Goal: Task Accomplishment & Management: Complete application form

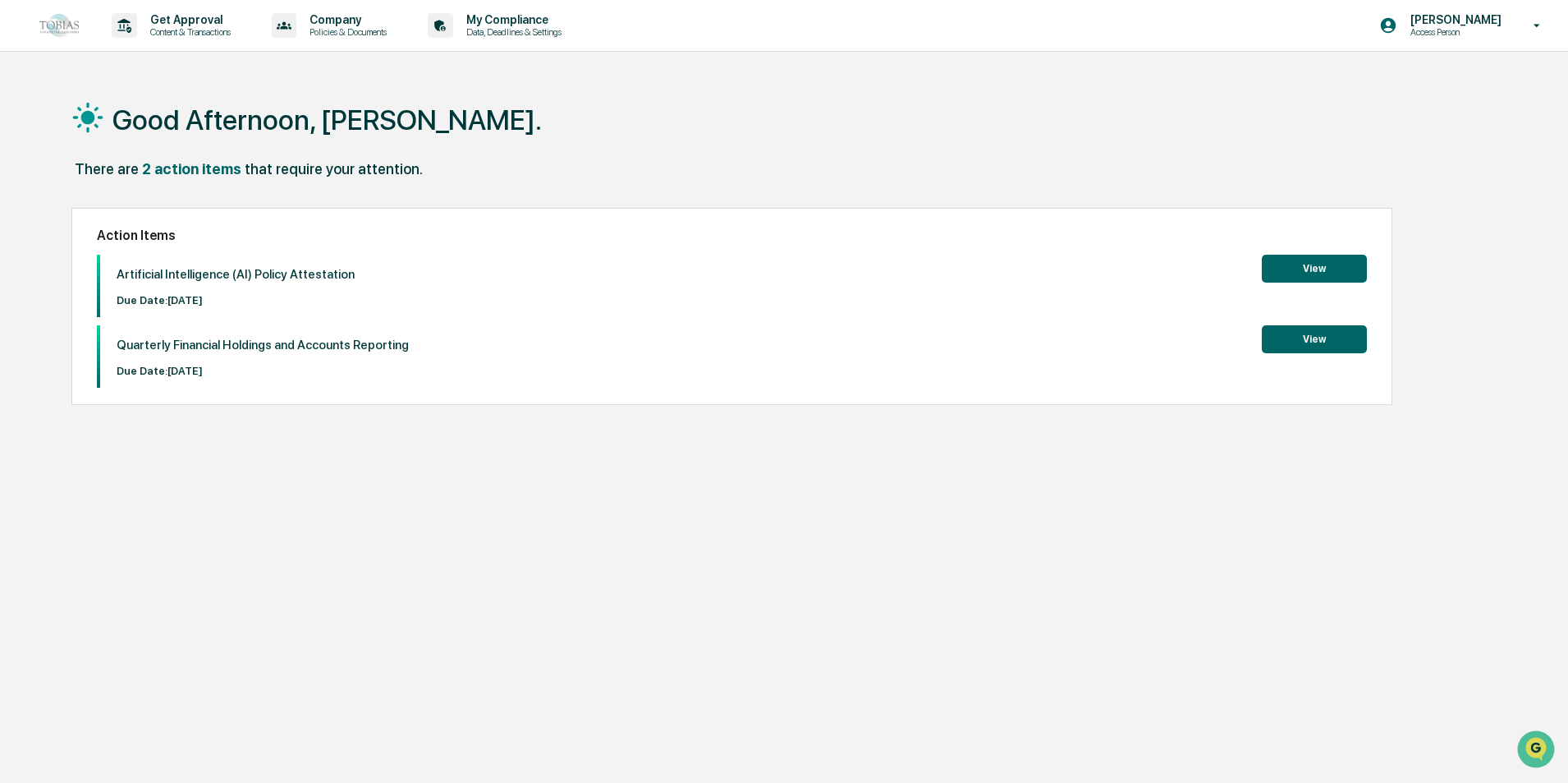
click at [1325, 272] on button "View" at bounding box center [1314, 269] width 105 height 28
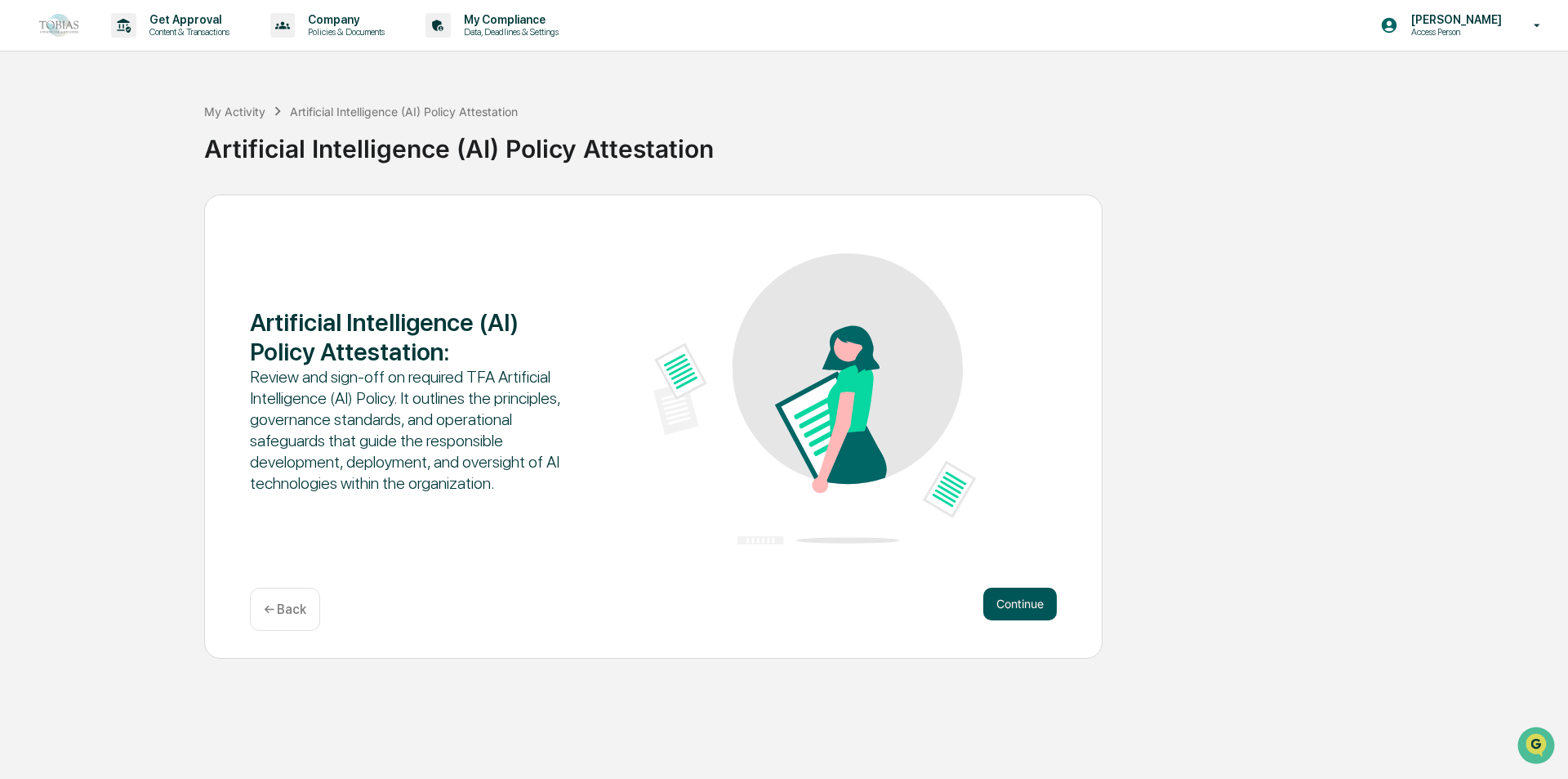
click at [1011, 599] on button "Continue" at bounding box center [1020, 603] width 74 height 33
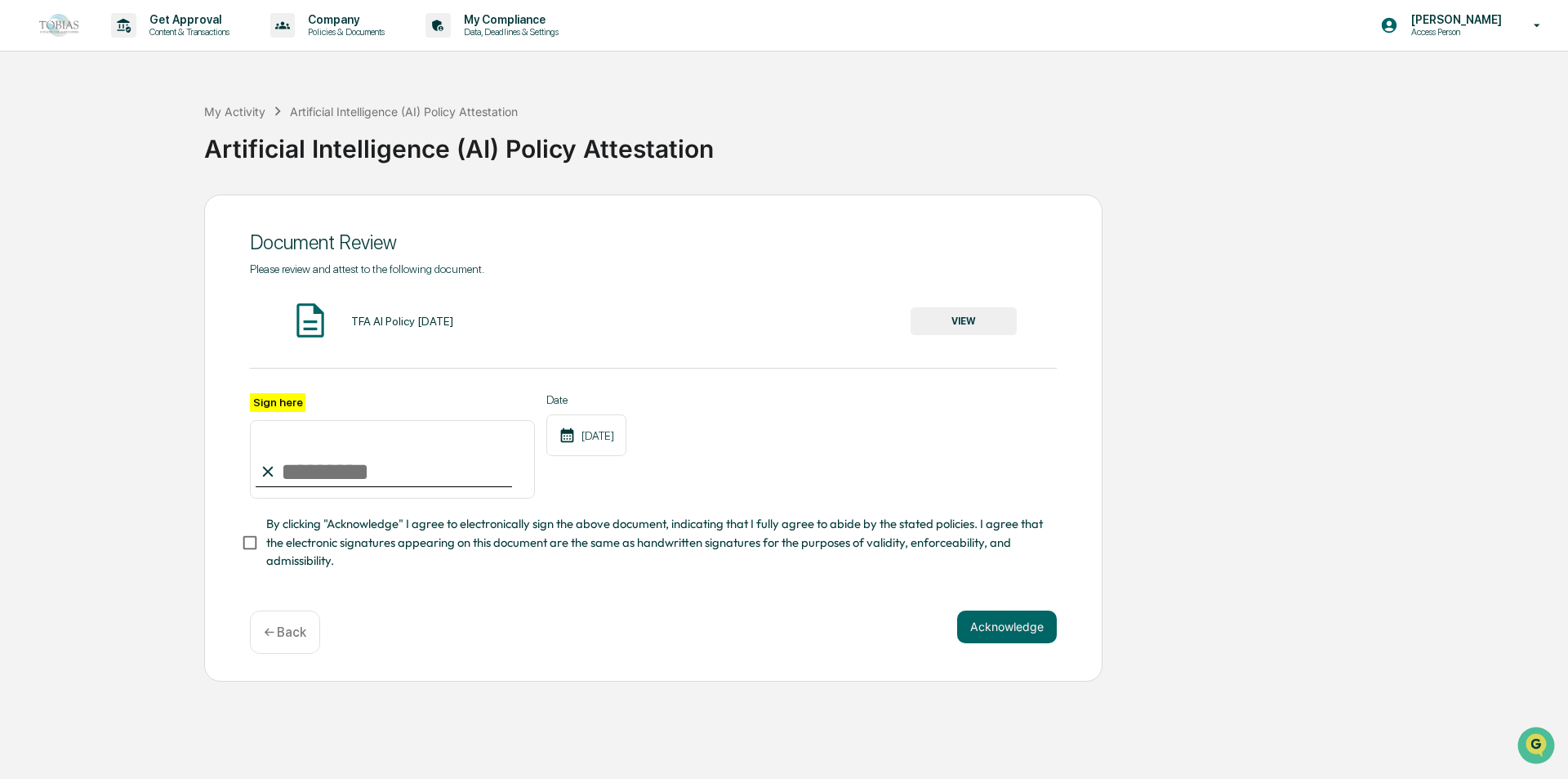
click at [978, 317] on button "VIEW" at bounding box center [964, 321] width 106 height 28
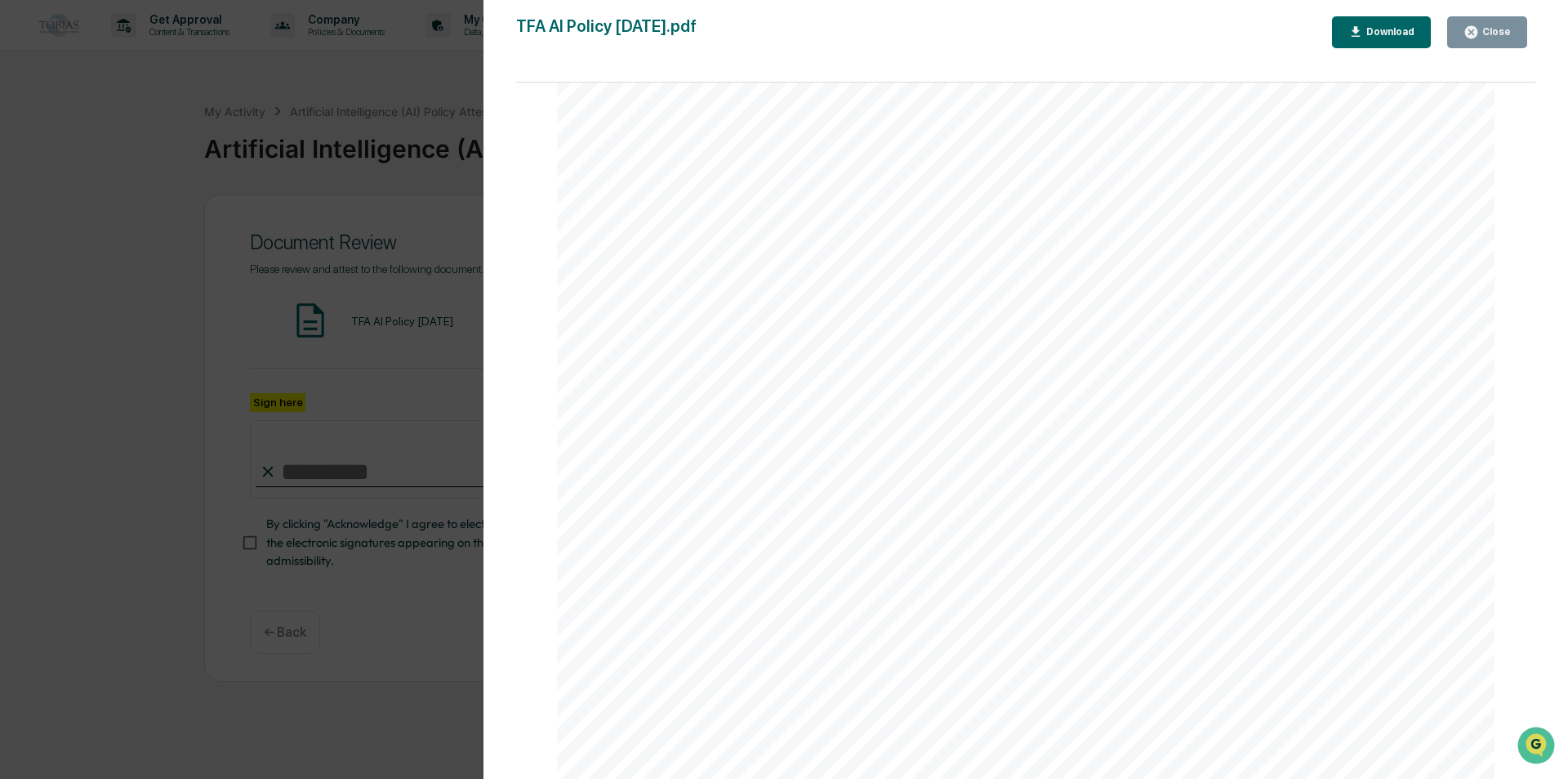
scroll to position [5624, 0]
drag, startPoint x: 830, startPoint y: 211, endPoint x: 795, endPoint y: 528, distance: 318.9
click at [1391, 43] on button "Download" at bounding box center [1382, 32] width 100 height 32
drag, startPoint x: 880, startPoint y: 159, endPoint x: 821, endPoint y: 801, distance: 644.7
drag, startPoint x: 813, startPoint y: 680, endPoint x: 809, endPoint y: 560, distance: 120.1
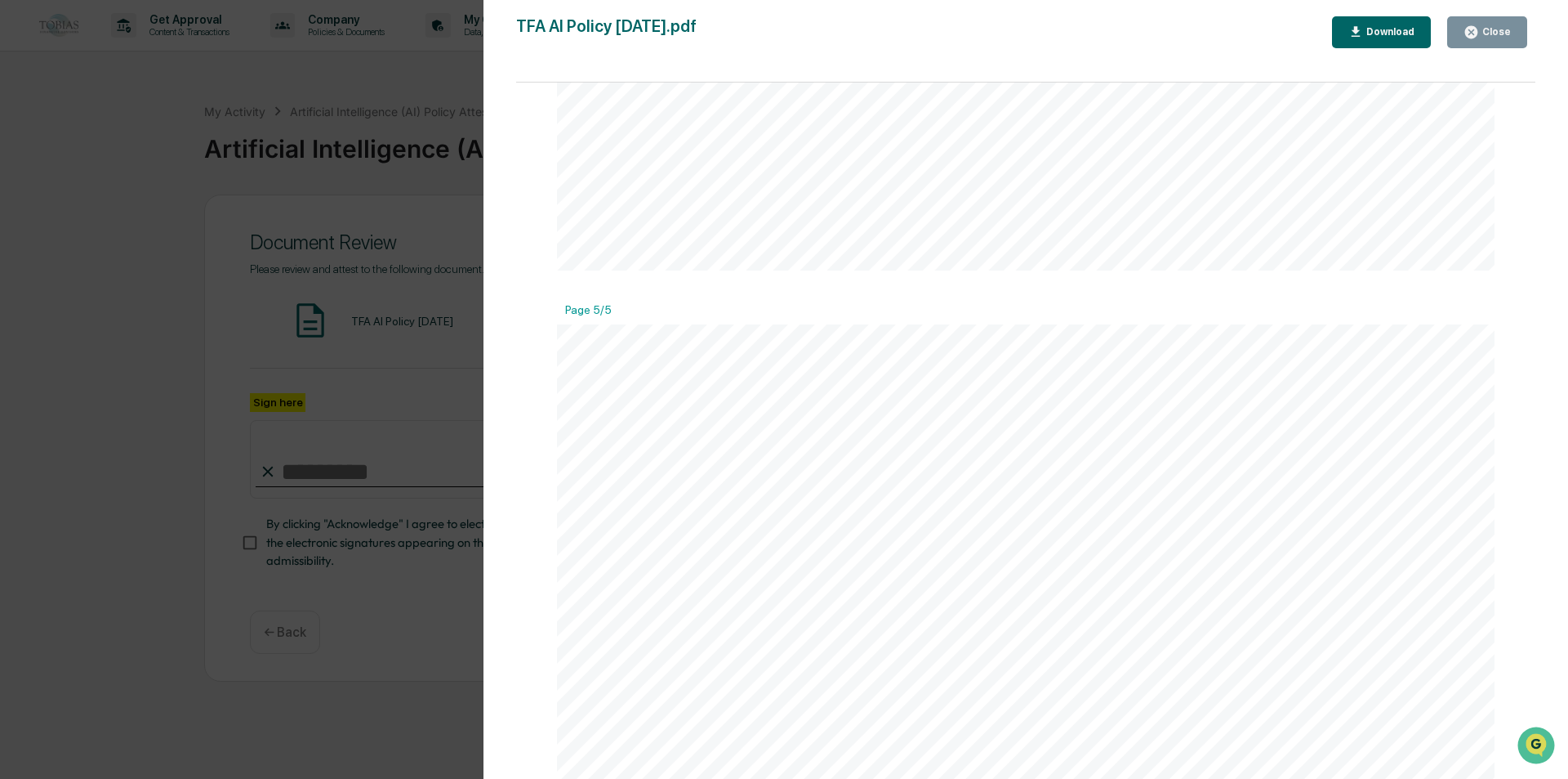
scroll to position [4375, 0]
click at [873, 467] on div "TFA Artificial Intelligence (AI) Policy Page 4 of 5 Appendix A – Quick Referenc…" at bounding box center [1026, 154] width 938 height 1214
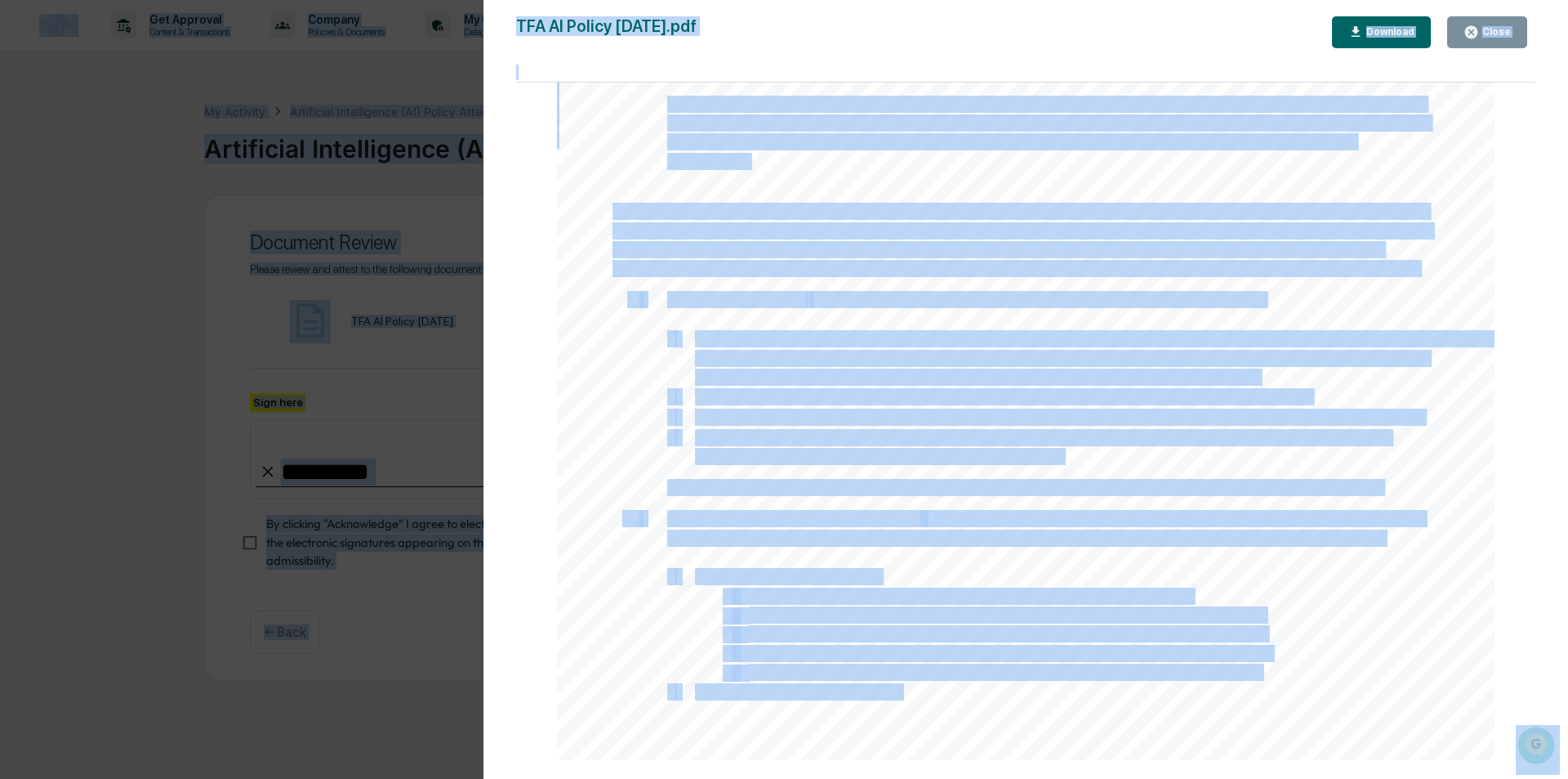
drag, startPoint x: 945, startPoint y: 248, endPoint x: 1127, endPoint y: 196, distance: 189.3
click at [946, 249] on span "products require prior approval by the CCO. In all cases, employees must follow…" at bounding box center [997, 250] width 770 height 16
click at [274, 333] on div "Version History [DATE] 01:50 PM [PERSON_NAME] TFA AI Policy [DATE].pdf Close Do…" at bounding box center [784, 390] width 1568 height 779
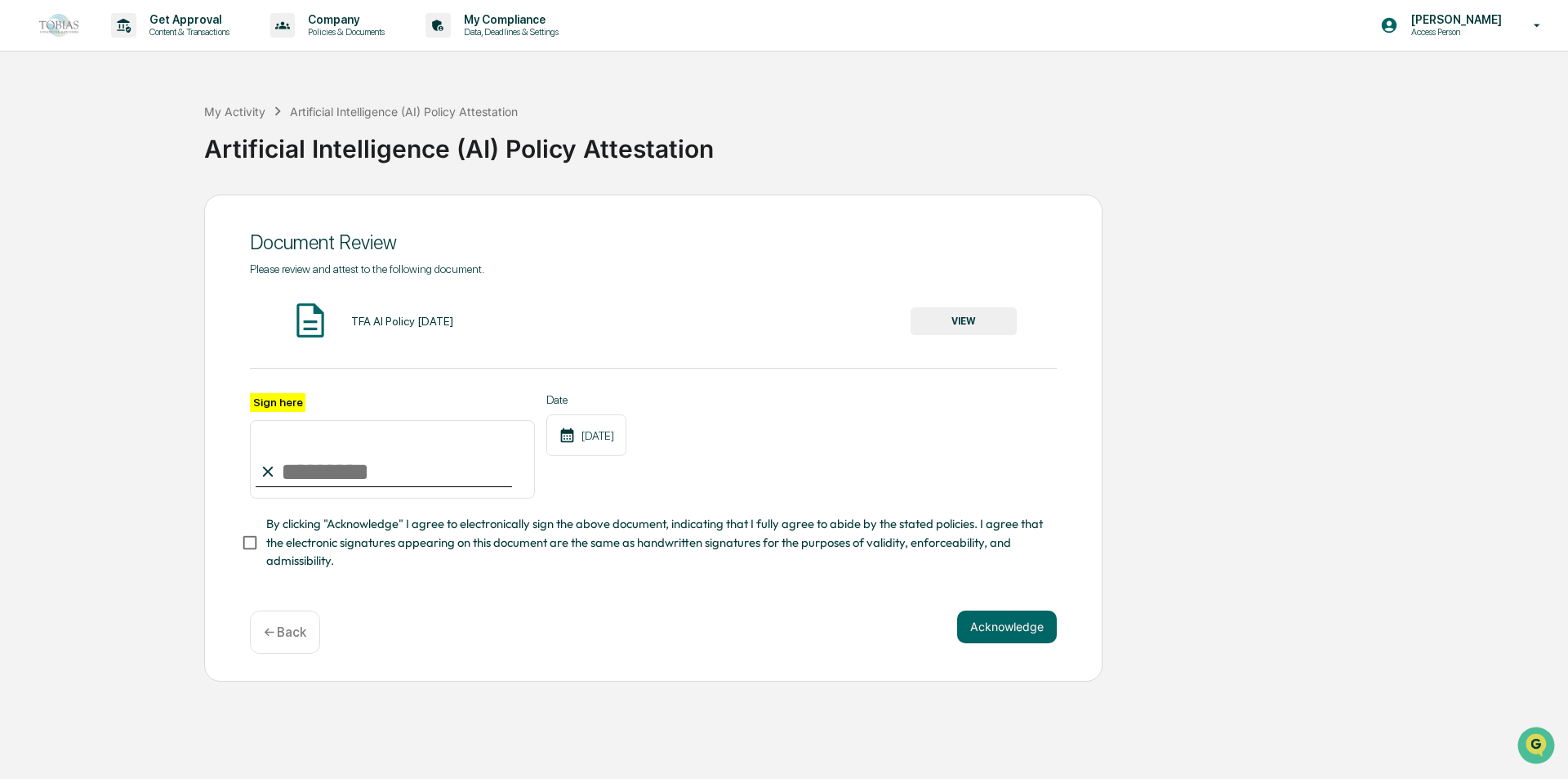
click at [310, 475] on input "Sign here" at bounding box center [392, 460] width 285 height 78
type input "**********"
drag, startPoint x: 591, startPoint y: 465, endPoint x: 538, endPoint y: 503, distance: 65.2
click at [591, 466] on div "Date [DATE]" at bounding box center [586, 446] width 80 height 106
click at [467, 538] on span "By clicking "Acknowledge" I agree to electronically sign the above document, in…" at bounding box center [655, 542] width 778 height 55
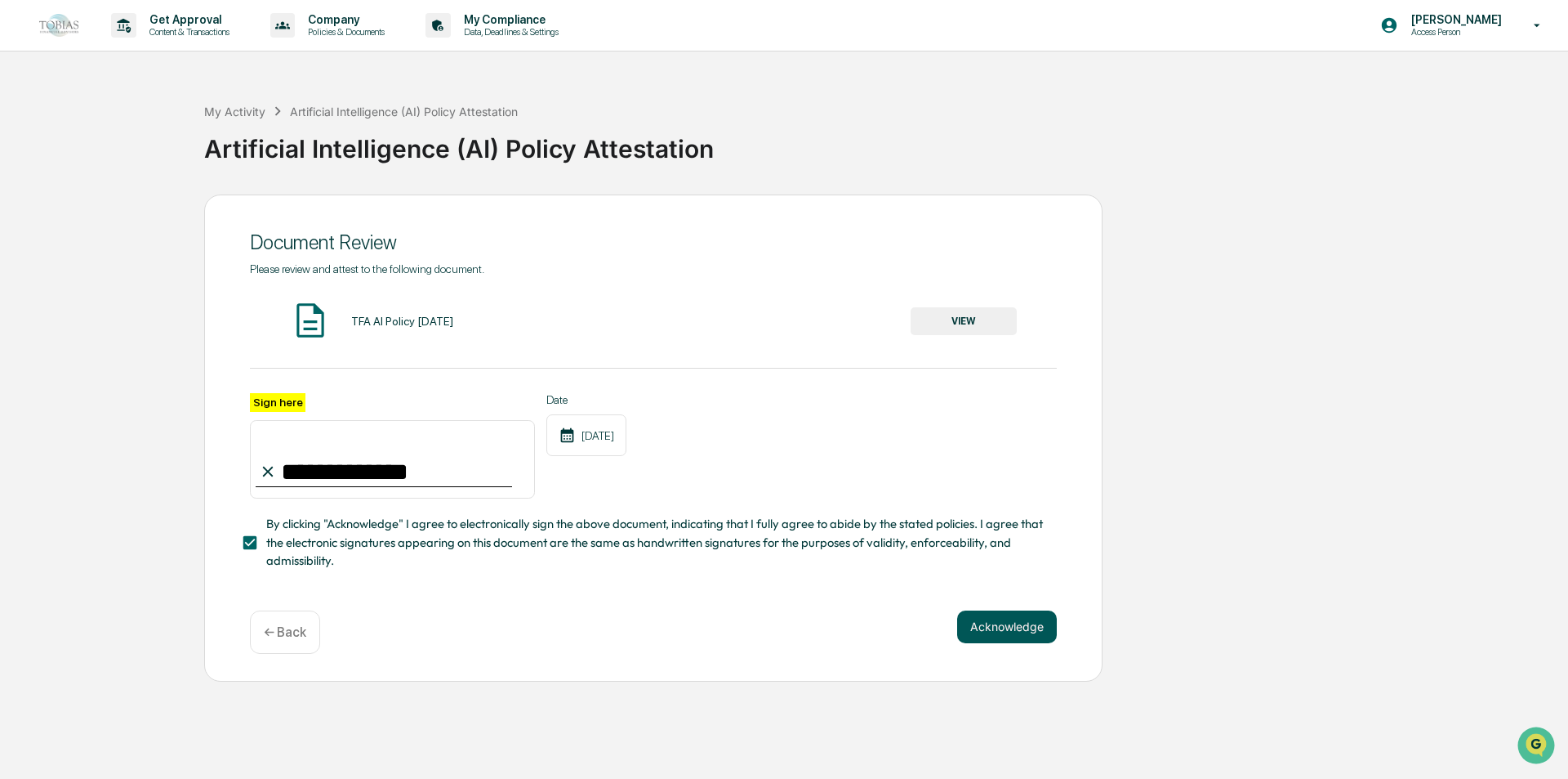
click at [1010, 630] on button "Acknowledge" at bounding box center [1007, 626] width 100 height 33
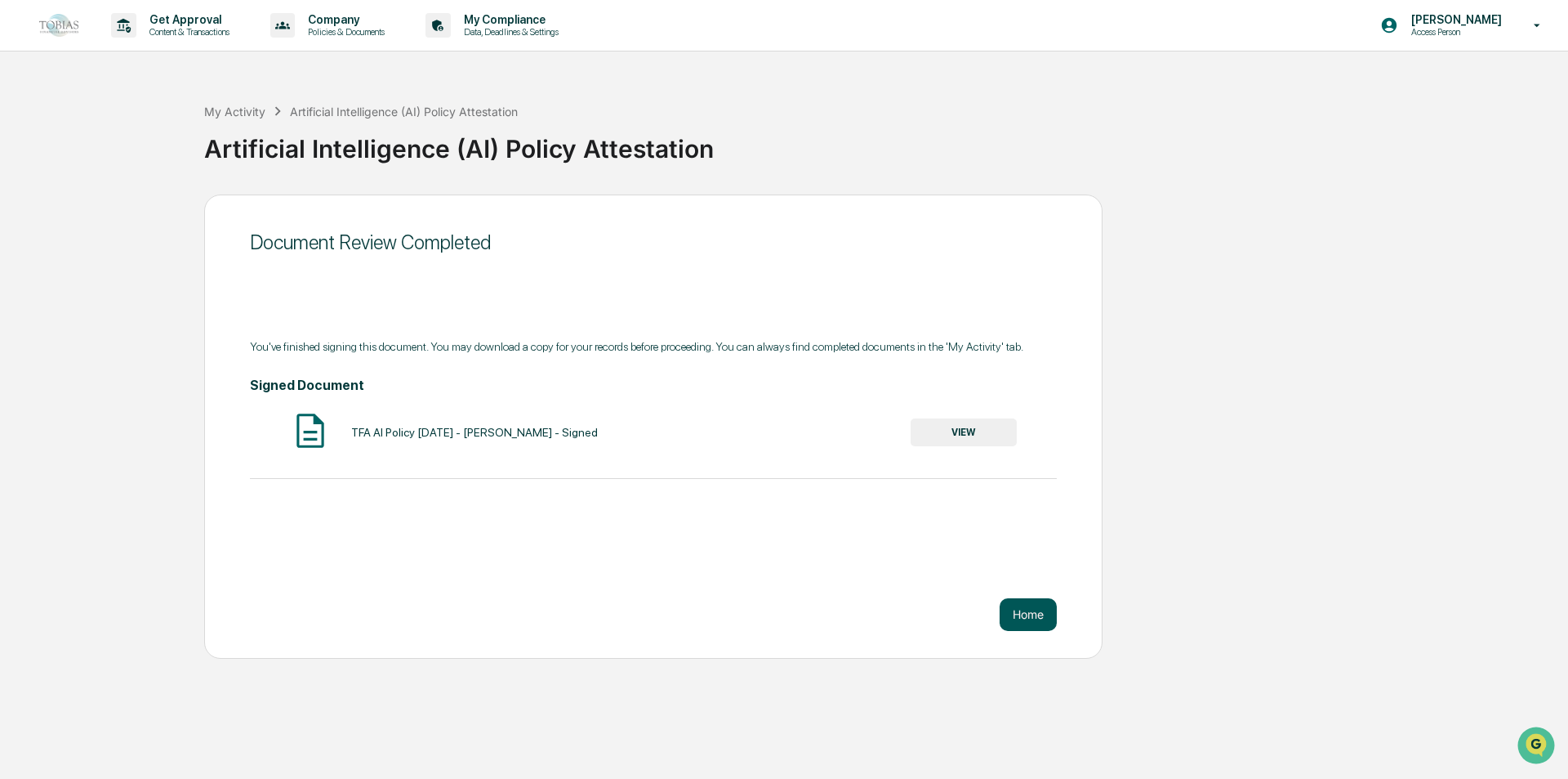
click at [1044, 603] on button "Home" at bounding box center [1028, 614] width 57 height 33
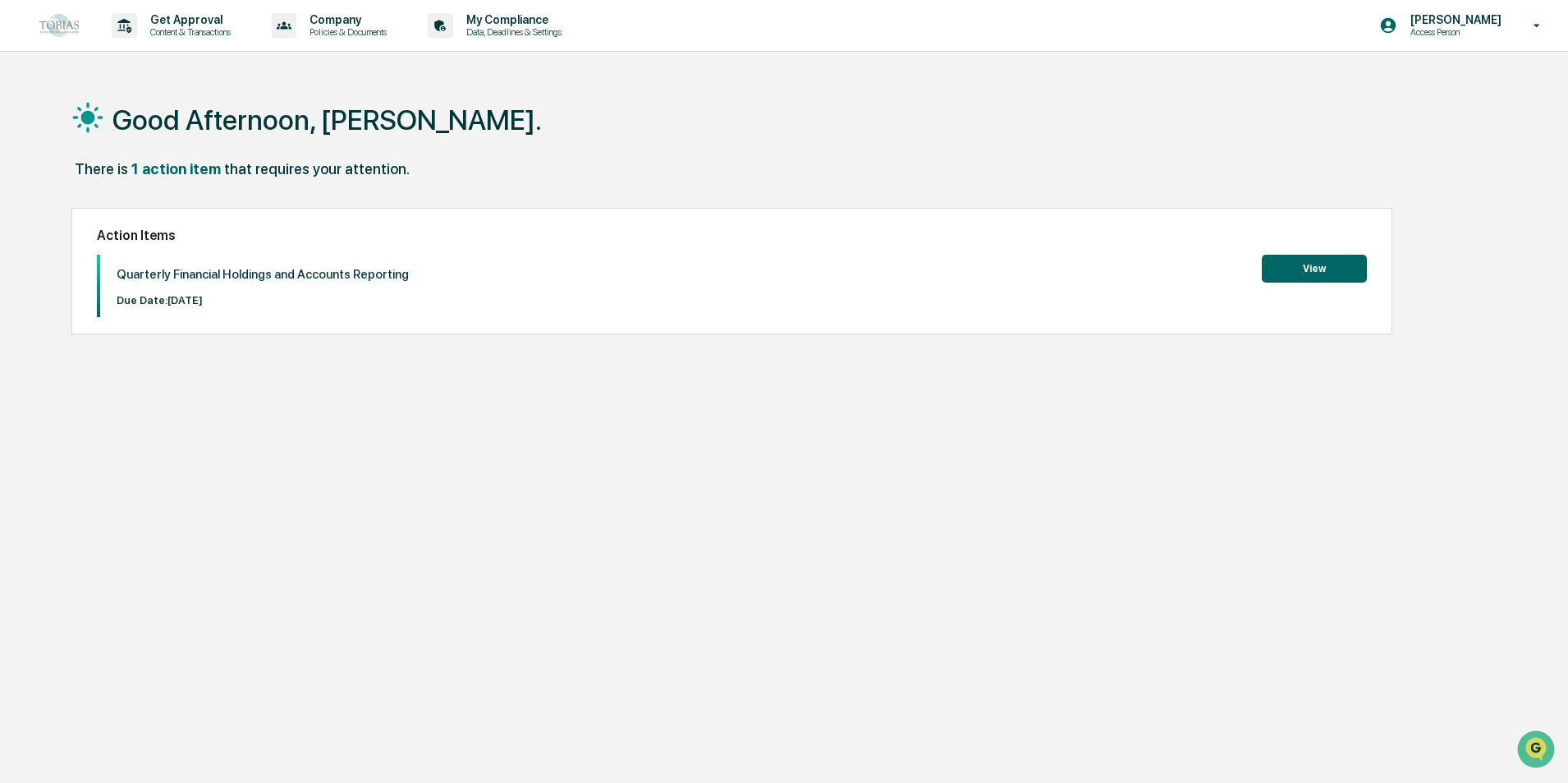
click at [1272, 279] on button "View" at bounding box center [1314, 269] width 105 height 28
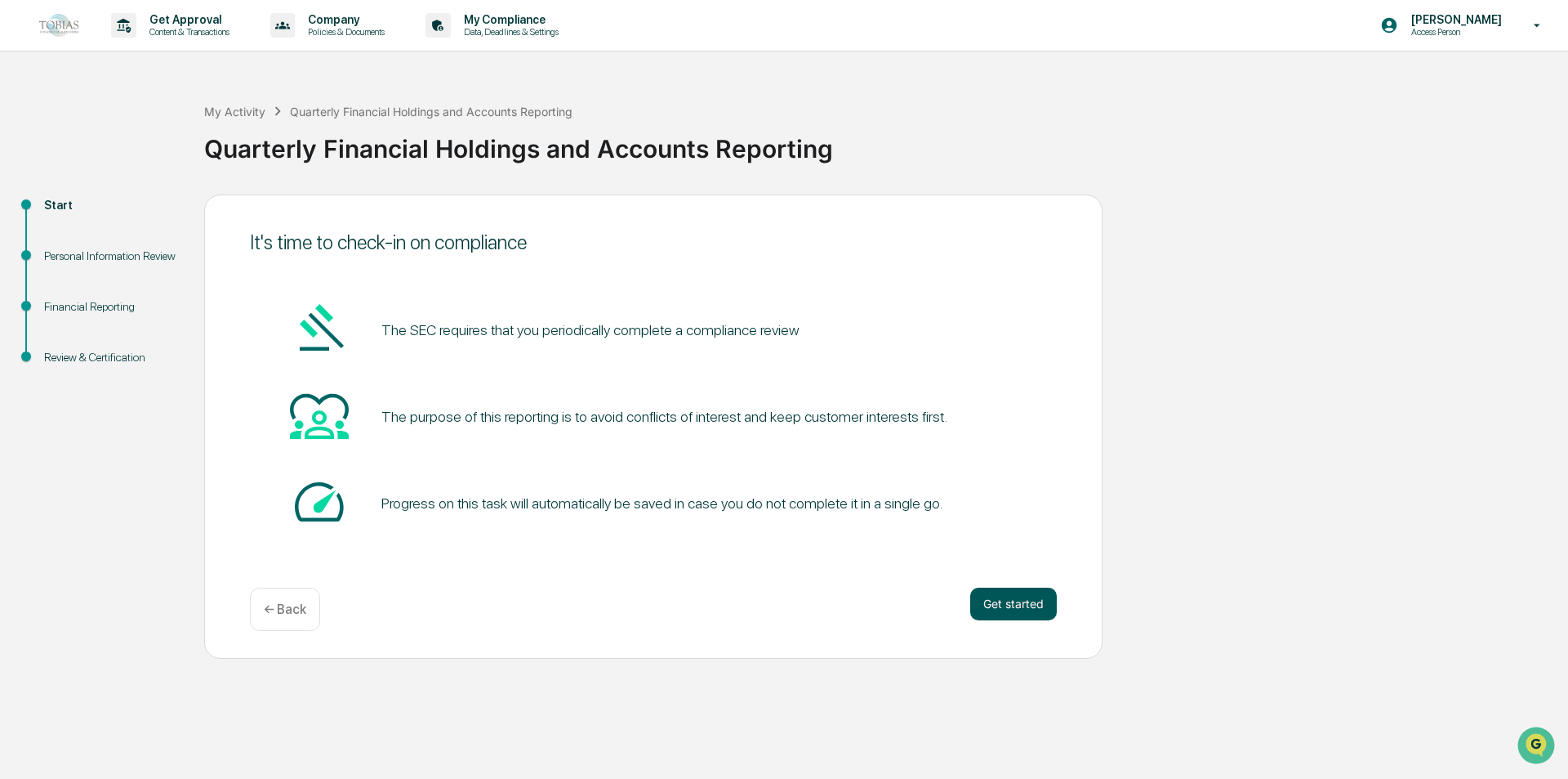
click at [1052, 601] on button "Get started" at bounding box center [1013, 603] width 87 height 33
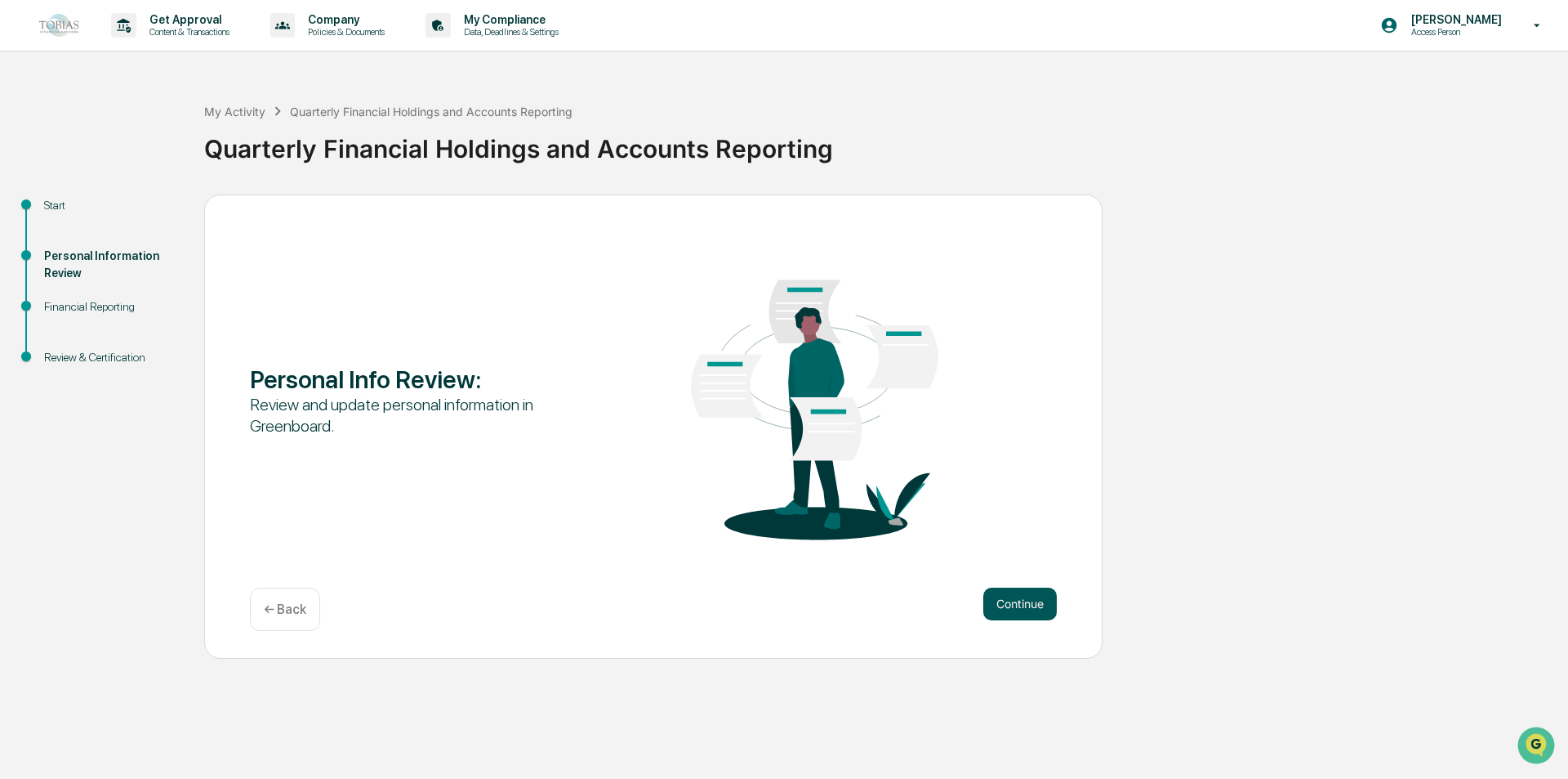
click at [1042, 599] on button "Continue" at bounding box center [1020, 603] width 74 height 33
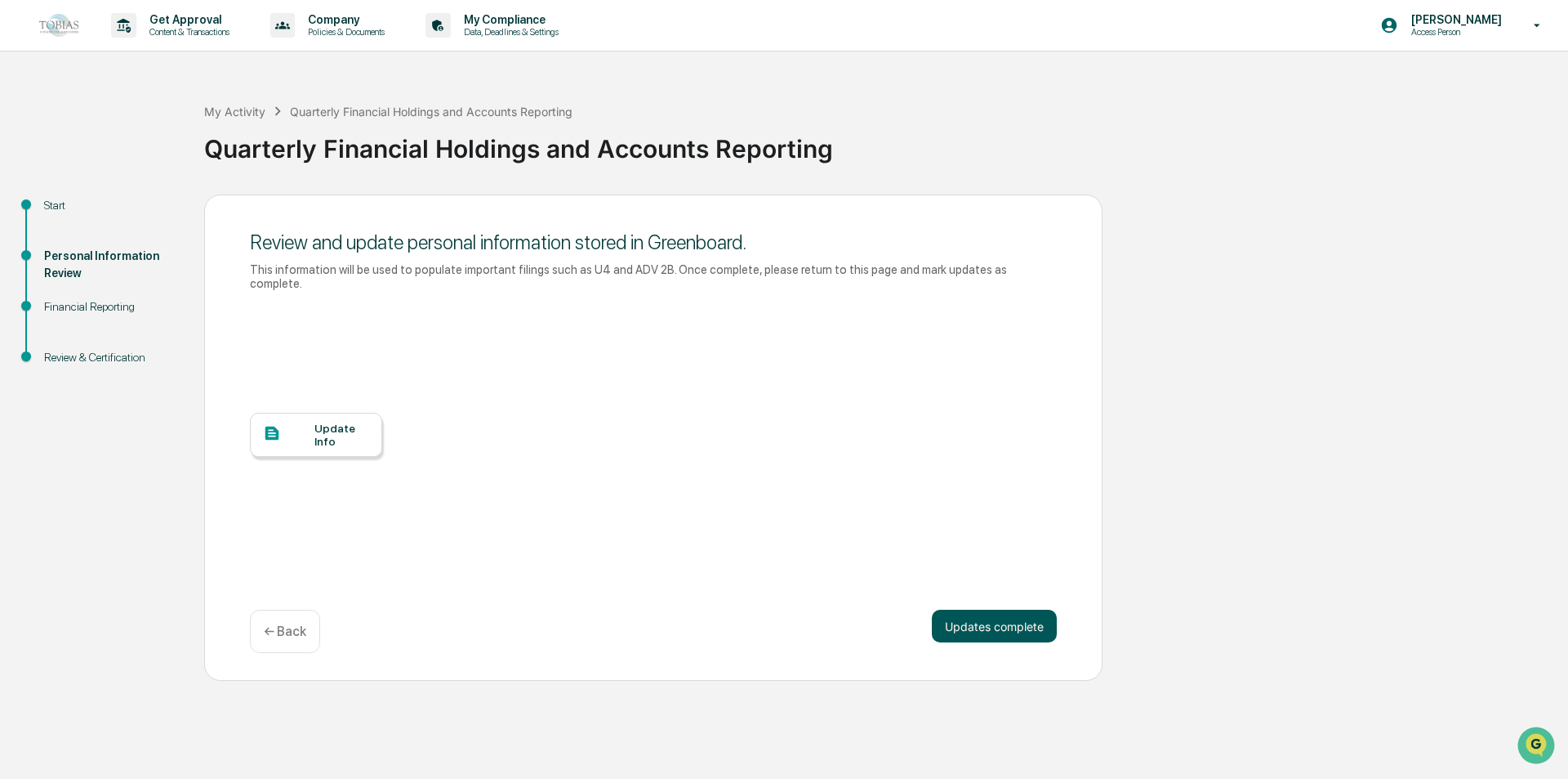
click at [965, 614] on button "Updates complete" at bounding box center [995, 626] width 125 height 33
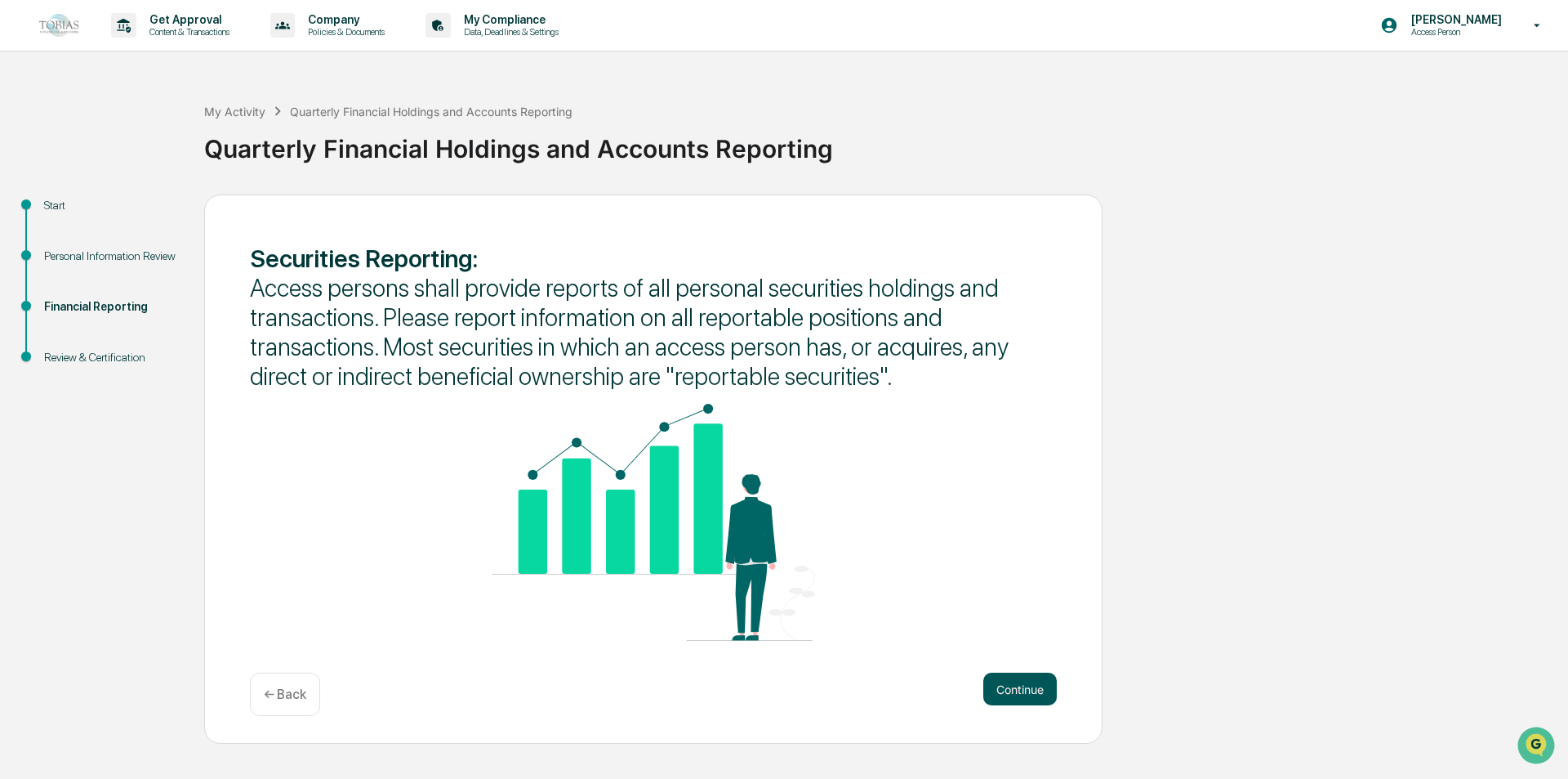
click at [1016, 691] on button "Continue" at bounding box center [1020, 688] width 74 height 33
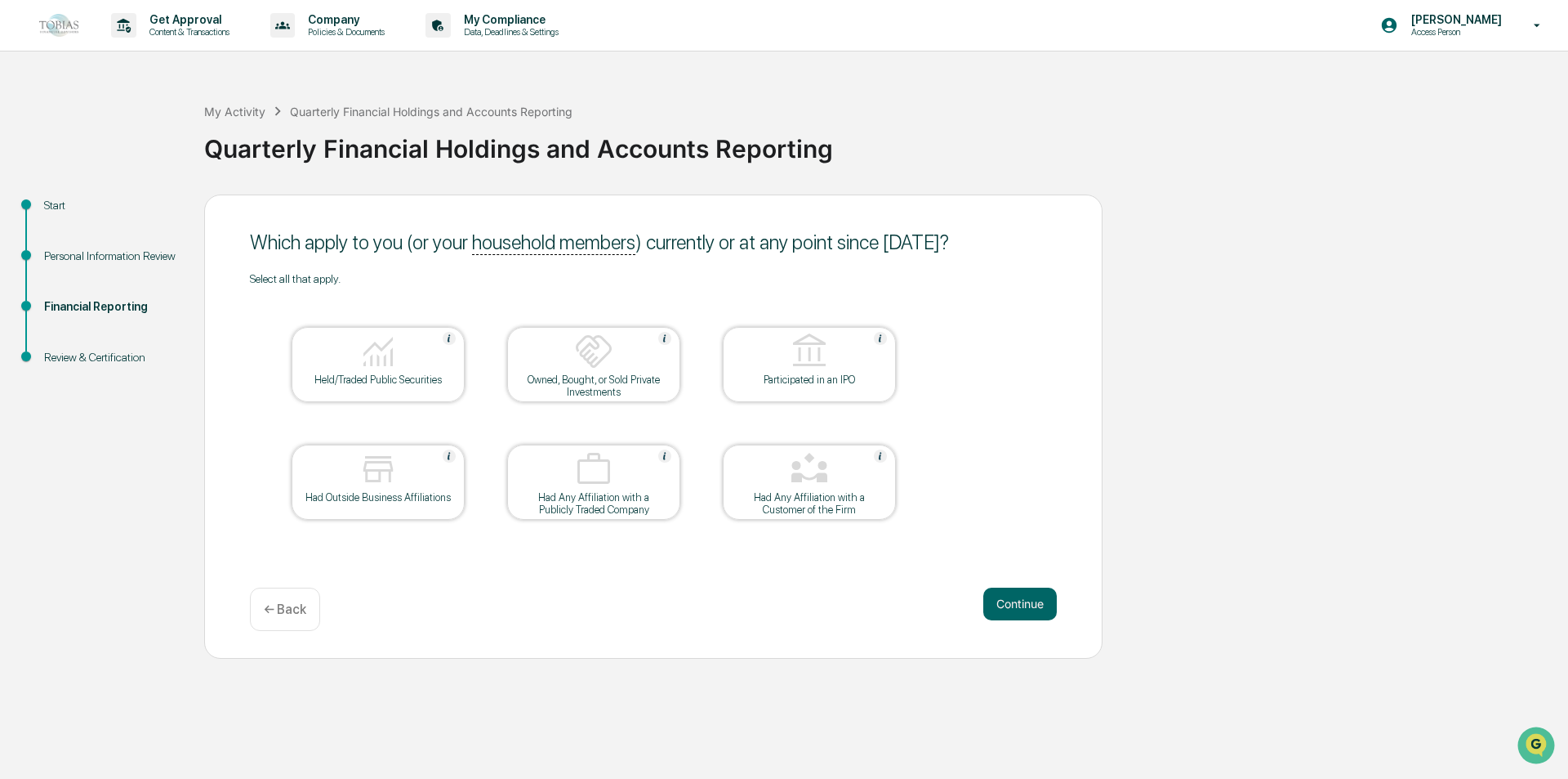
drag, startPoint x: 1013, startPoint y: 604, endPoint x: 590, endPoint y: 555, distance: 425.8
click at [619, 556] on div "Which apply to you (or your household members ) currently or at any point since…" at bounding box center [654, 426] width 898 height 464
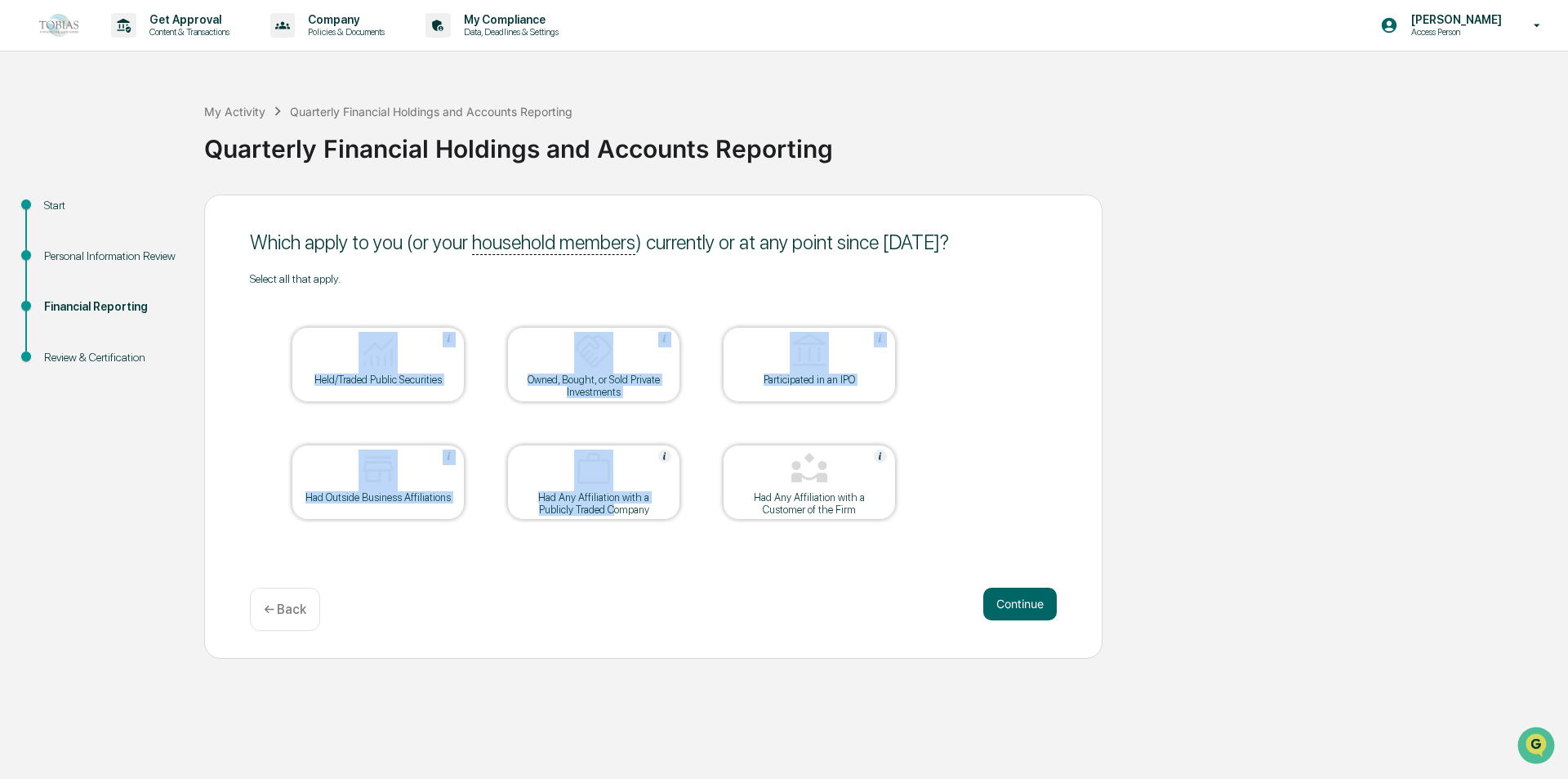
drag, startPoint x: 595, startPoint y: 506, endPoint x: 616, endPoint y: 566, distance: 63.6
click at [616, 566] on div "Which apply to you (or your household members ) currently or at any point since…" at bounding box center [654, 426] width 898 height 464
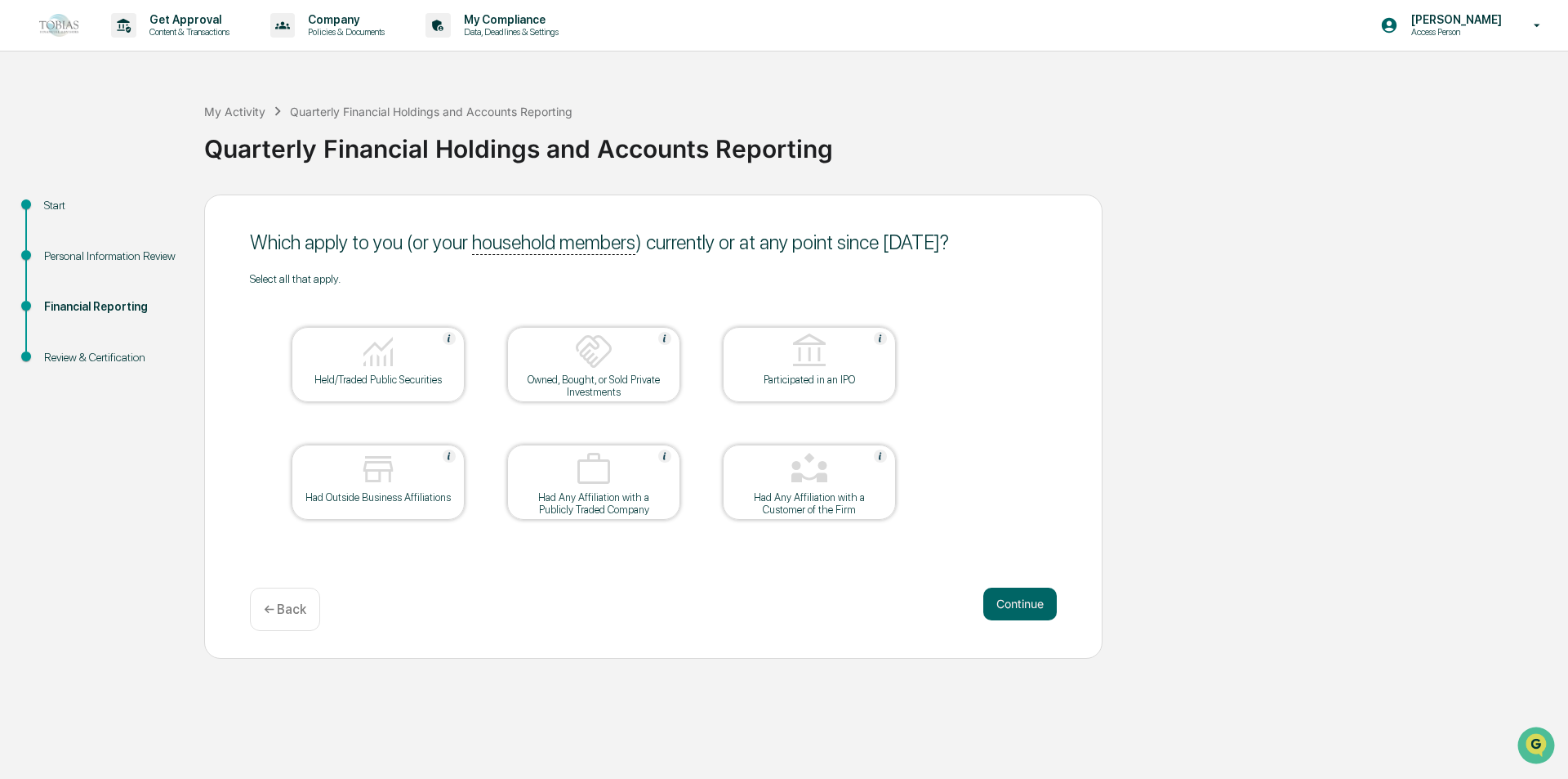
click at [620, 576] on div "Which apply to you (or your household members ) currently or at any point since…" at bounding box center [654, 426] width 898 height 464
click at [1024, 595] on button "Continue" at bounding box center [1020, 603] width 74 height 33
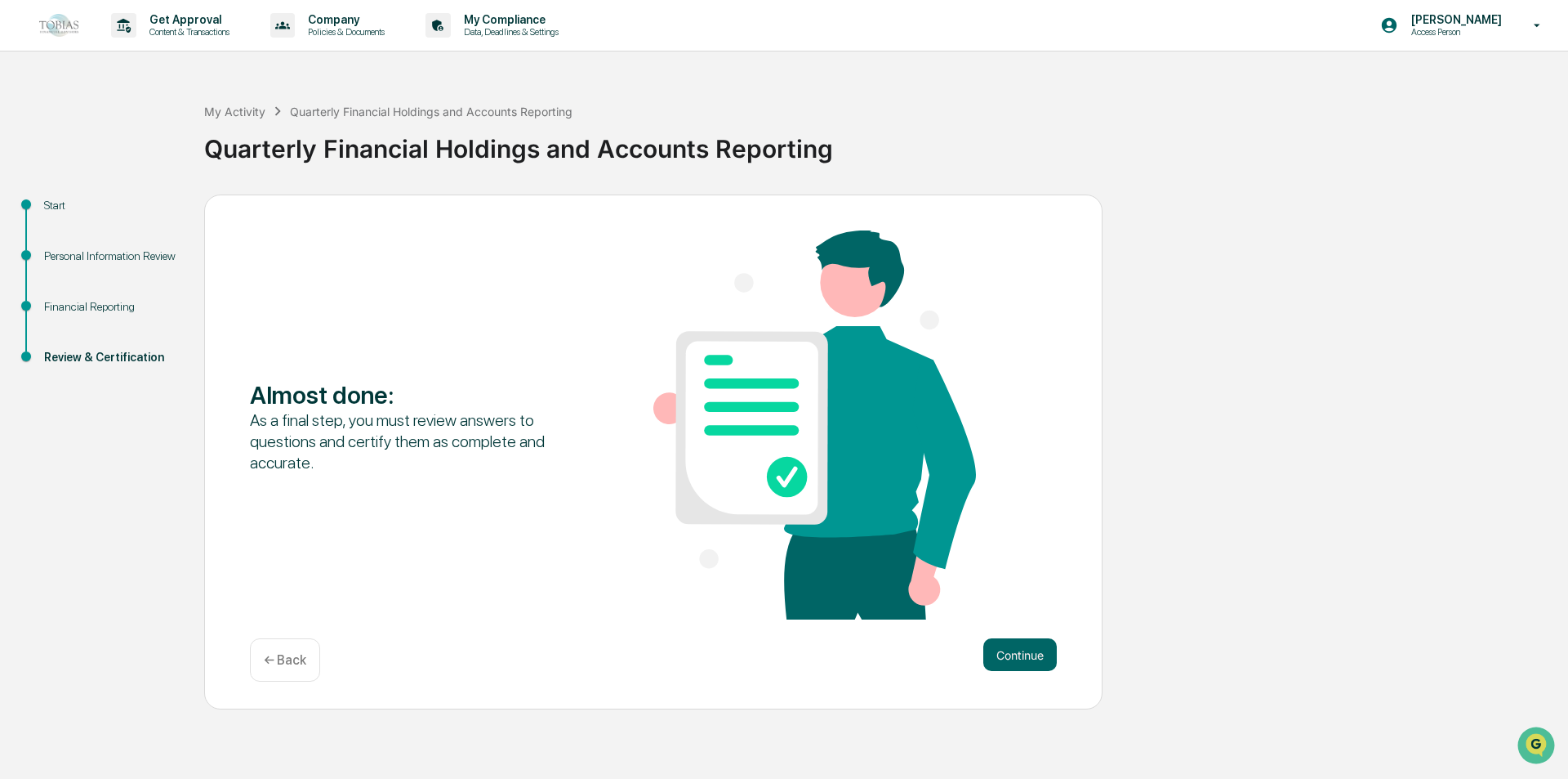
click at [304, 656] on p "← Back" at bounding box center [285, 659] width 42 height 16
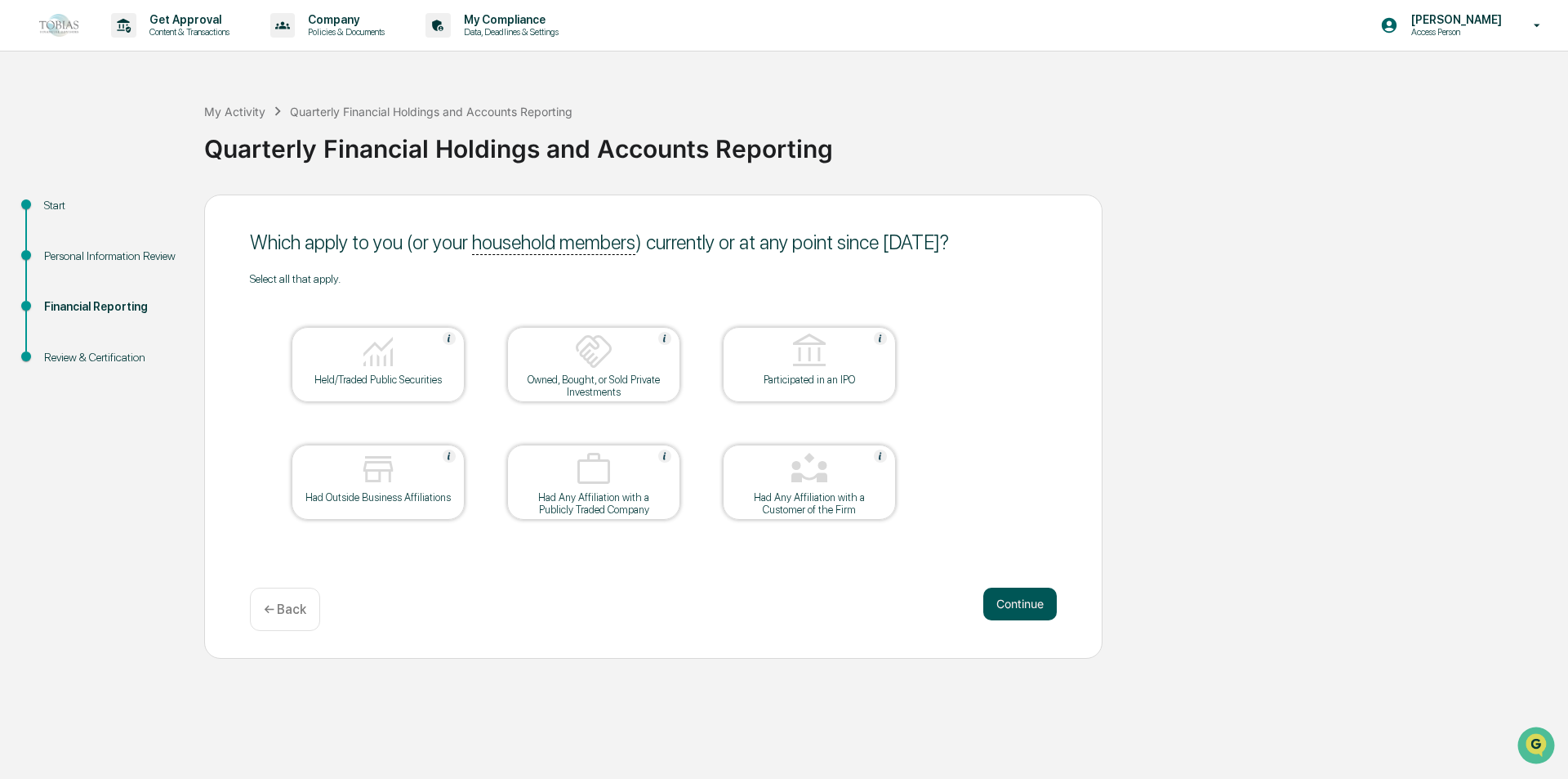
click at [1026, 603] on button "Continue" at bounding box center [1020, 603] width 74 height 33
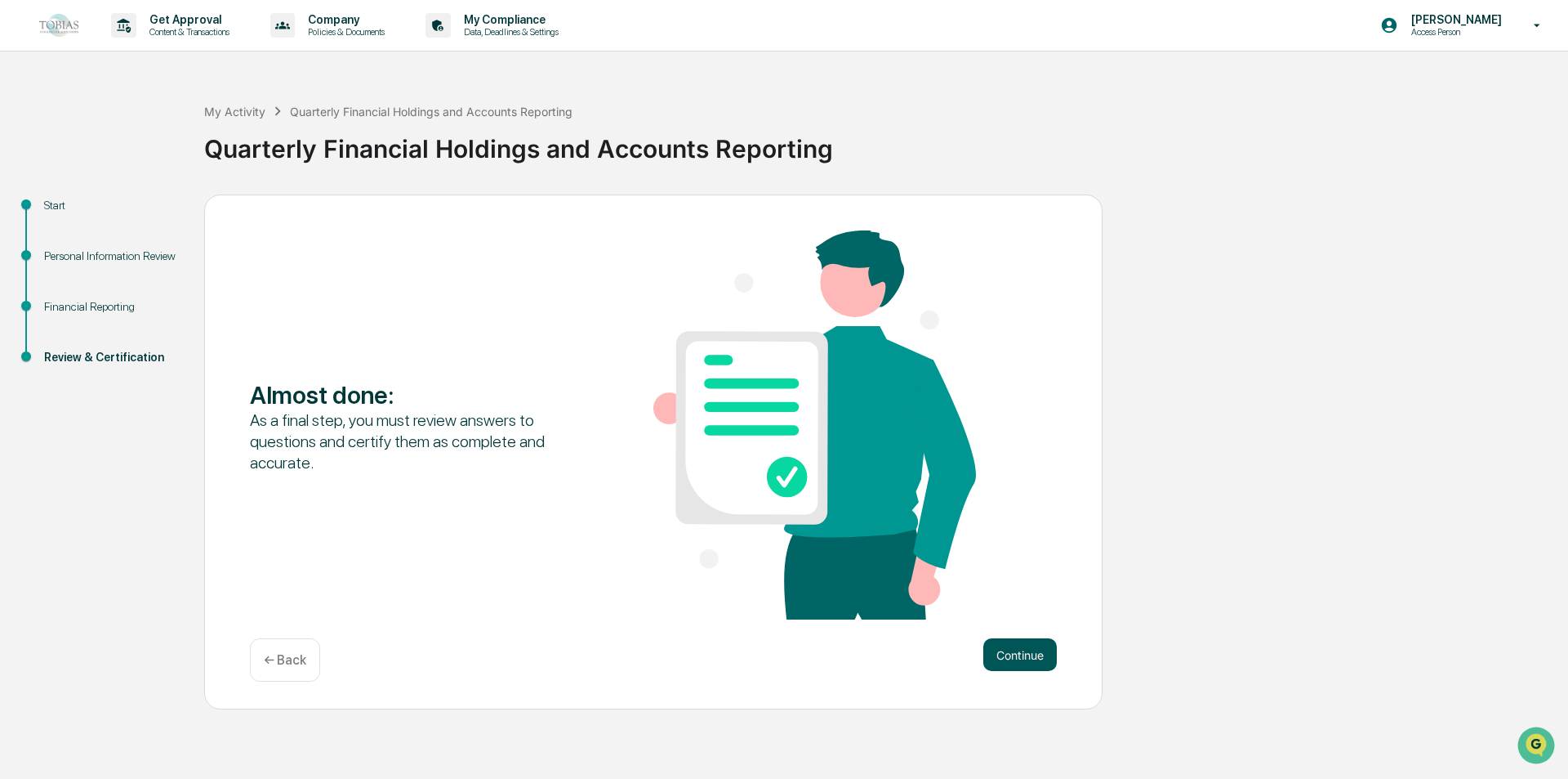
click at [1016, 652] on button "Continue" at bounding box center [1020, 654] width 74 height 33
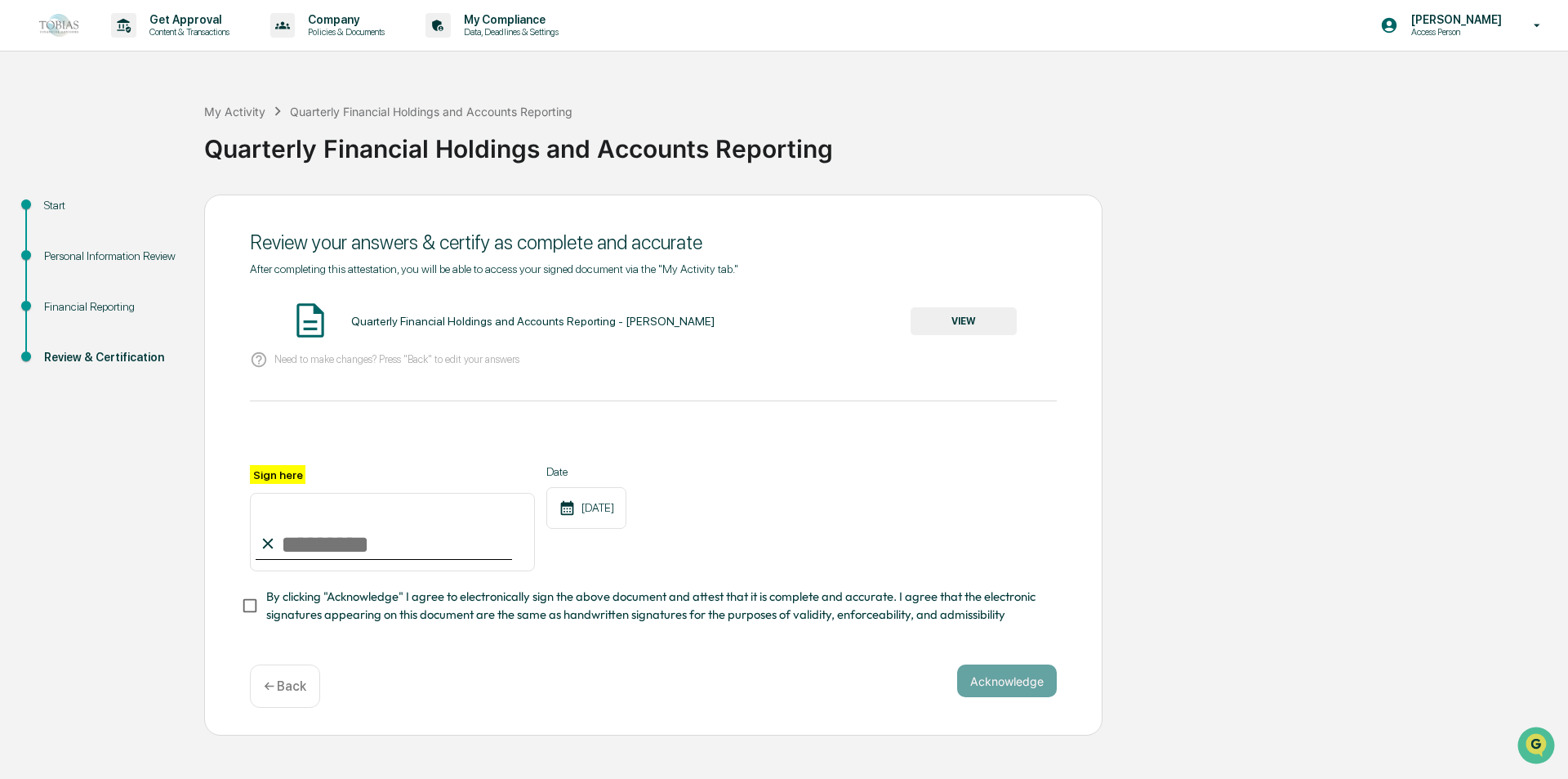
click at [303, 474] on div "Sign here" at bounding box center [392, 518] width 285 height 106
click at [301, 542] on input "Sign here" at bounding box center [392, 531] width 285 height 78
type input "**********"
click at [966, 318] on button "VIEW" at bounding box center [964, 321] width 106 height 28
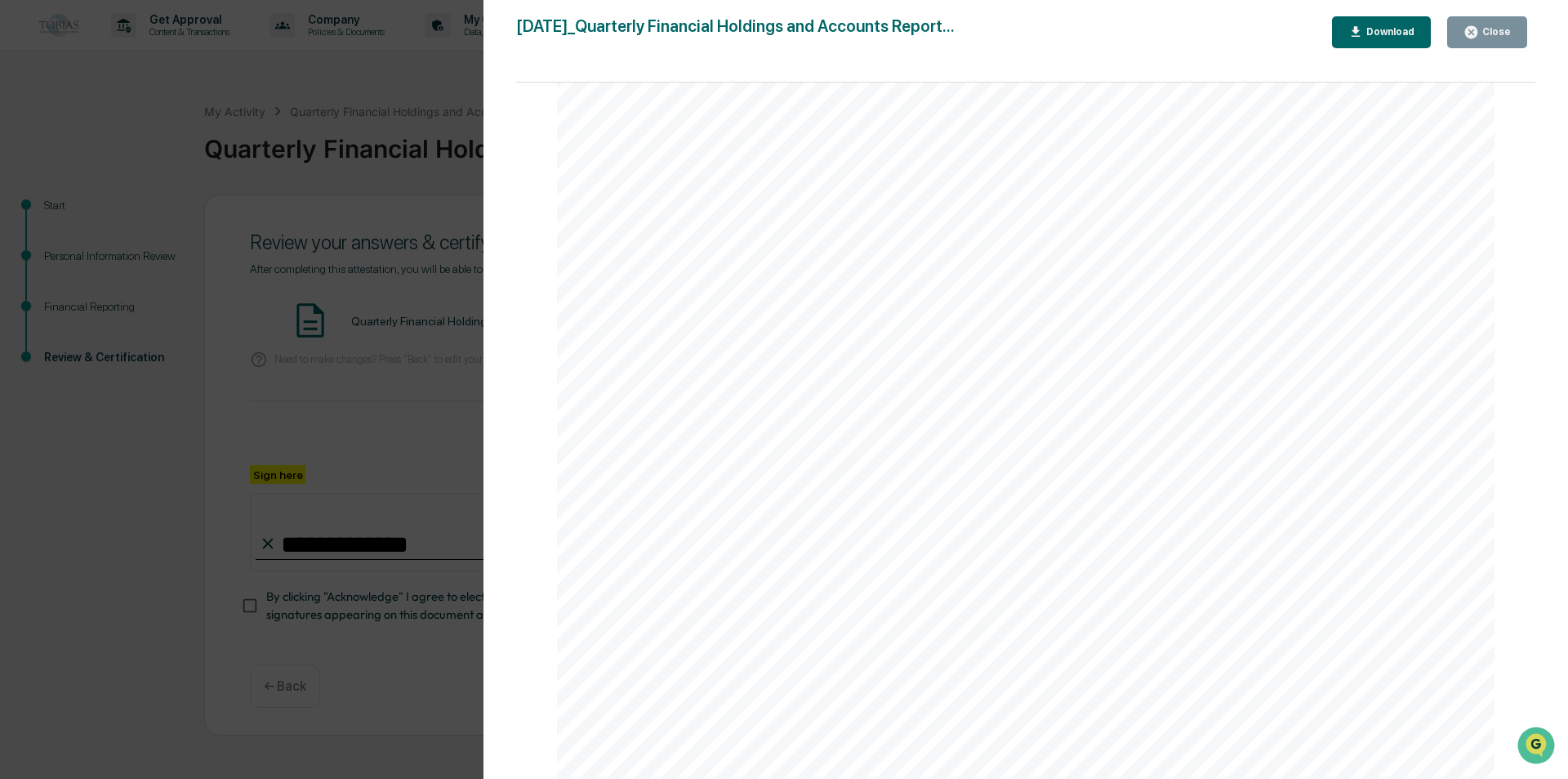
drag, startPoint x: 995, startPoint y: 297, endPoint x: 982, endPoint y: 446, distance: 149.6
drag, startPoint x: 1039, startPoint y: 271, endPoint x: 1047, endPoint y: 221, distance: 50.6
drag, startPoint x: 1047, startPoint y: 221, endPoint x: 1051, endPoint y: 547, distance: 326.0
drag, startPoint x: 1048, startPoint y: 539, endPoint x: 1040, endPoint y: 254, distance: 285.1
drag, startPoint x: 1017, startPoint y: 336, endPoint x: 991, endPoint y: 511, distance: 176.9
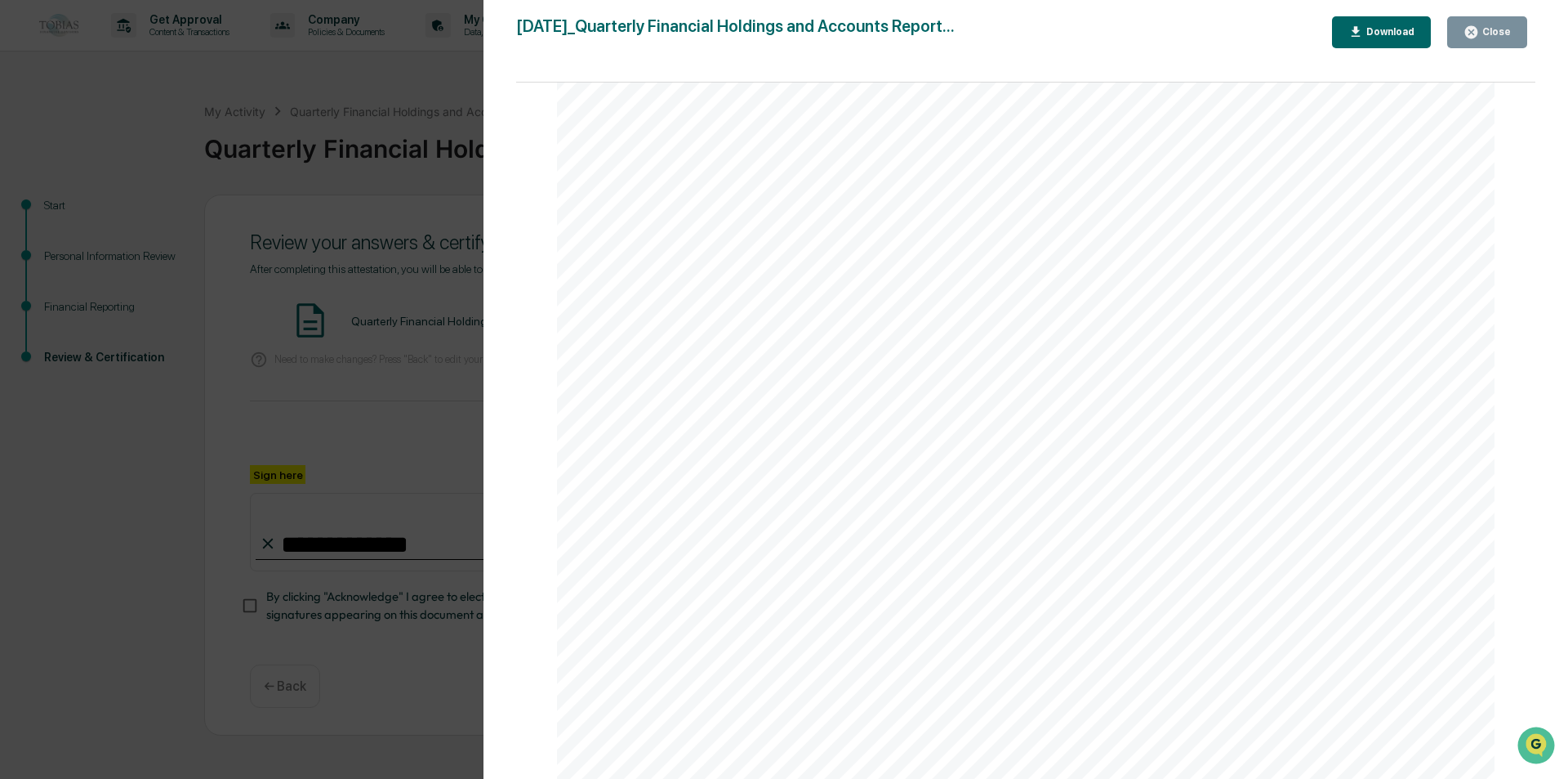
drag, startPoint x: 963, startPoint y: 461, endPoint x: 956, endPoint y: 422, distance: 39.6
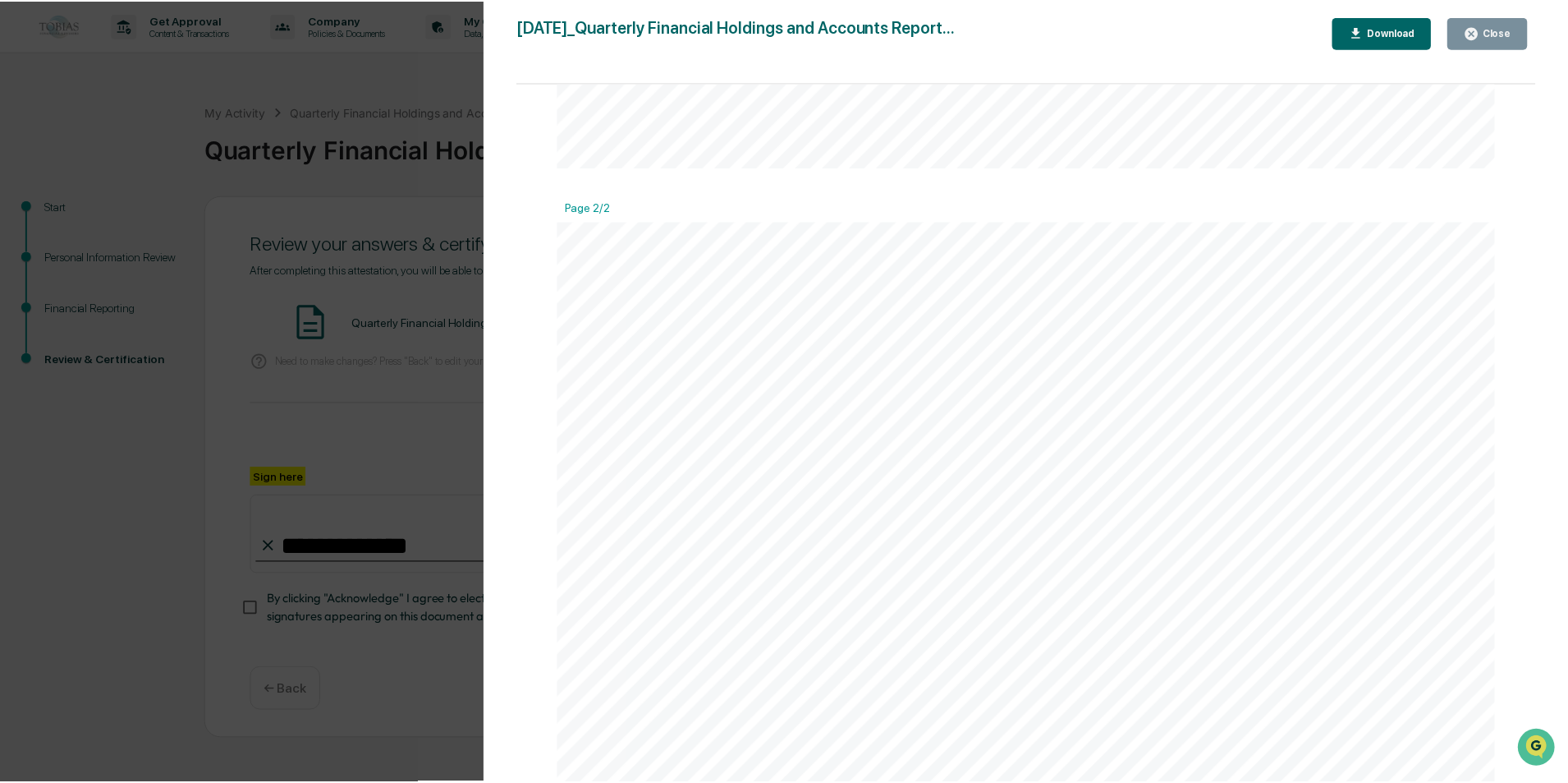
scroll to position [1267, 0]
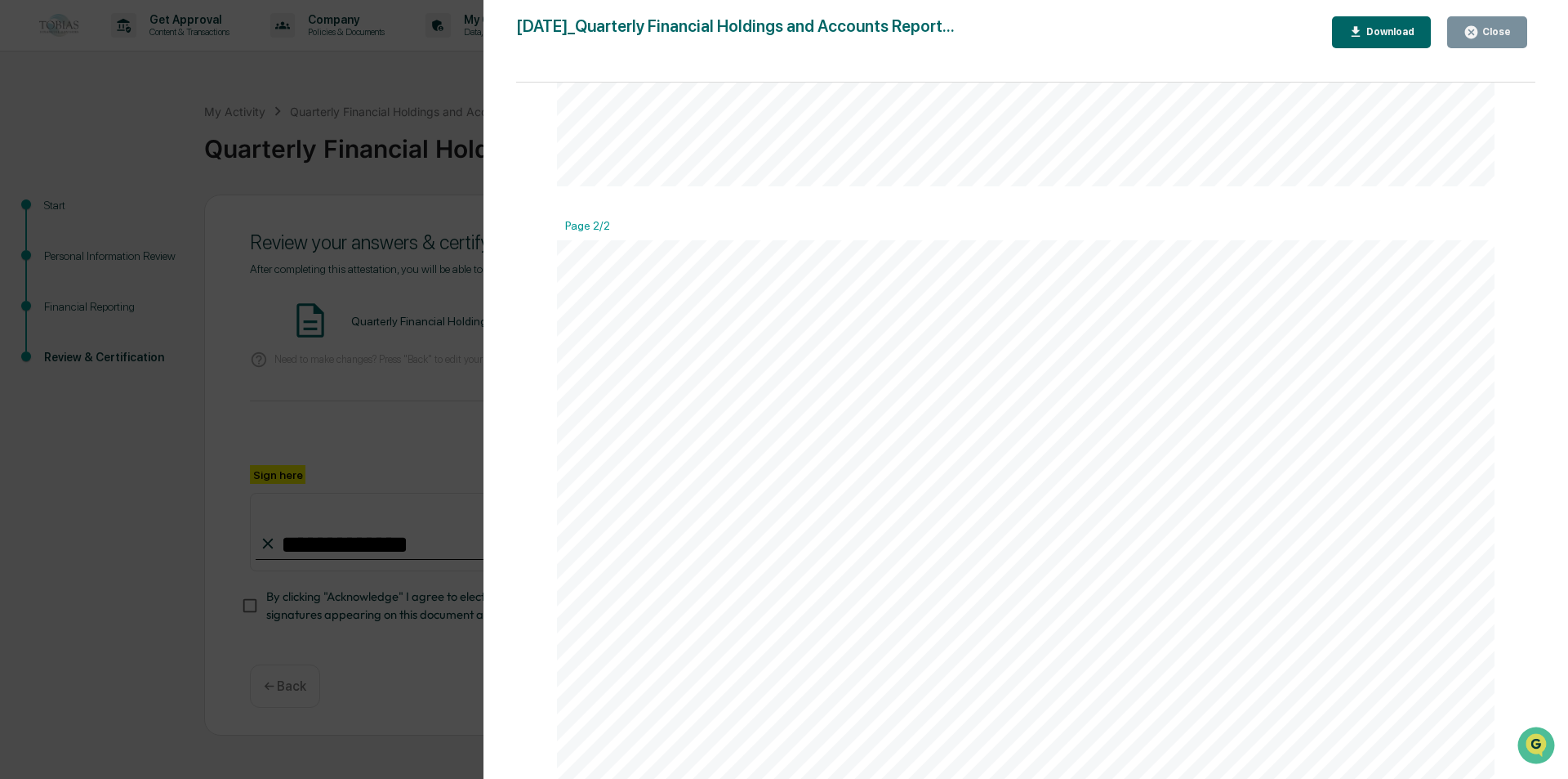
click at [349, 309] on div "Version History [DATE] 07:31 PM [PERSON_NAME] [DATE]_Quarterly Financial Holdin…" at bounding box center [784, 390] width 1568 height 779
click at [1473, 25] on icon "button" at bounding box center [1471, 32] width 16 height 16
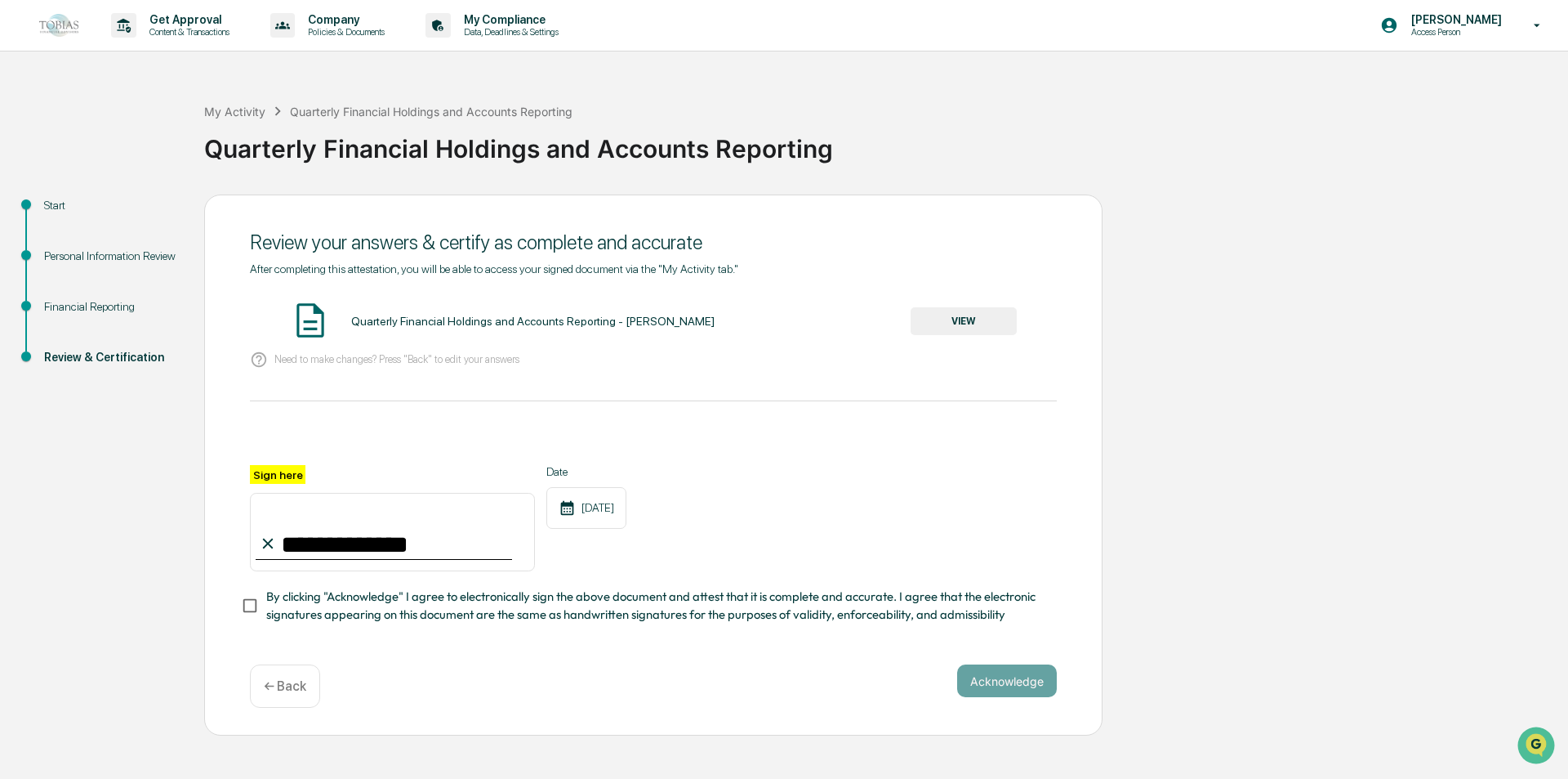
click at [290, 694] on p "← Back" at bounding box center [285, 686] width 42 height 16
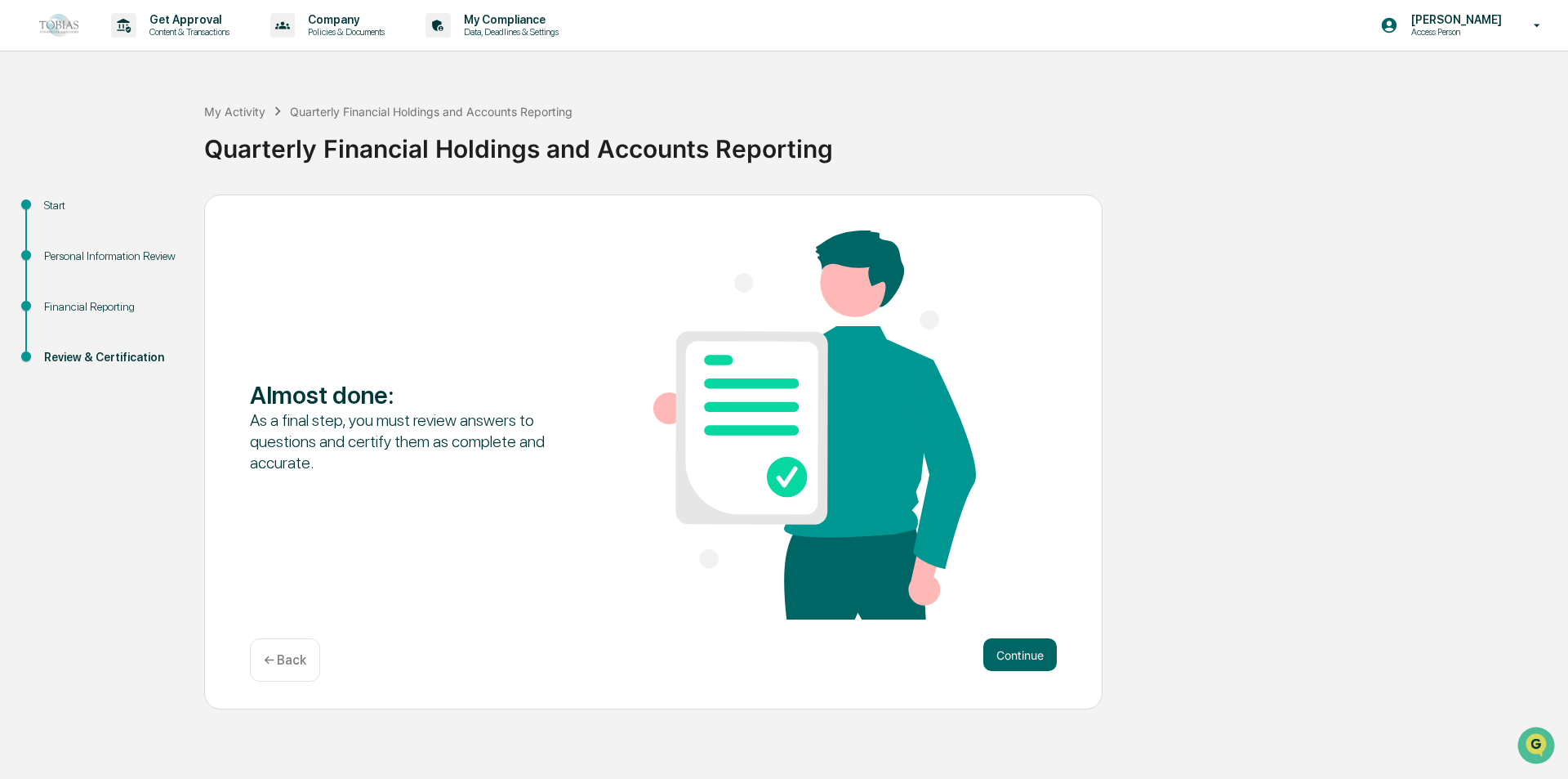
click at [80, 304] on div "Financial Reporting" at bounding box center [110, 306] width 134 height 17
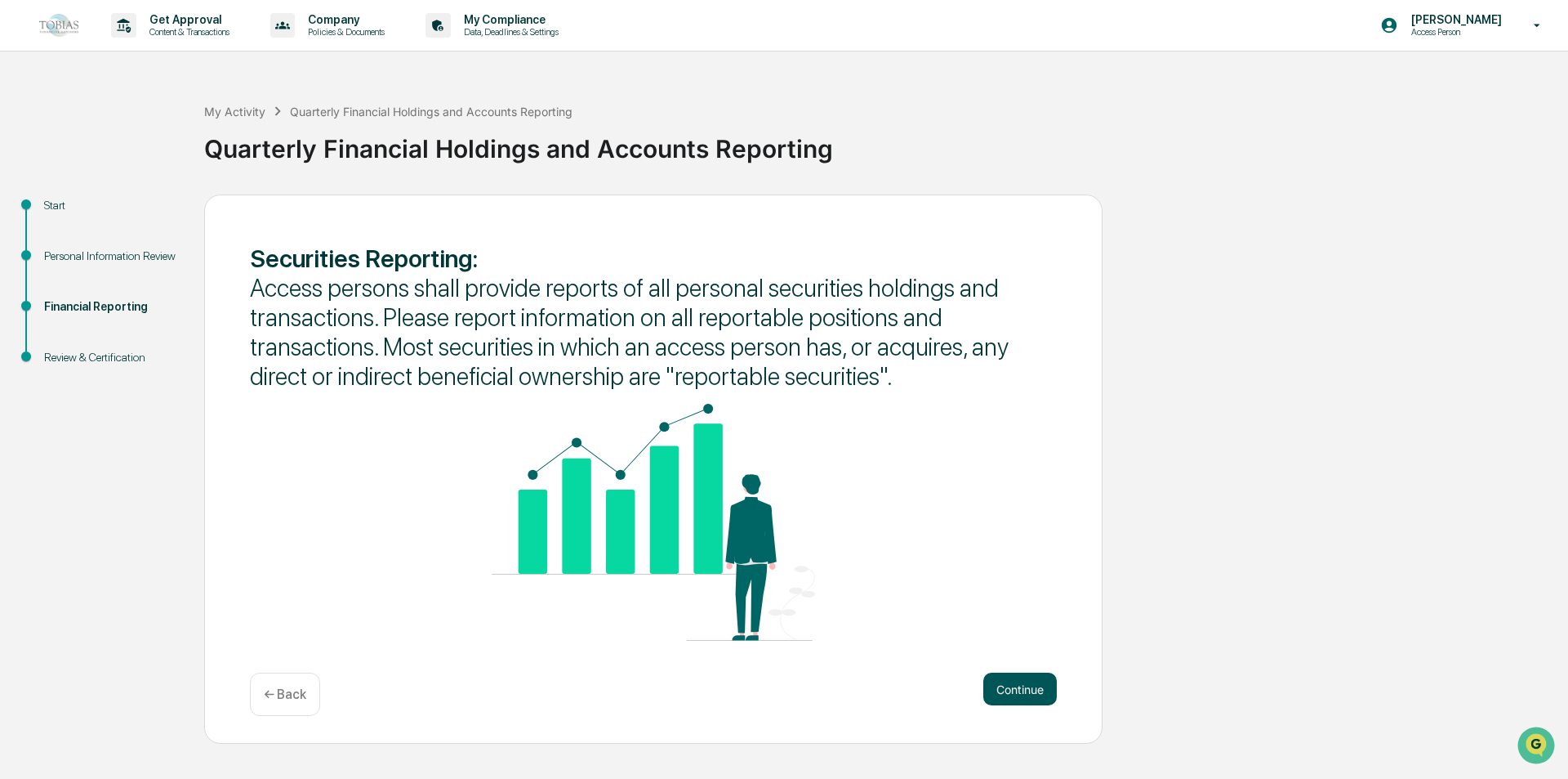
click at [1031, 693] on button "Continue" at bounding box center [1020, 688] width 74 height 33
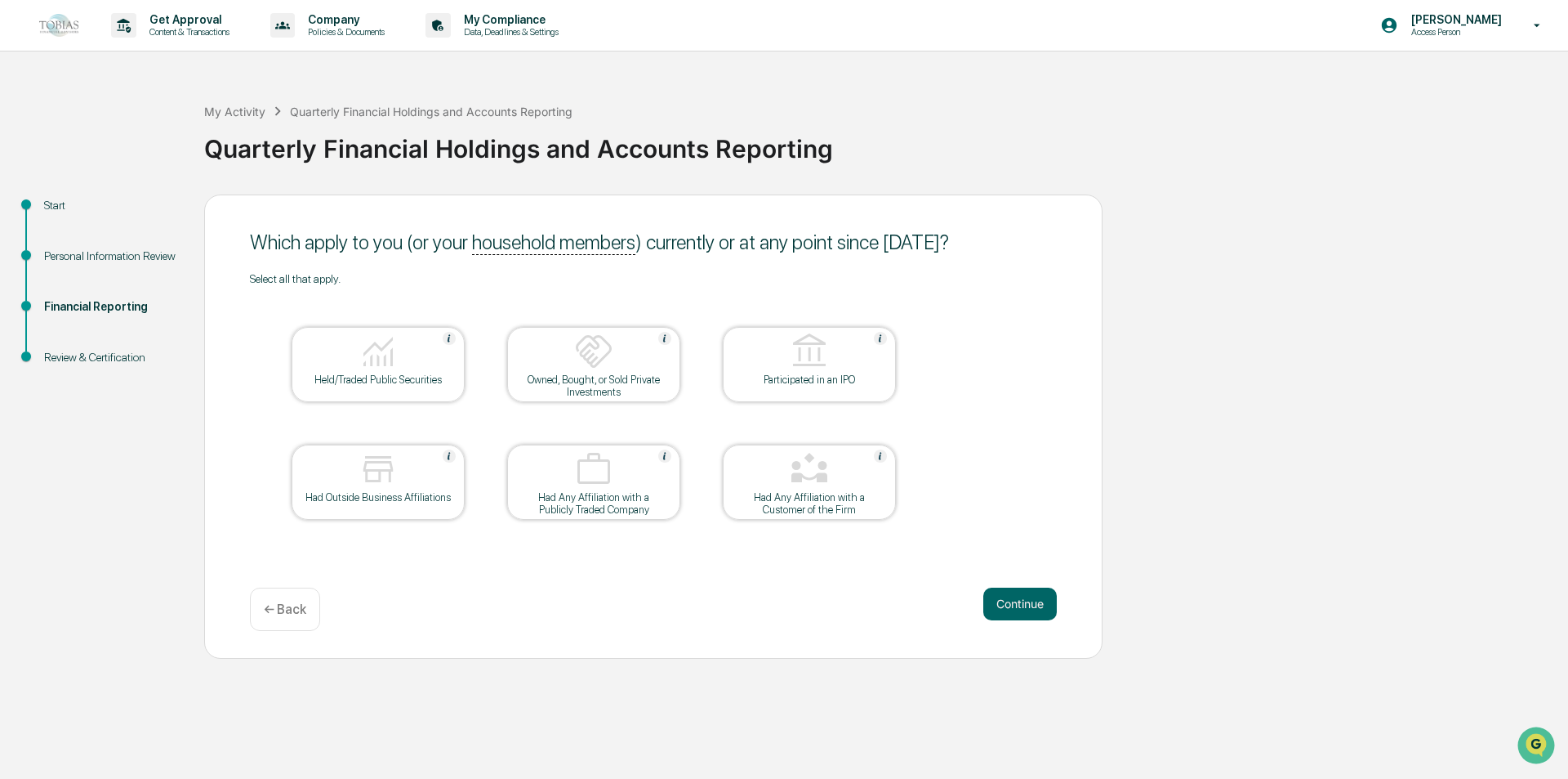
click at [388, 381] on div "Held/Traded Public Securities" at bounding box center [377, 379] width 147 height 12
click at [1048, 606] on button "Continue" at bounding box center [1020, 603] width 74 height 33
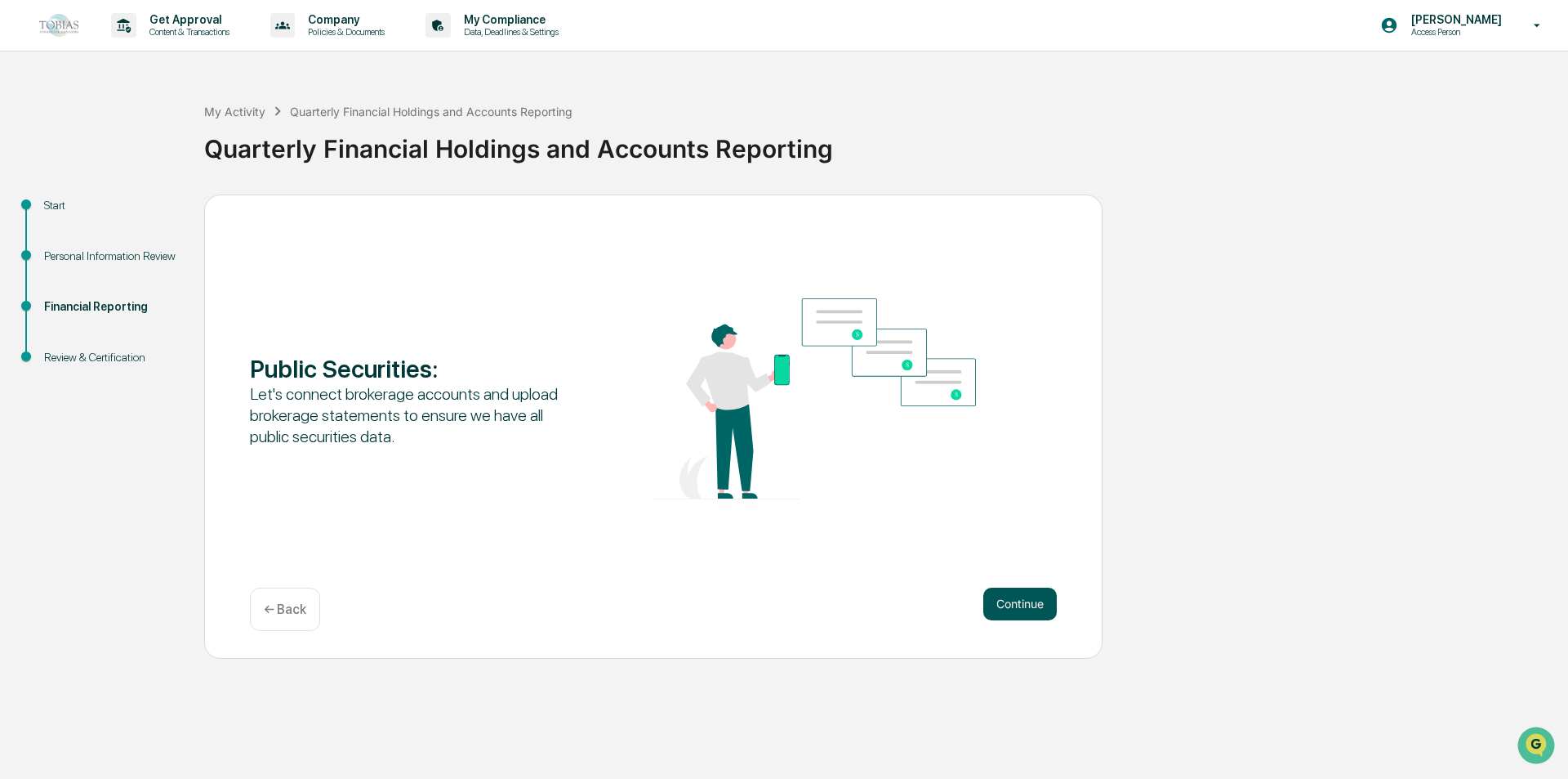
click at [1027, 607] on button "Continue" at bounding box center [1020, 603] width 74 height 33
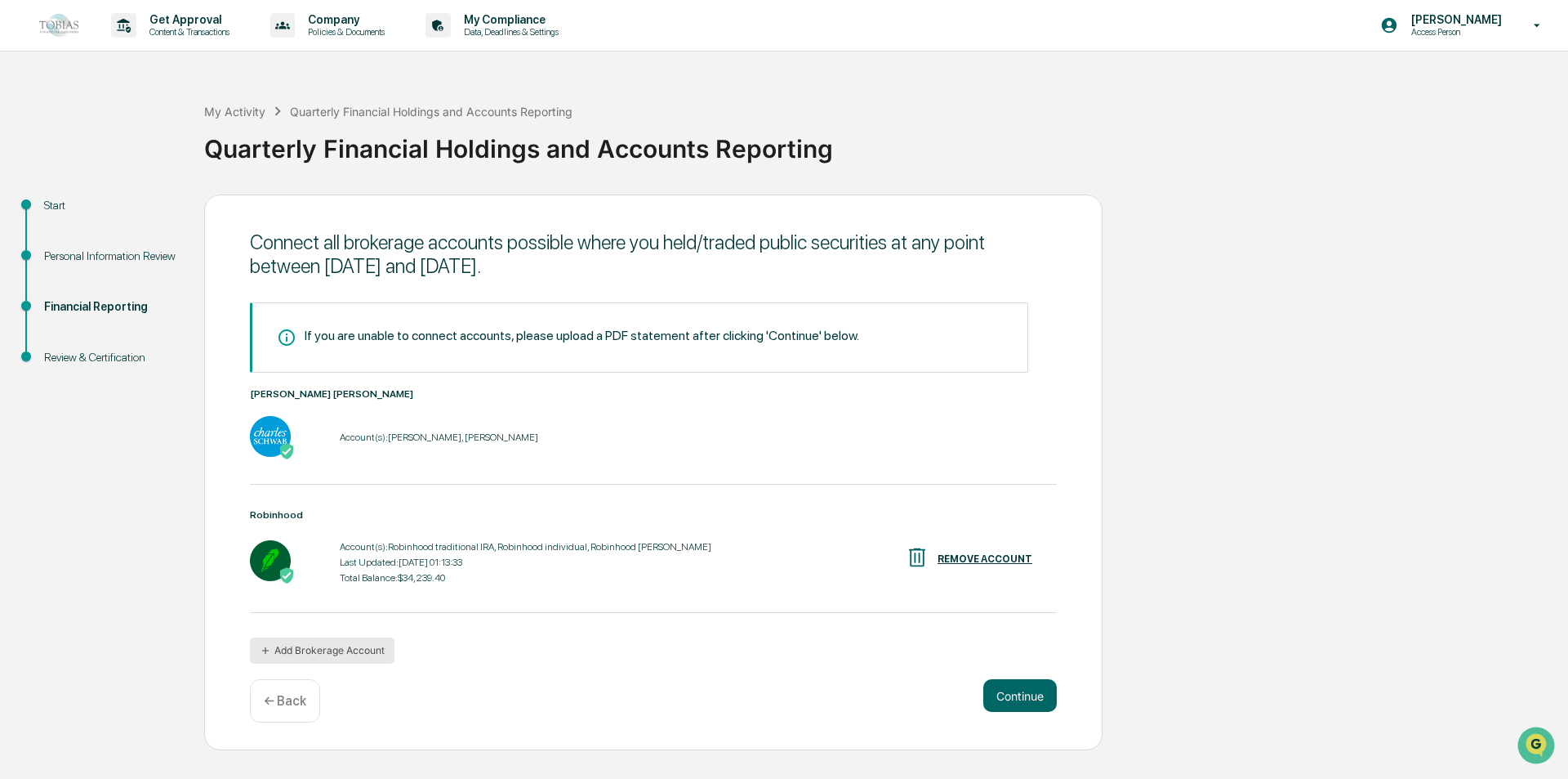
click at [360, 657] on button "Add Brokerage Account" at bounding box center [322, 650] width 145 height 26
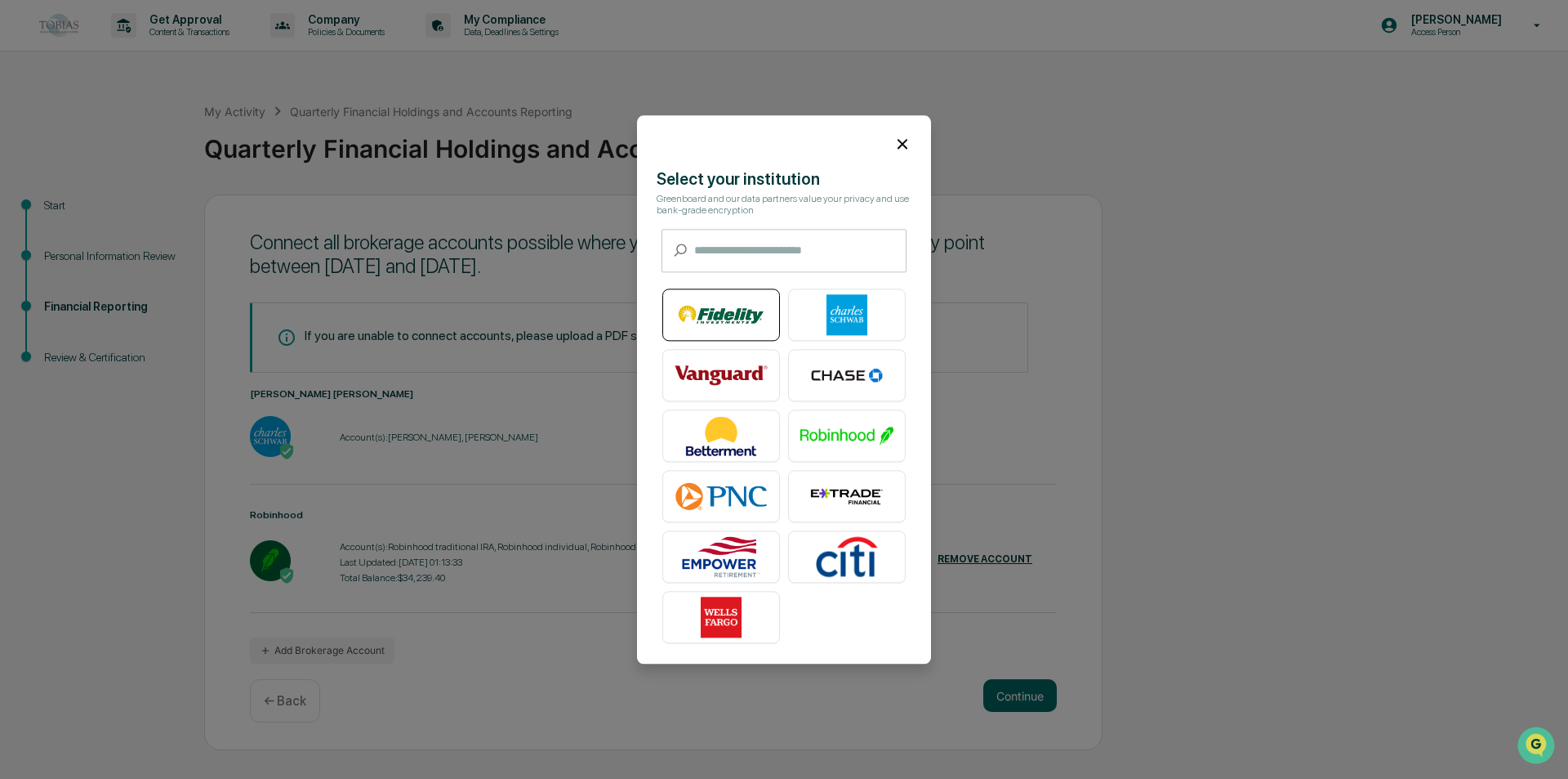
click at [716, 310] on img at bounding box center [722, 315] width 93 height 41
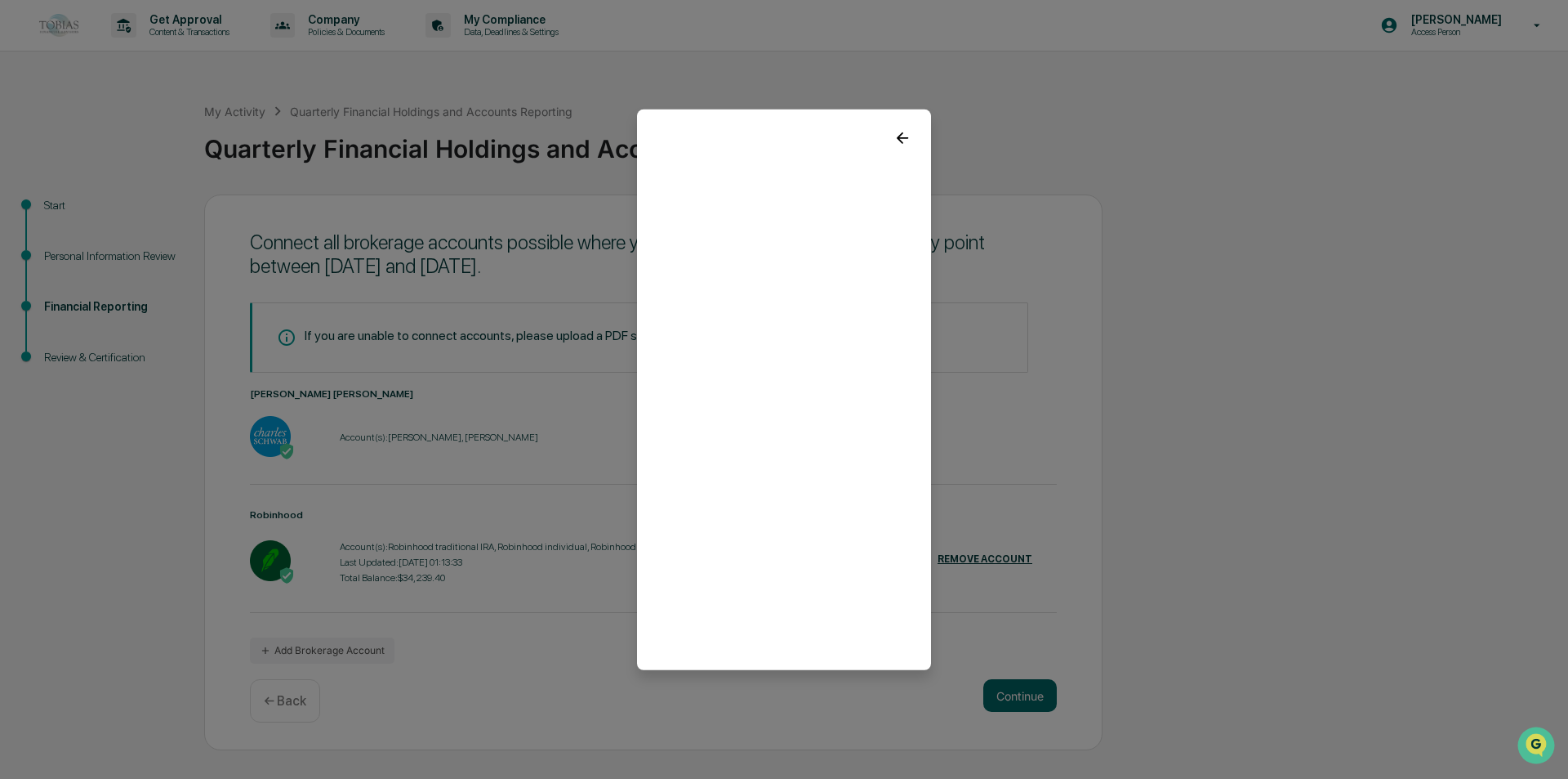
click at [897, 138] on icon at bounding box center [902, 137] width 11 height 11
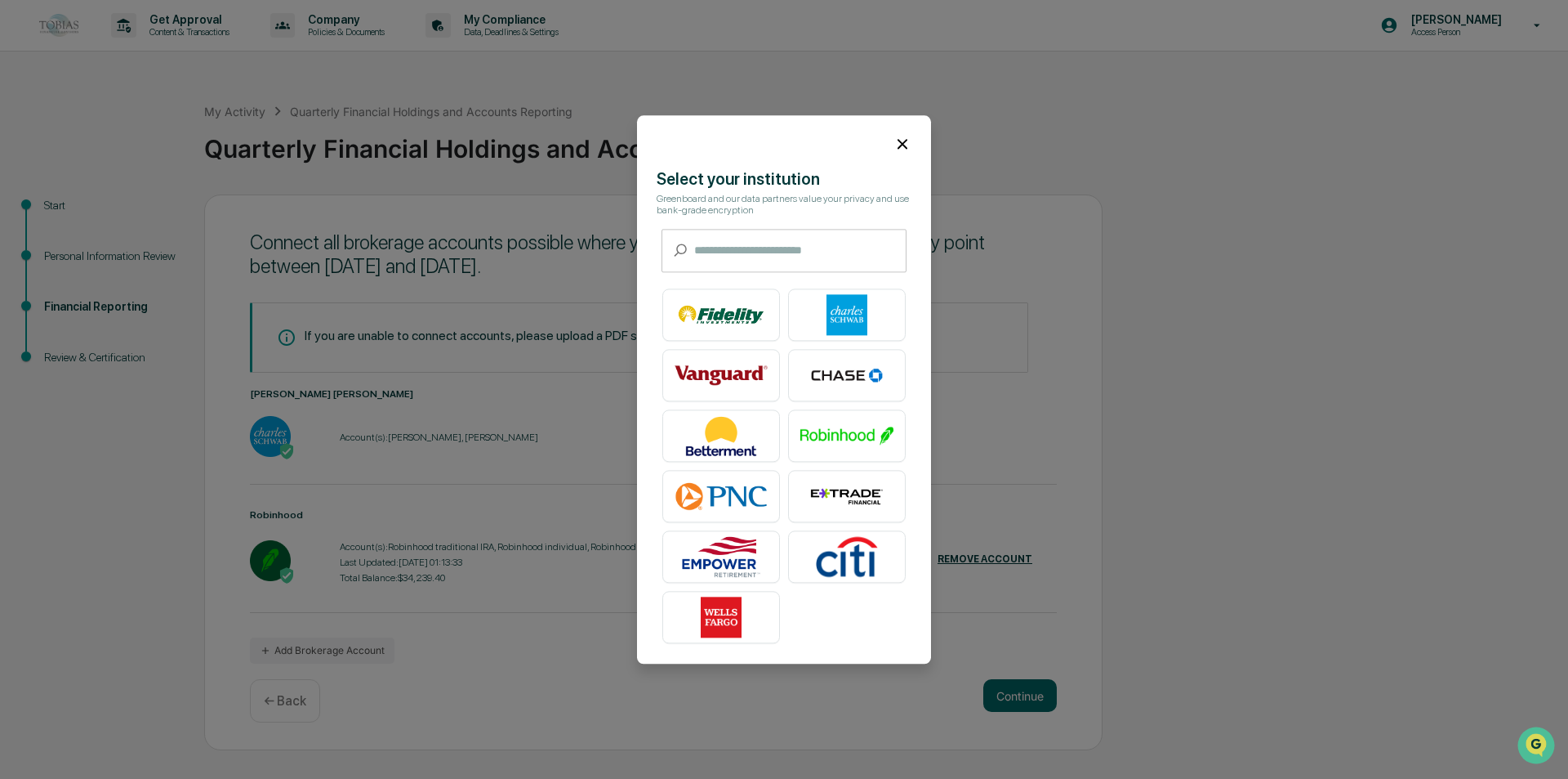
click at [793, 257] on input "text" at bounding box center [800, 250] width 212 height 43
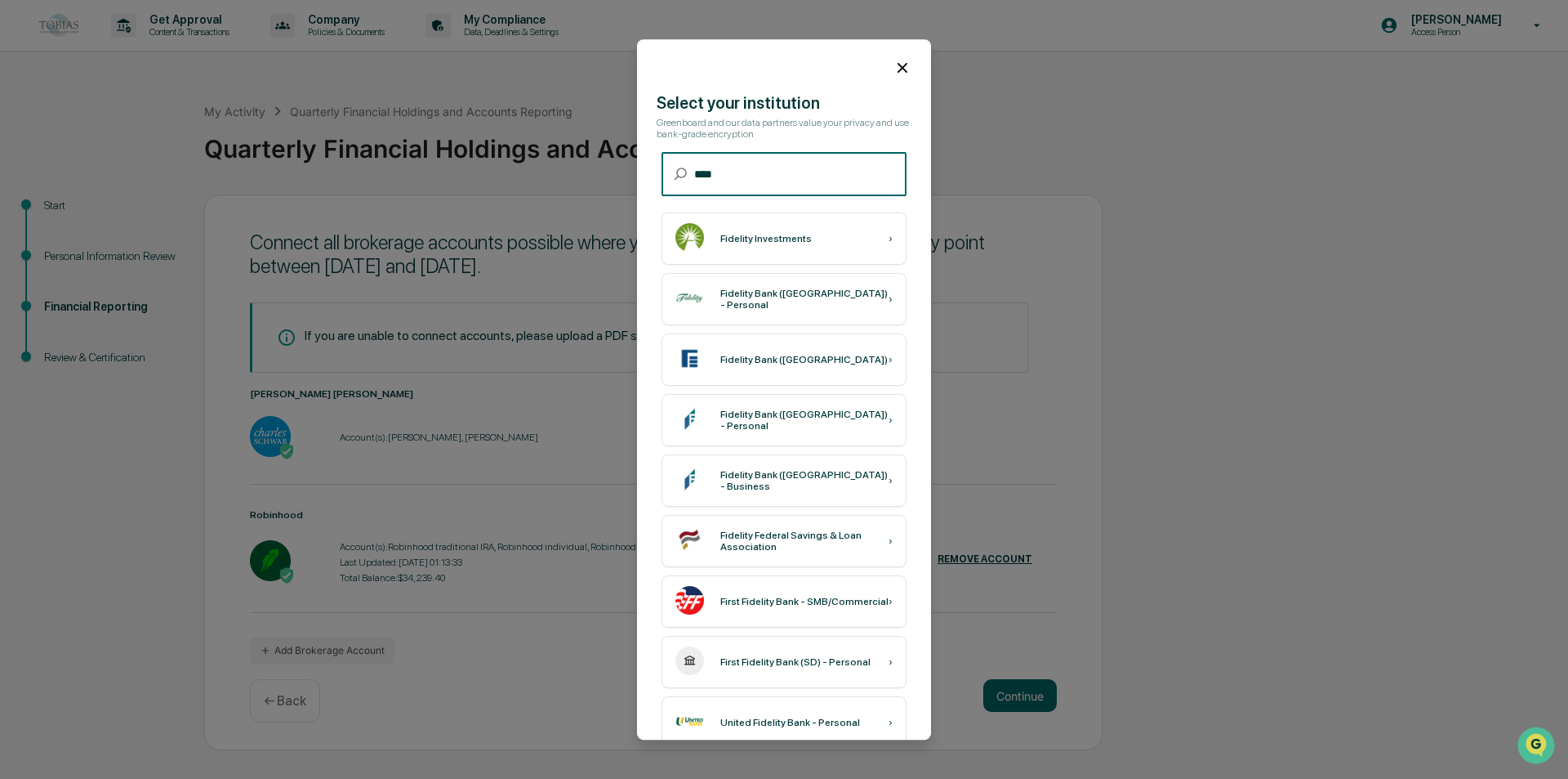
type input "****"
click at [791, 257] on div "Fidelity Investments ›" at bounding box center [784, 238] width 245 height 52
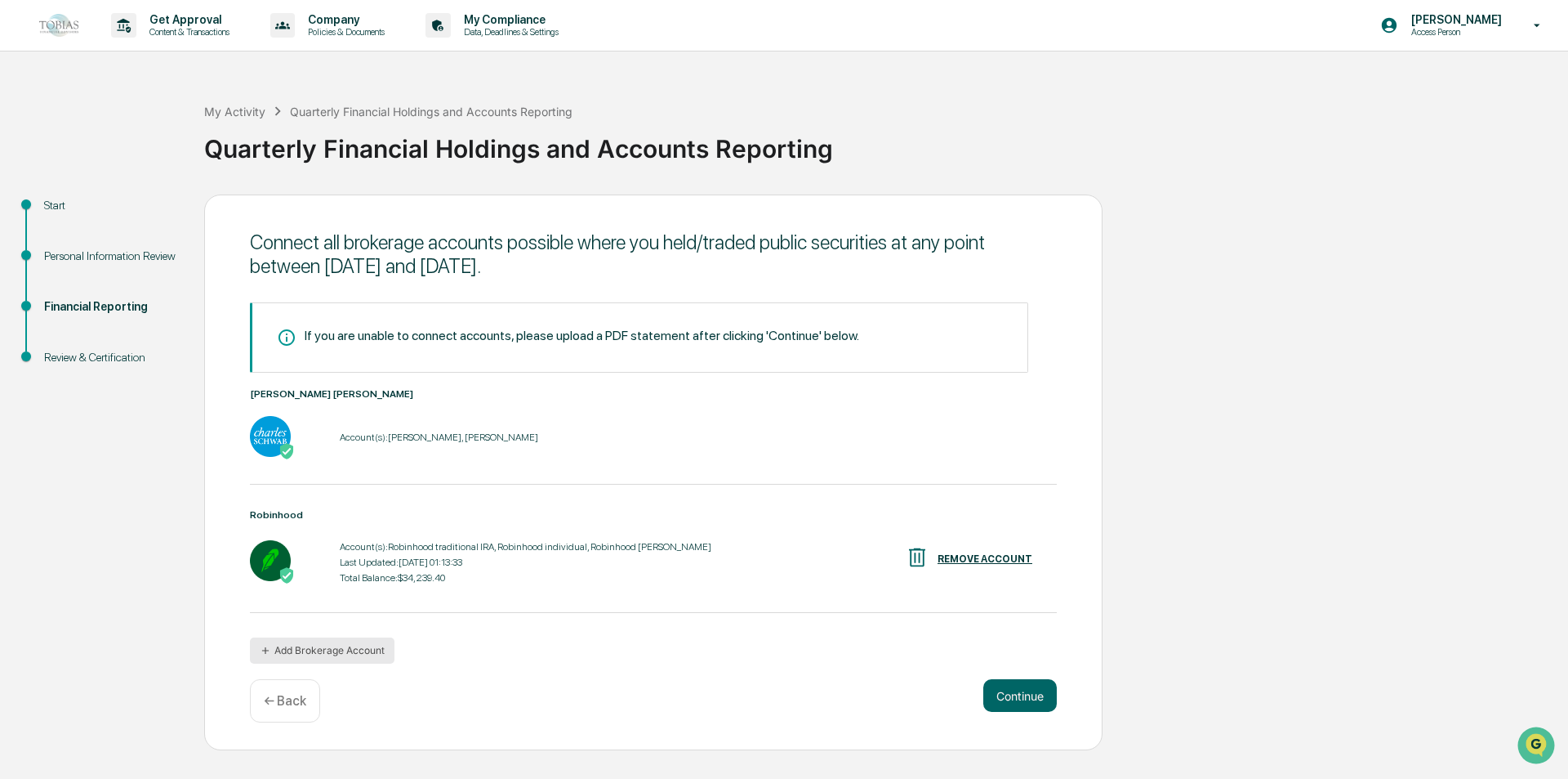
click at [296, 644] on button "Add Brokerage Account" at bounding box center [322, 650] width 145 height 26
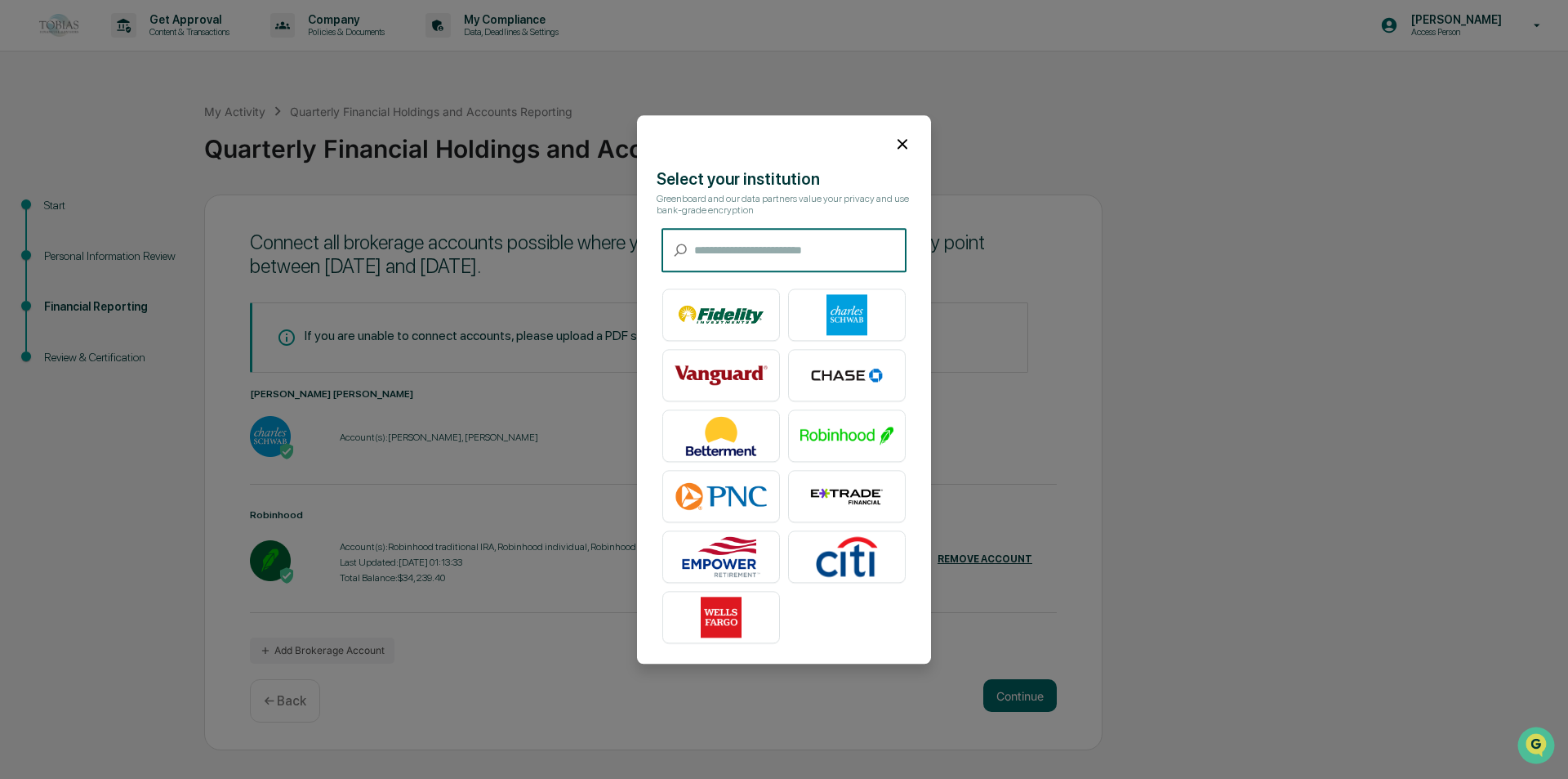
click at [730, 256] on input "text" at bounding box center [800, 250] width 212 height 43
click at [711, 316] on img at bounding box center [722, 315] width 93 height 41
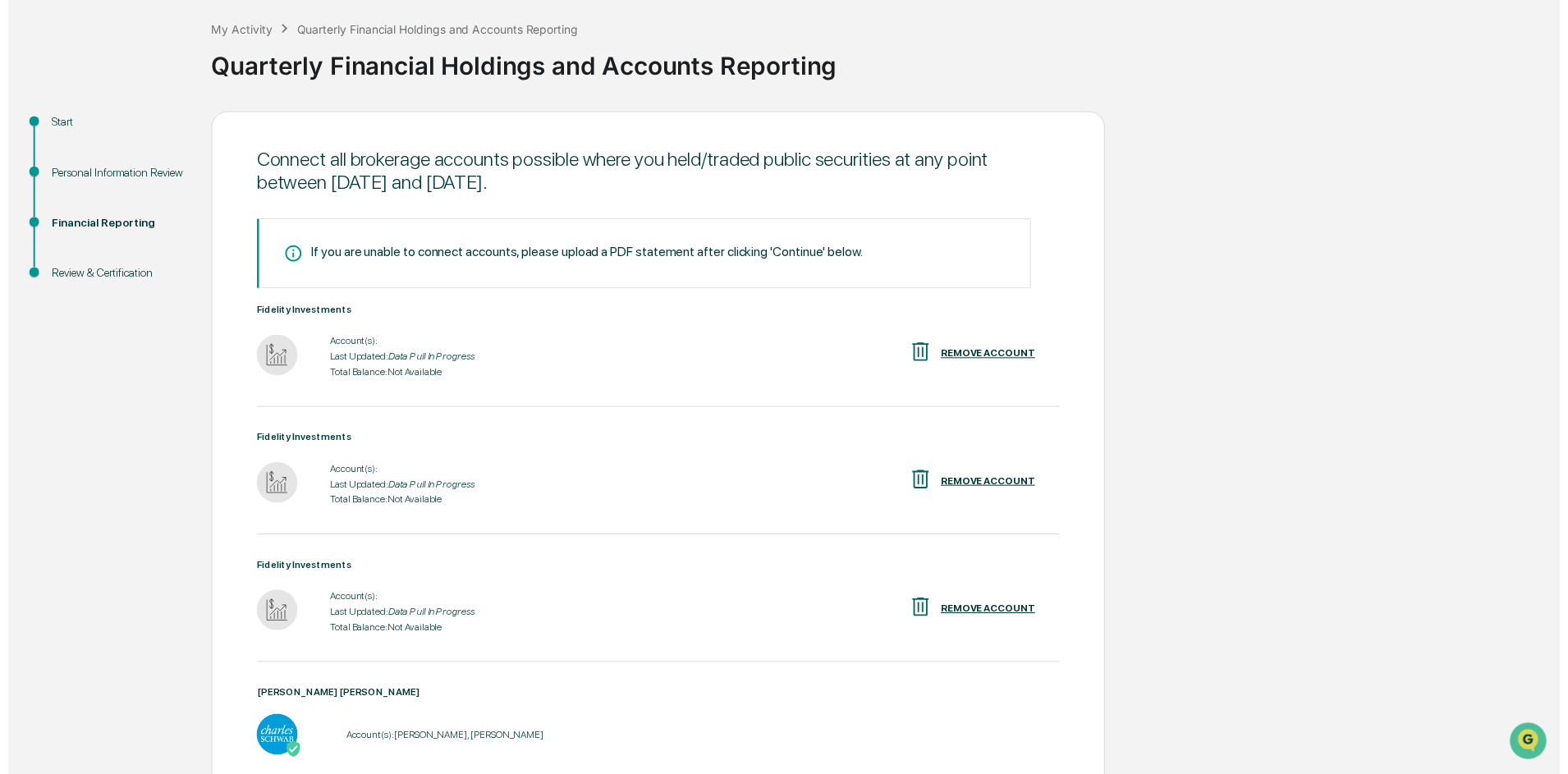
scroll to position [357, 0]
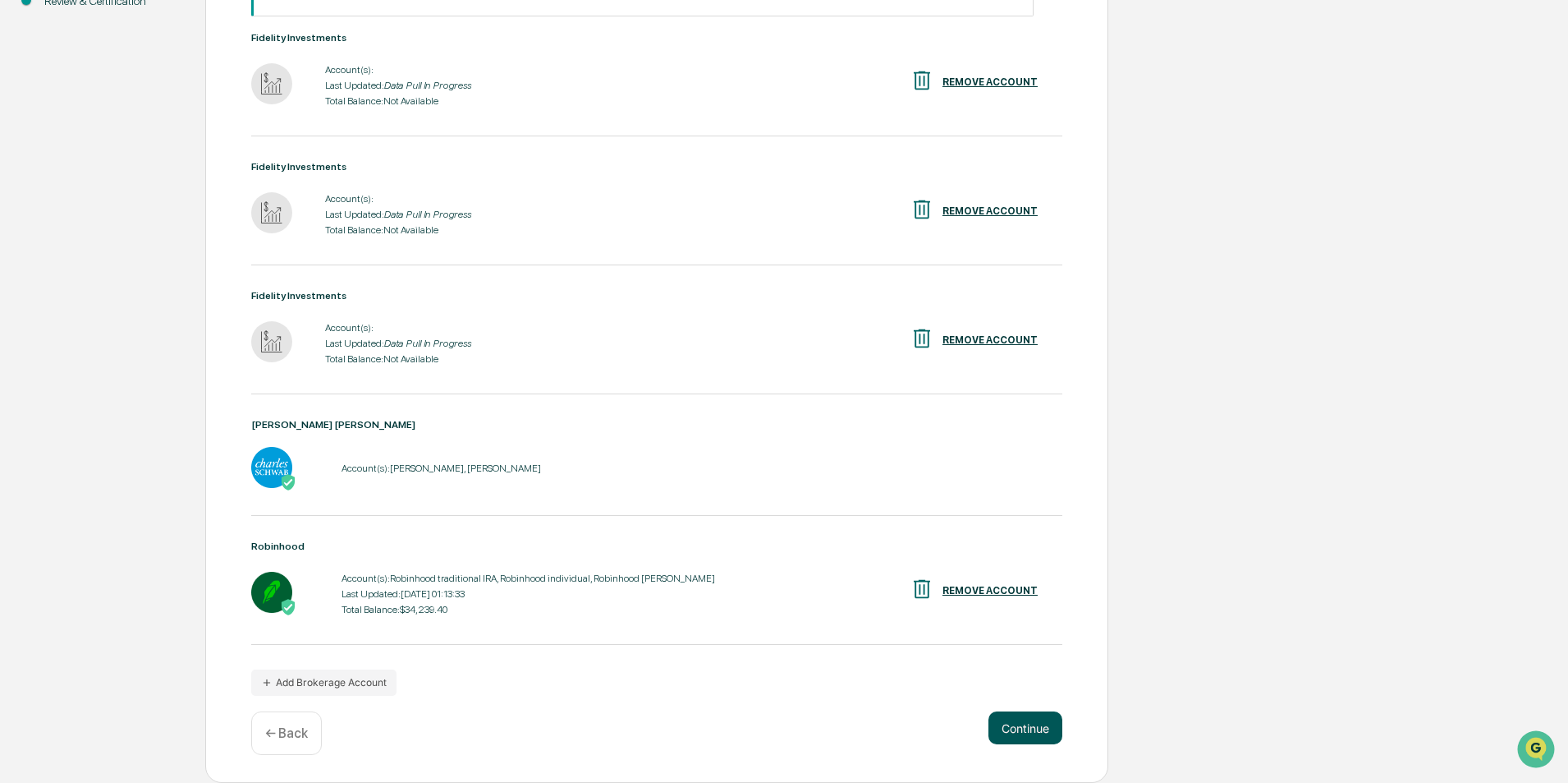
click at [1043, 732] on button "Continue" at bounding box center [1025, 728] width 74 height 33
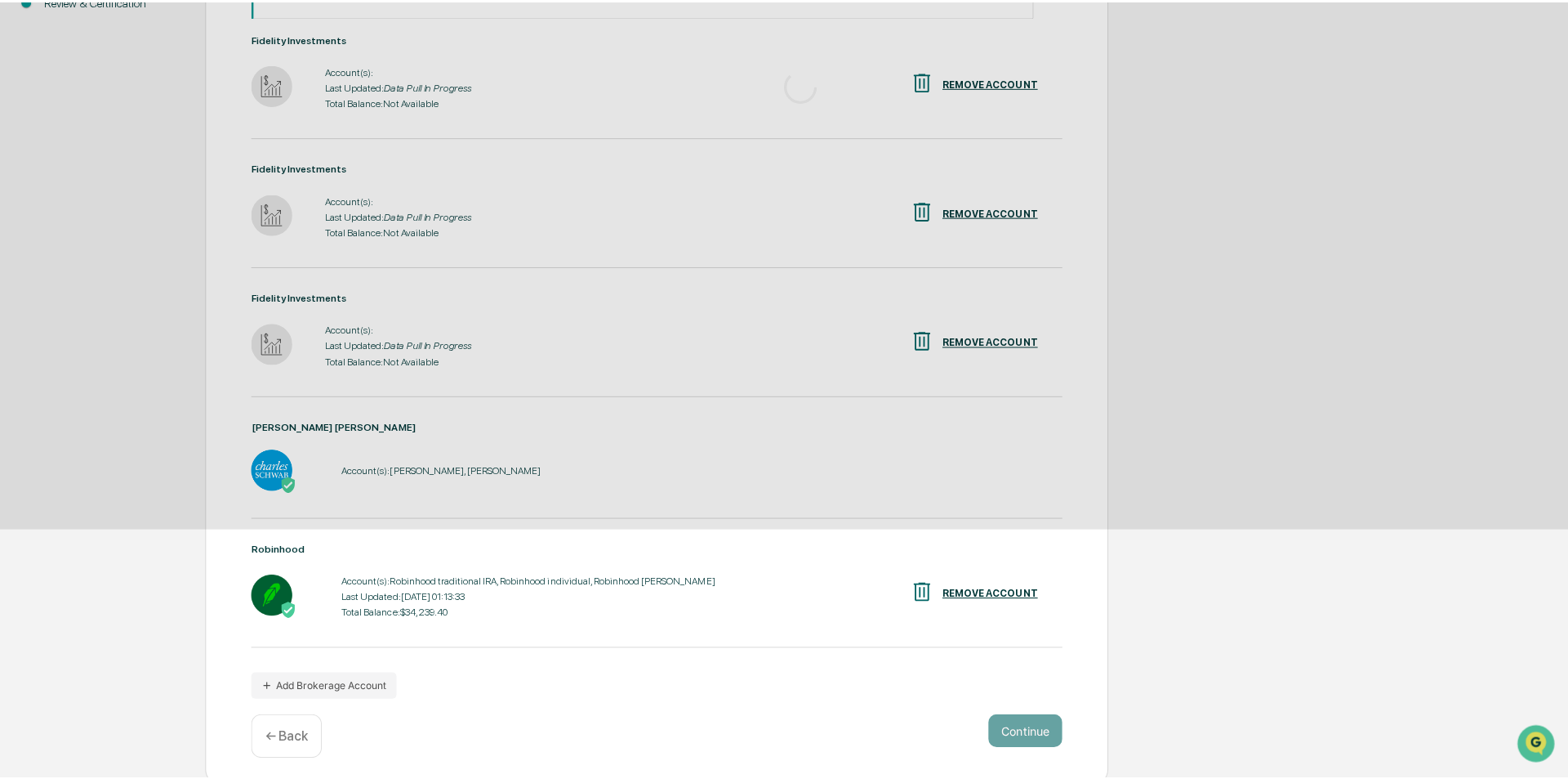
scroll to position [0, 0]
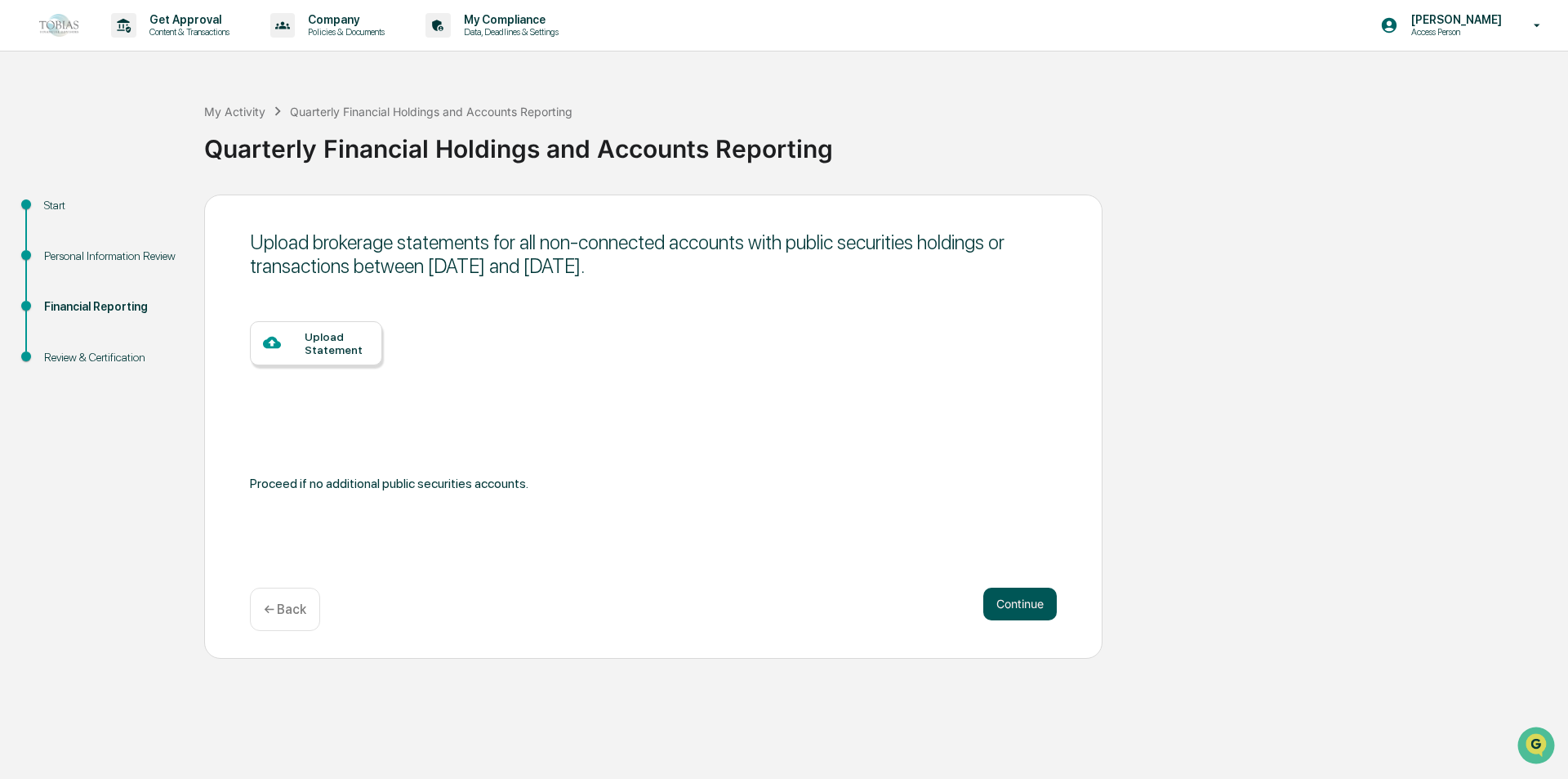
click at [1010, 608] on button "Continue" at bounding box center [1020, 603] width 74 height 33
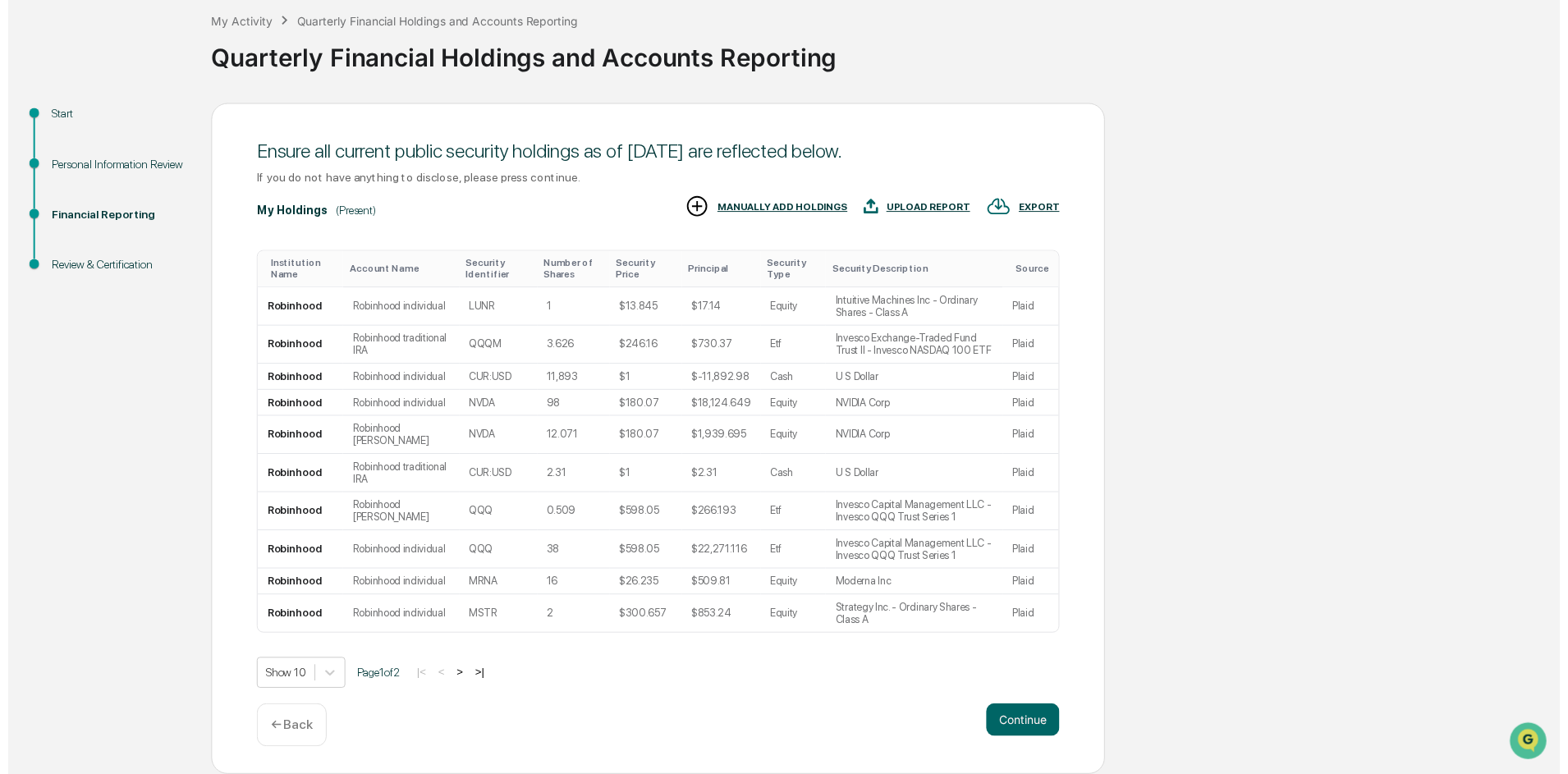
scroll to position [128, 0]
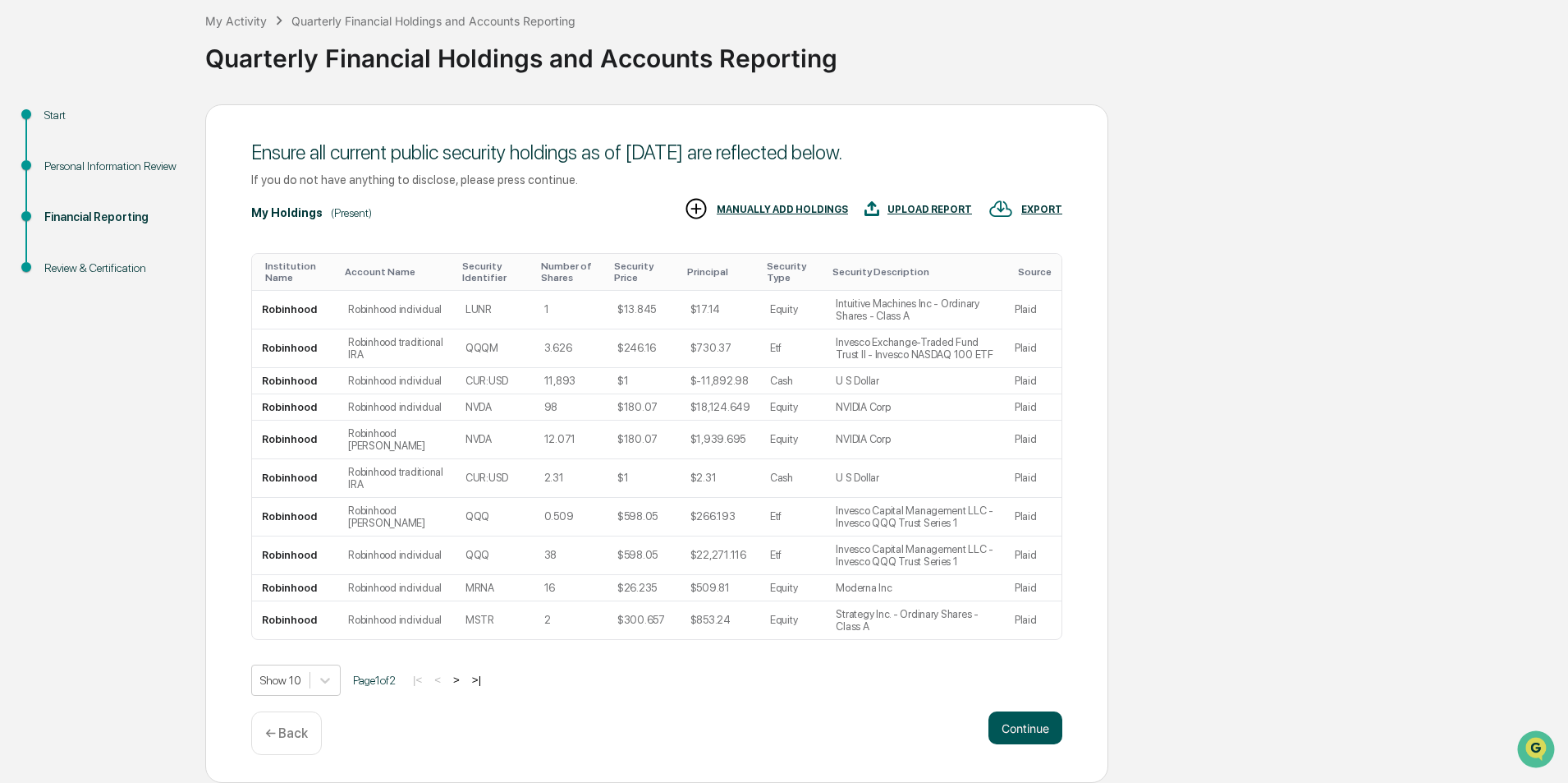
click at [1022, 737] on button "Continue" at bounding box center [1025, 728] width 74 height 33
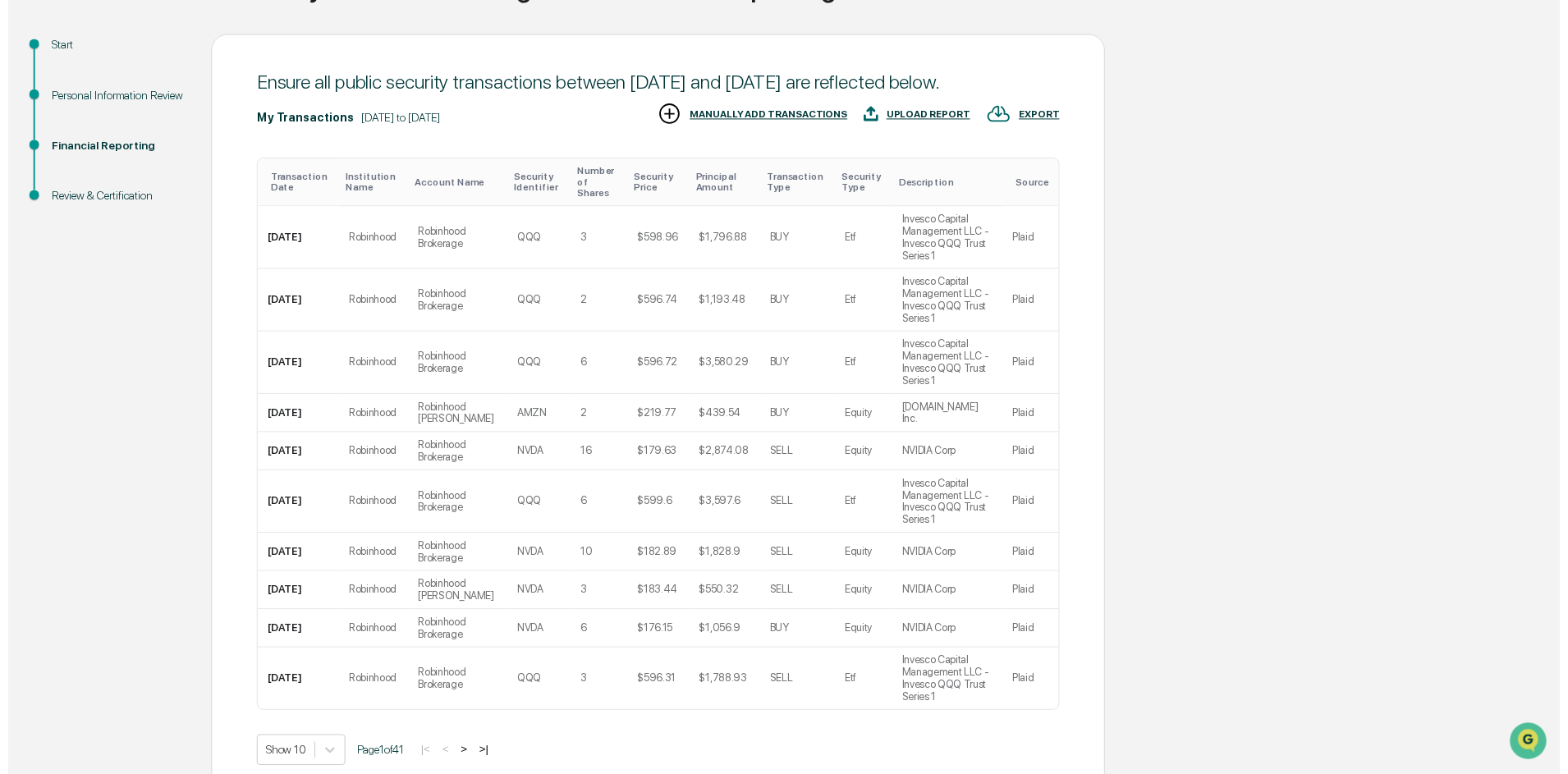
scroll to position [251, 0]
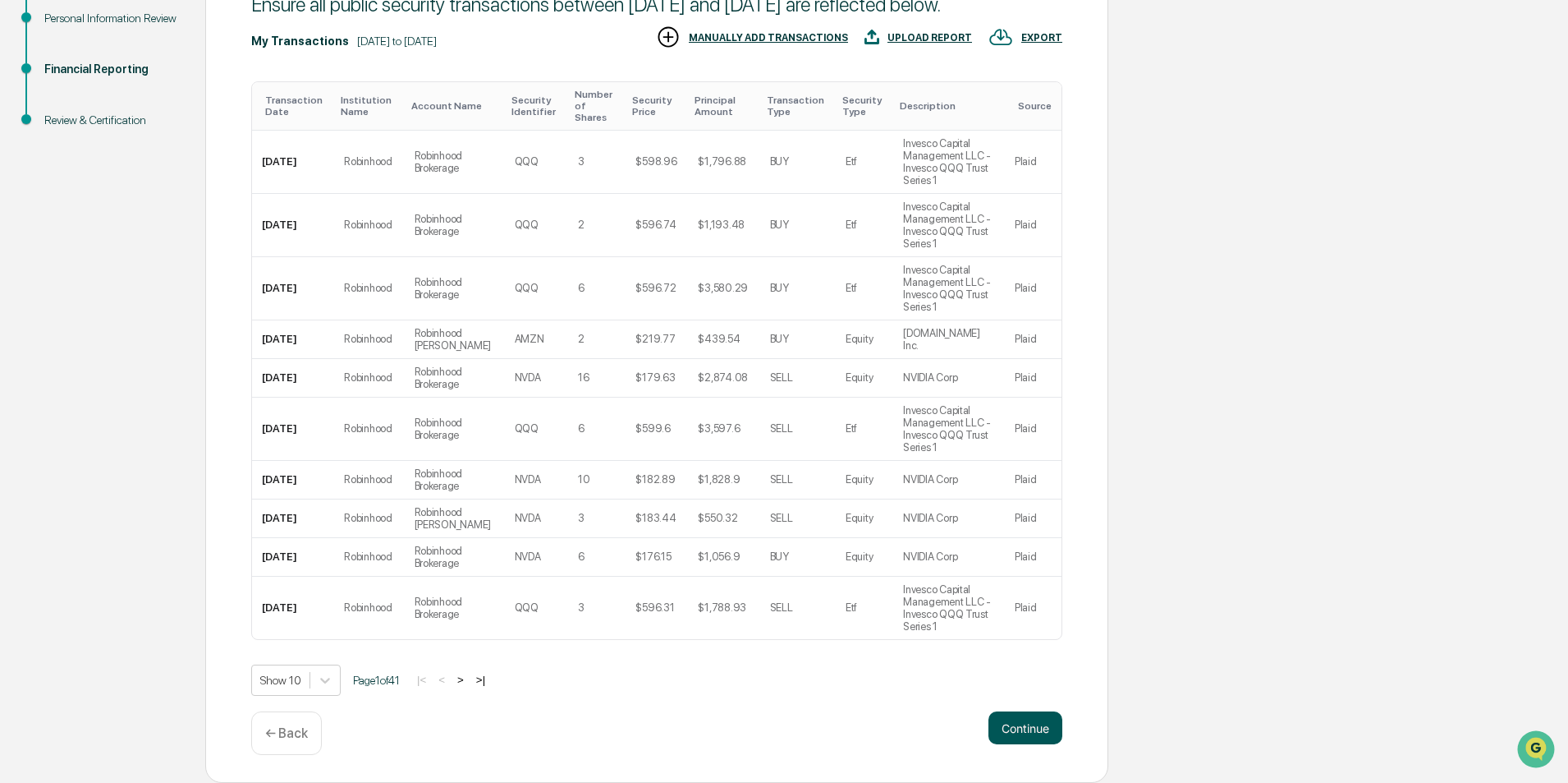
click at [1023, 741] on button "Continue" at bounding box center [1025, 728] width 74 height 33
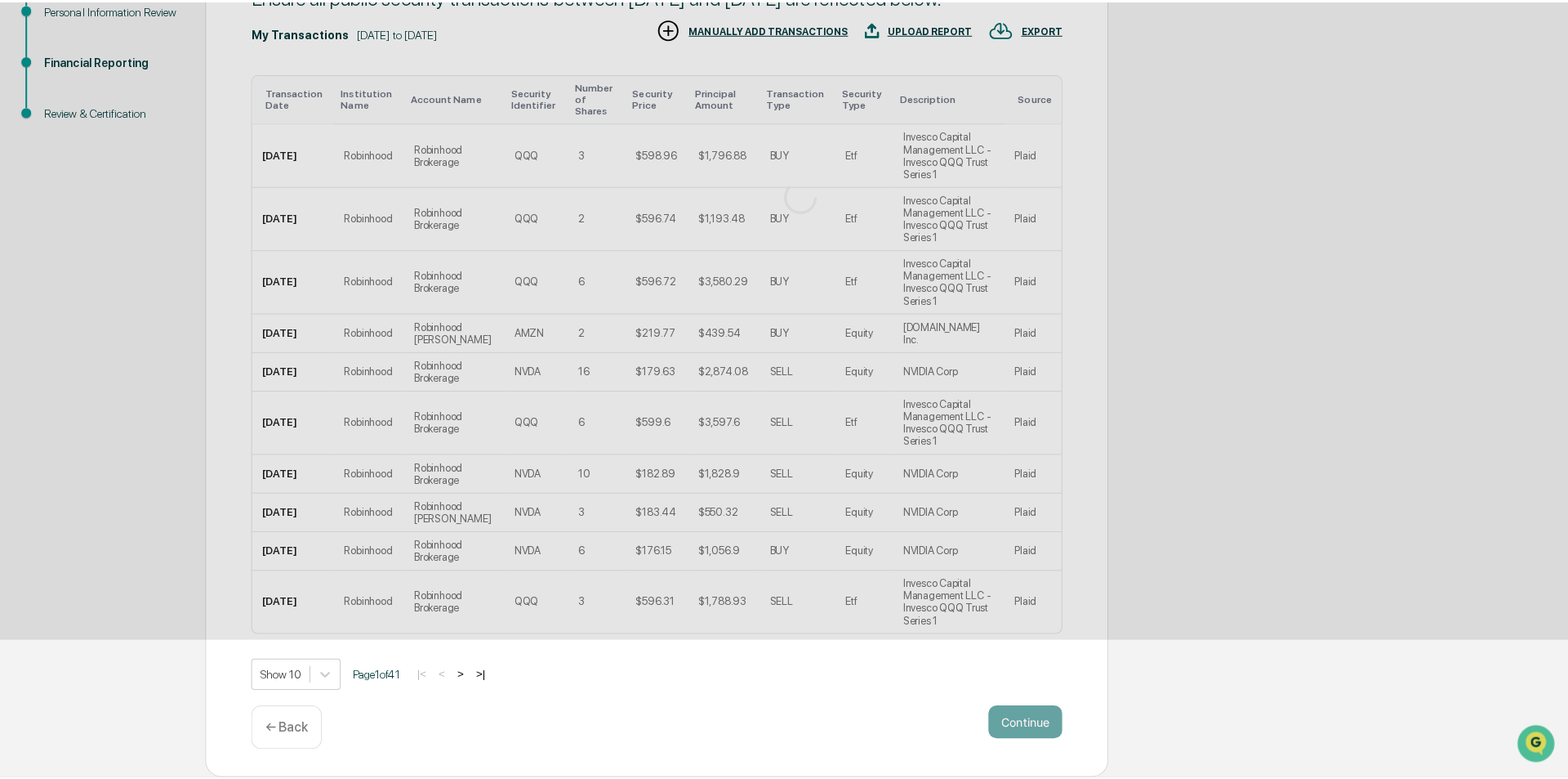
scroll to position [0, 0]
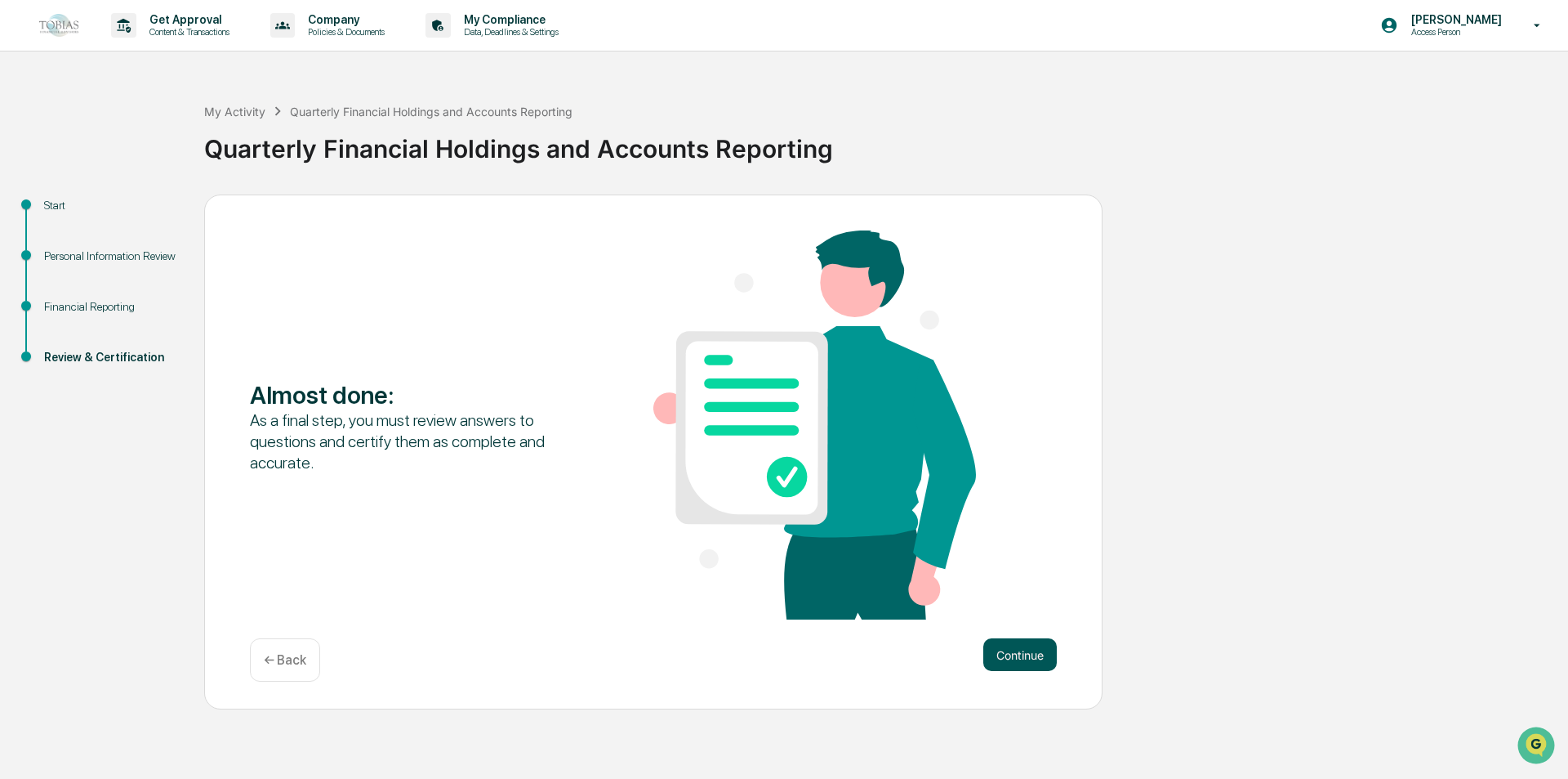
click at [1019, 653] on button "Continue" at bounding box center [1020, 654] width 74 height 33
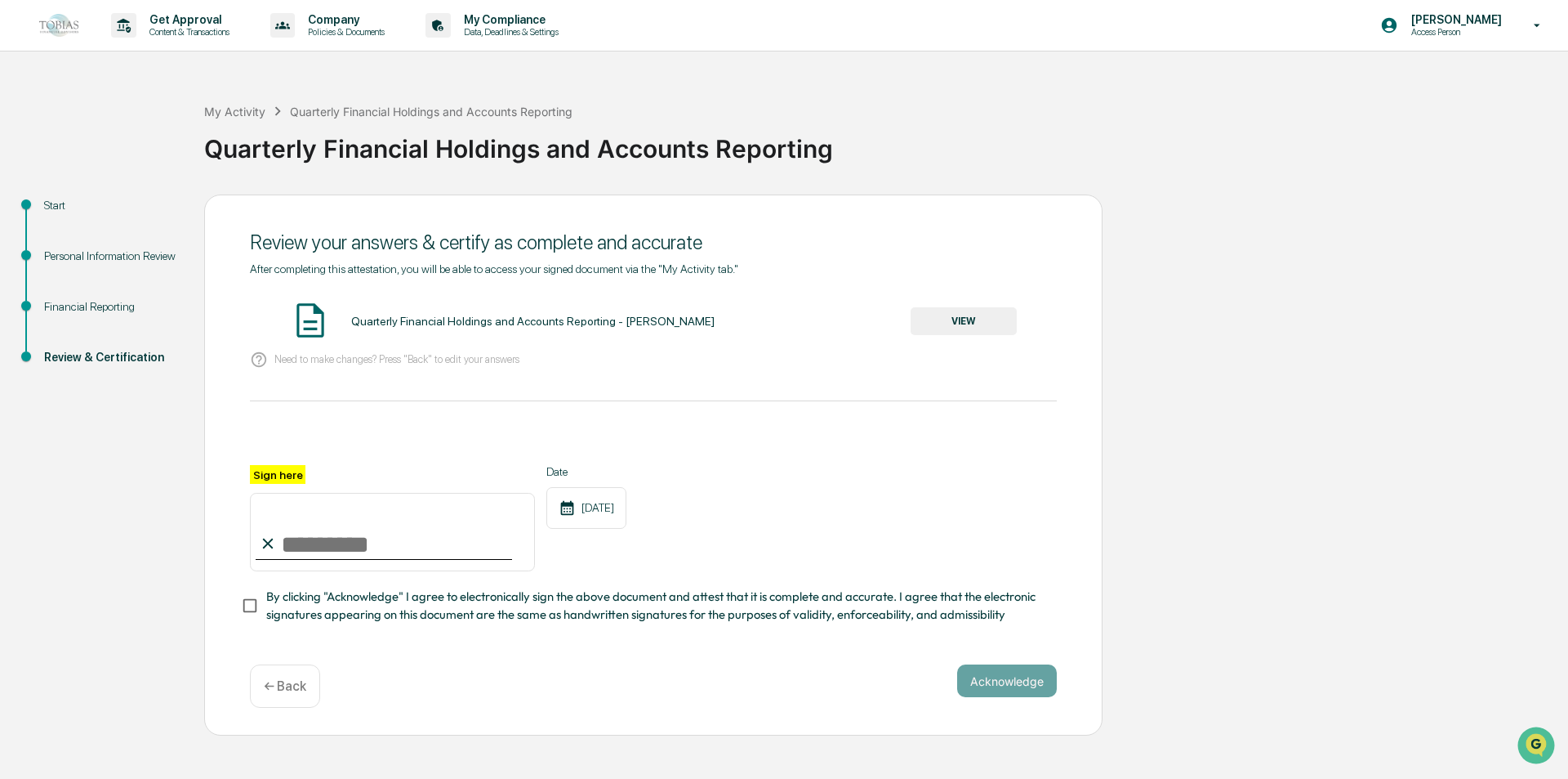
click at [369, 538] on input "Sign here" at bounding box center [392, 531] width 285 height 78
type input "**********"
click at [1008, 697] on button "Acknowledge" at bounding box center [1007, 680] width 100 height 33
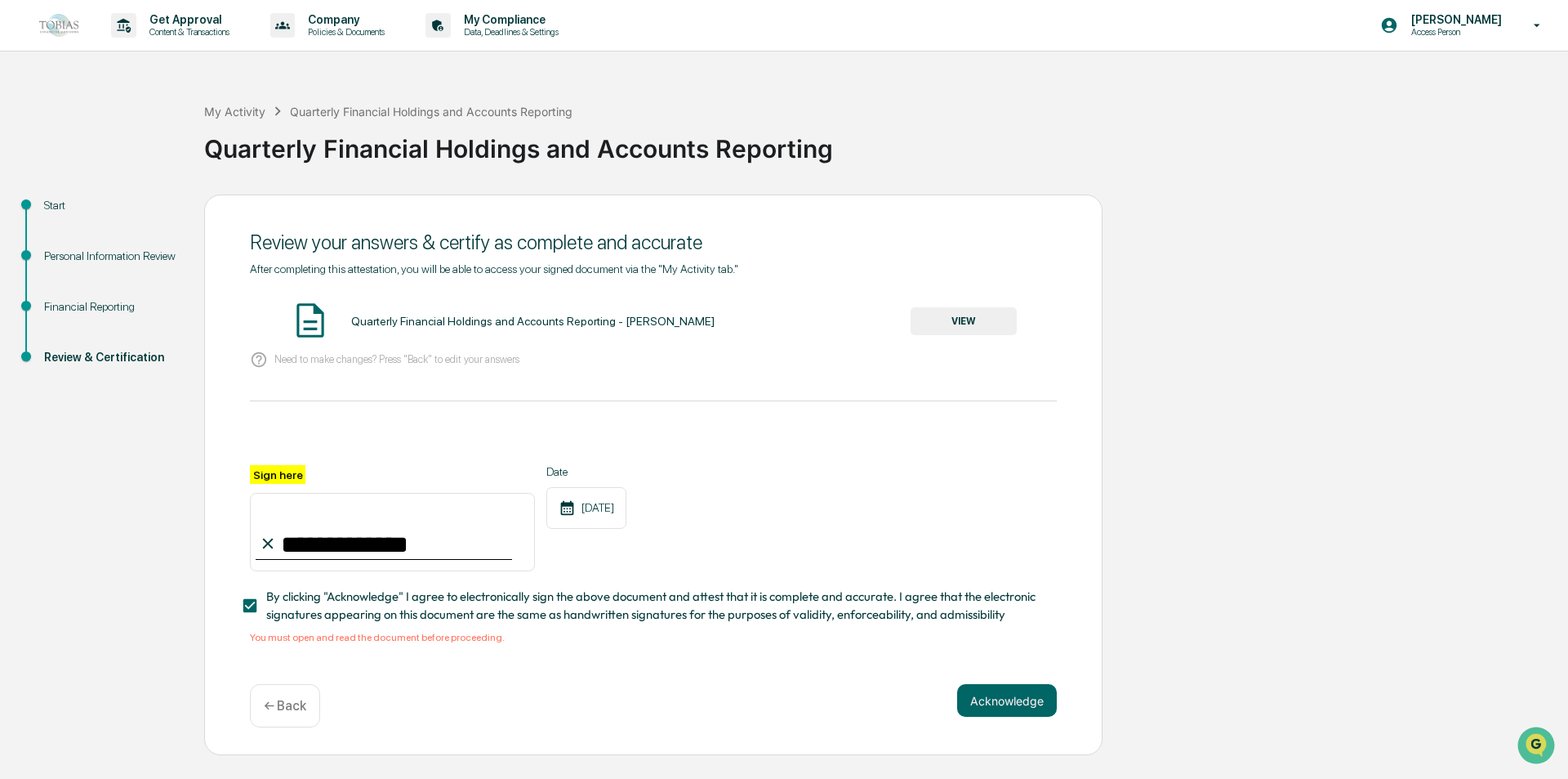
click at [975, 324] on button "VIEW" at bounding box center [964, 321] width 106 height 28
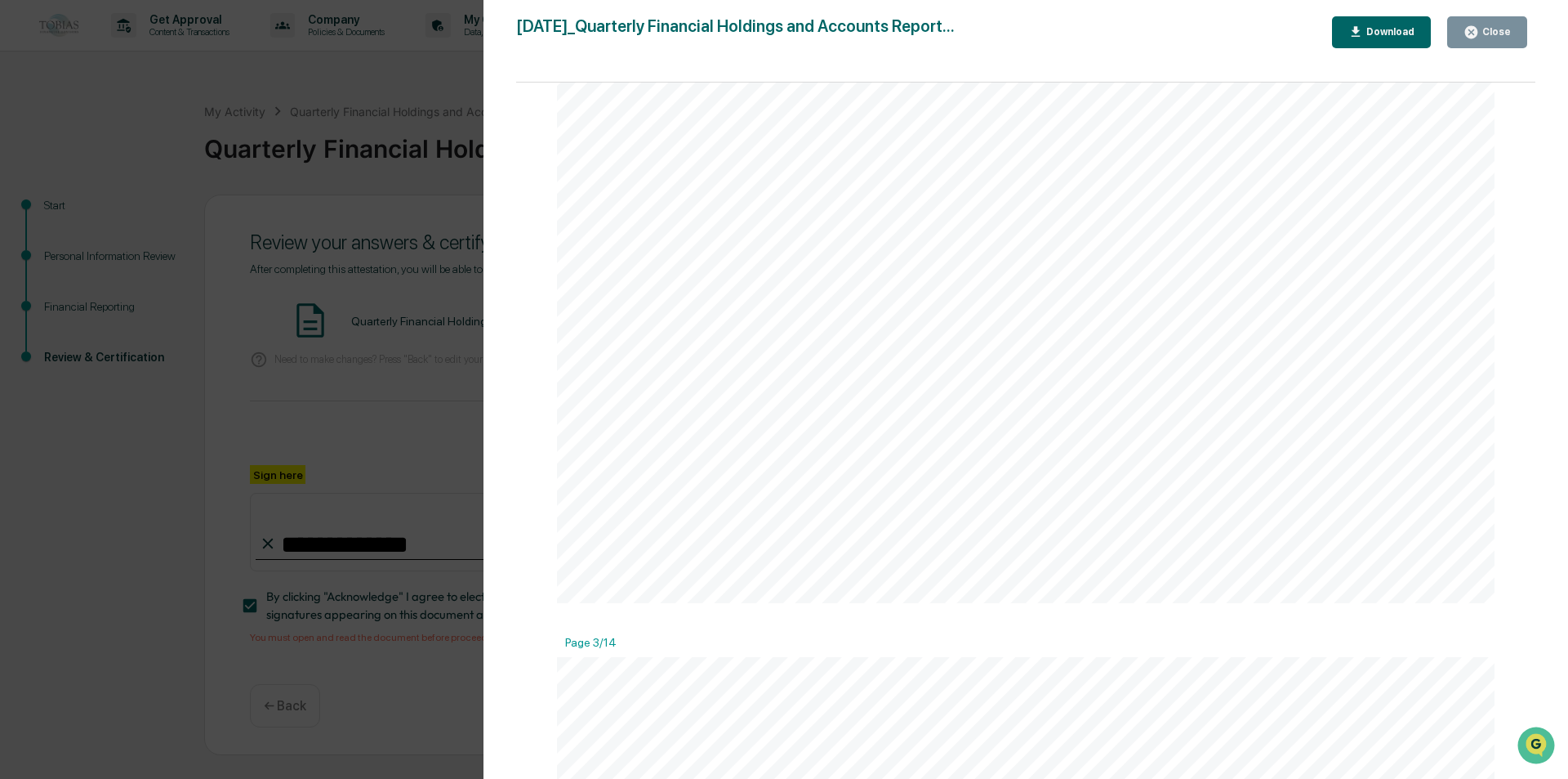
drag, startPoint x: 1302, startPoint y: 161, endPoint x: 1077, endPoint y: 567, distance: 464.2
drag, startPoint x: 1101, startPoint y: 355, endPoint x: 1103, endPoint y: 263, distance: 92.0
drag, startPoint x: 1123, startPoint y: 353, endPoint x: 1231, endPoint y: 236, distance: 159.2
drag, startPoint x: 1234, startPoint y: -45, endPoint x: 1234, endPoint y: -71, distance: 26.0
drag, startPoint x: 1070, startPoint y: 343, endPoint x: 1044, endPoint y: 223, distance: 122.8
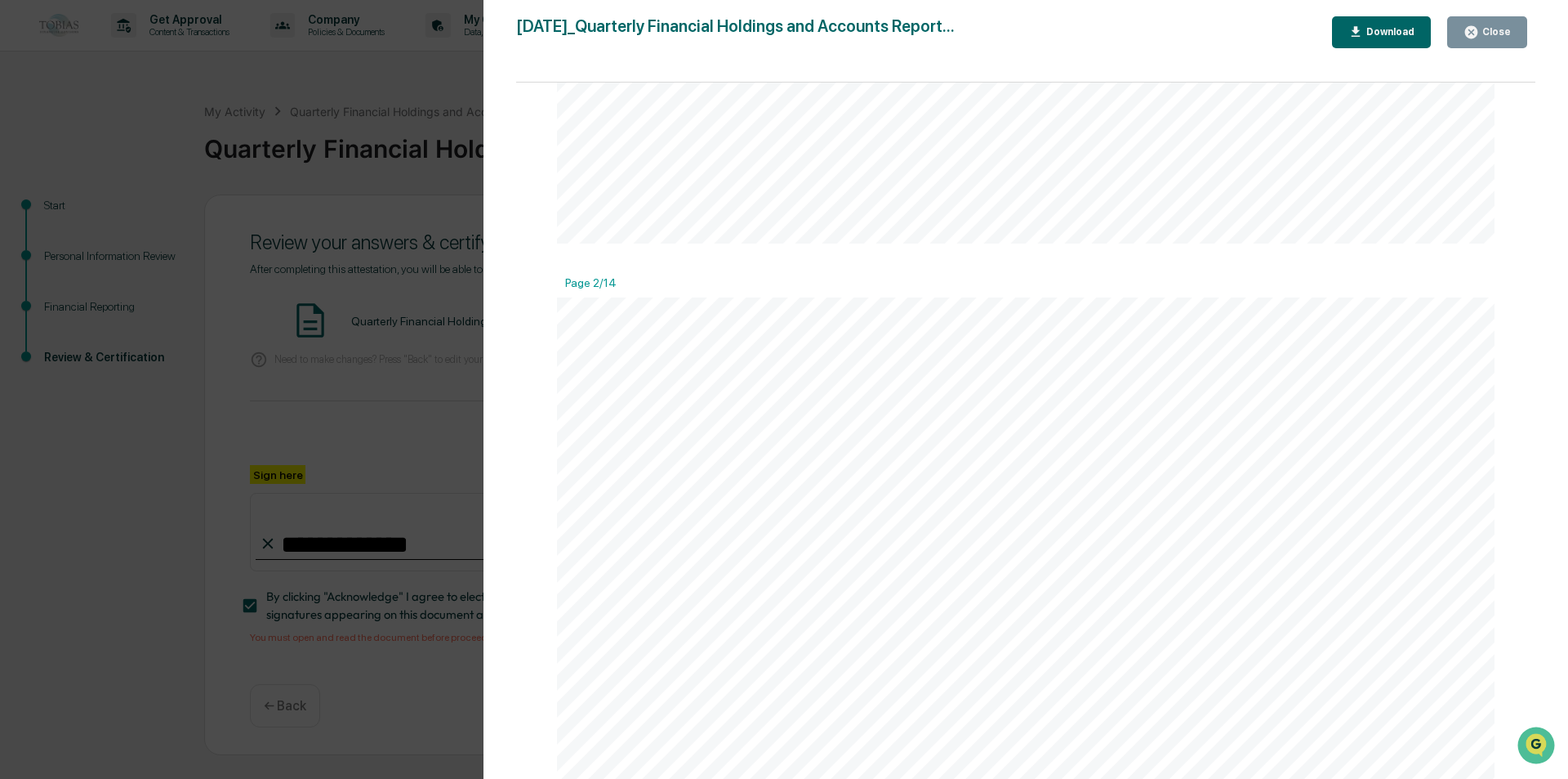
drag, startPoint x: 978, startPoint y: 551, endPoint x: 988, endPoint y: 420, distance: 131.4
drag, startPoint x: 1006, startPoint y: 267, endPoint x: 1000, endPoint y: 458, distance: 191.1
drag, startPoint x: 1025, startPoint y: 396, endPoint x: 1030, endPoint y: 413, distance: 17.7
drag, startPoint x: 1074, startPoint y: 325, endPoint x: 1075, endPoint y: 272, distance: 53.0
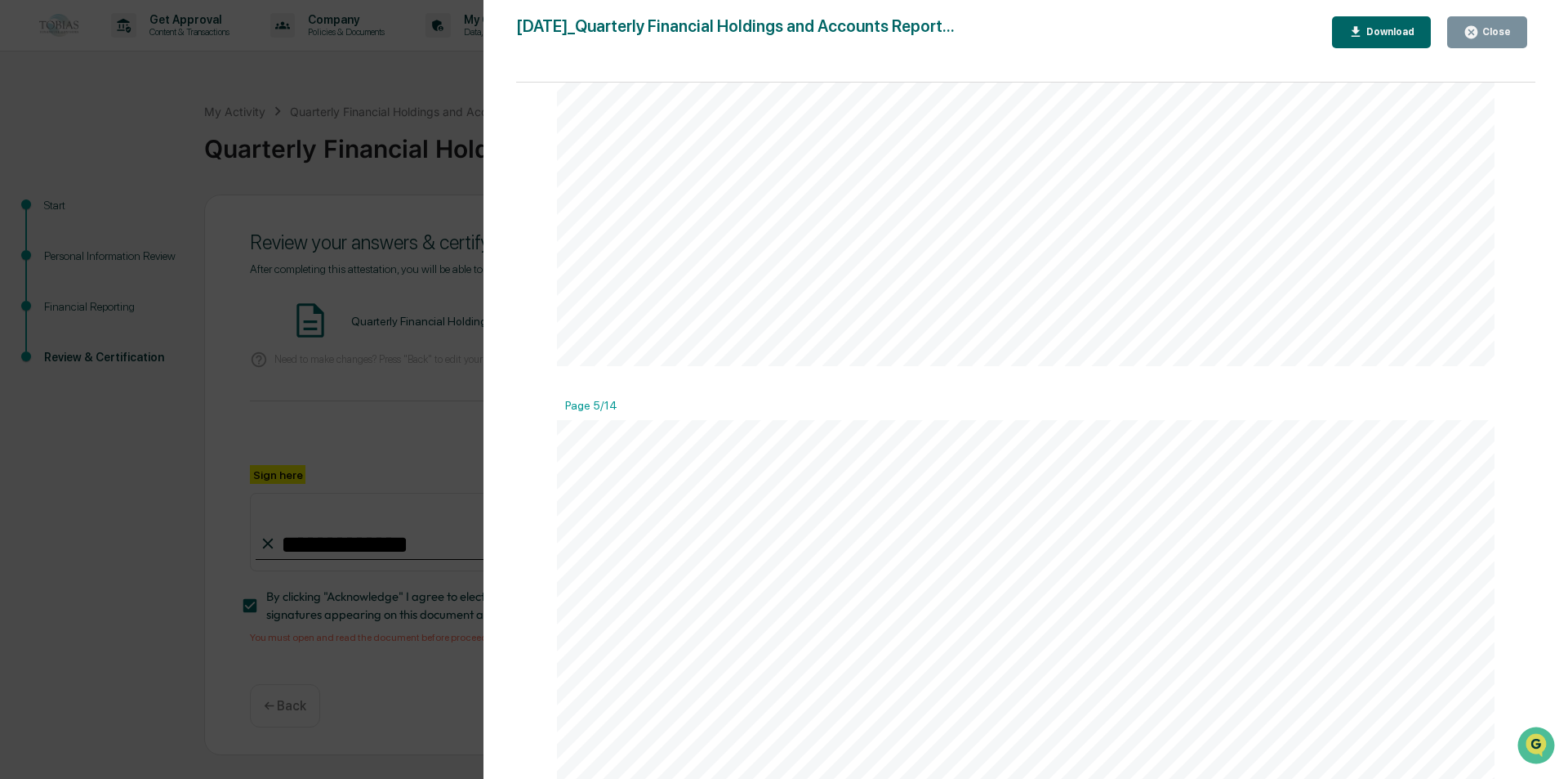
drag, startPoint x: 1099, startPoint y: 241, endPoint x: 1051, endPoint y: 238, distance: 48.1
drag, startPoint x: 1067, startPoint y: 260, endPoint x: 997, endPoint y: 167, distance: 116.4
drag, startPoint x: 1010, startPoint y: 230, endPoint x: 1005, endPoint y: 305, distance: 75.2
drag, startPoint x: 1037, startPoint y: 320, endPoint x: 1018, endPoint y: 240, distance: 82.2
drag, startPoint x: 1034, startPoint y: 262, endPoint x: 1035, endPoint y: 355, distance: 93.0
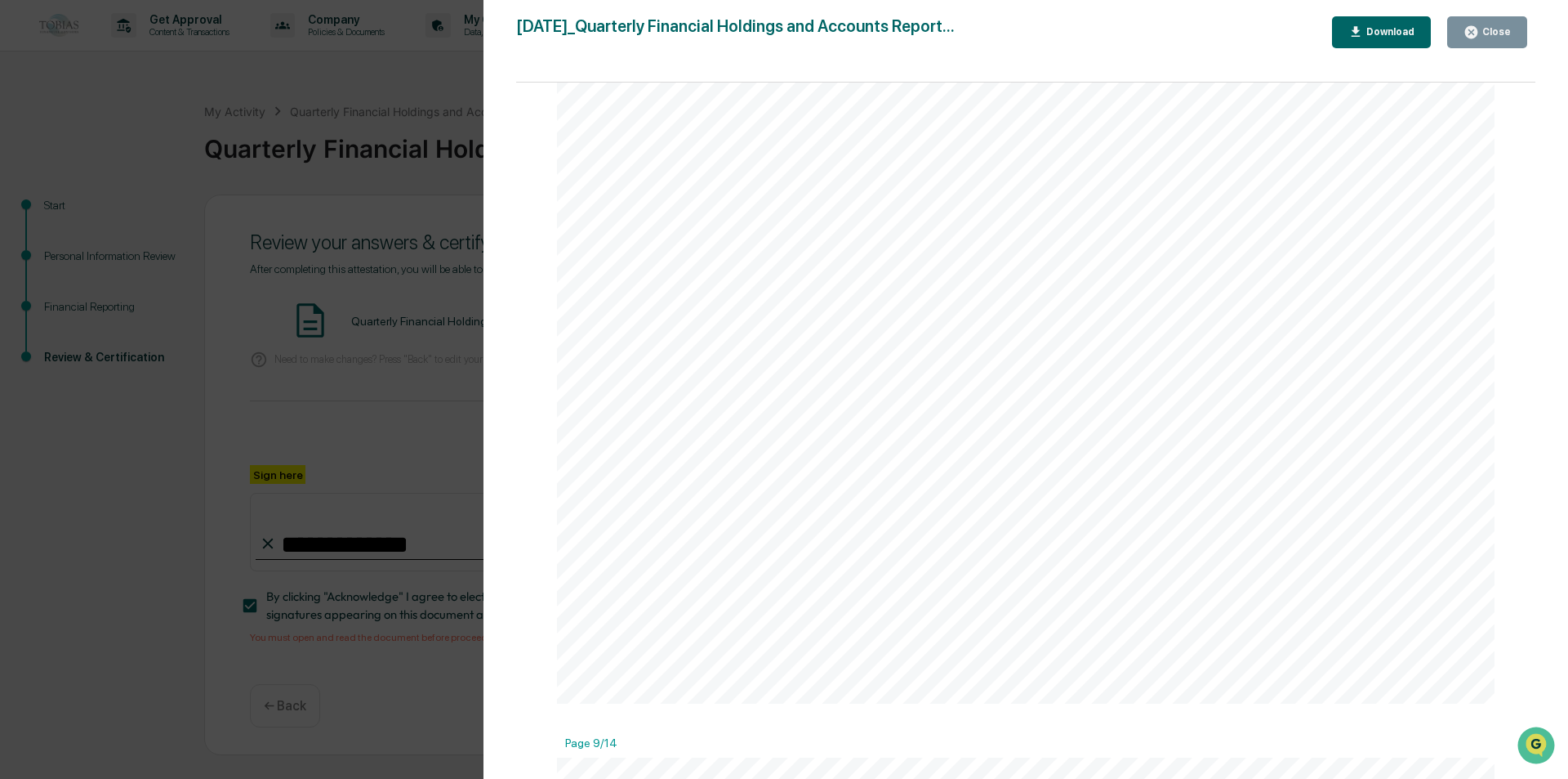
drag, startPoint x: 1038, startPoint y: 240, endPoint x: 1057, endPoint y: 126, distance: 115.6
drag, startPoint x: 999, startPoint y: 232, endPoint x: 1008, endPoint y: 128, distance: 104.4
drag, startPoint x: 995, startPoint y: 209, endPoint x: 989, endPoint y: 185, distance: 24.7
drag, startPoint x: 991, startPoint y: 393, endPoint x: 1001, endPoint y: 247, distance: 146.3
drag, startPoint x: 1010, startPoint y: 318, endPoint x: 1002, endPoint y: 333, distance: 17.0
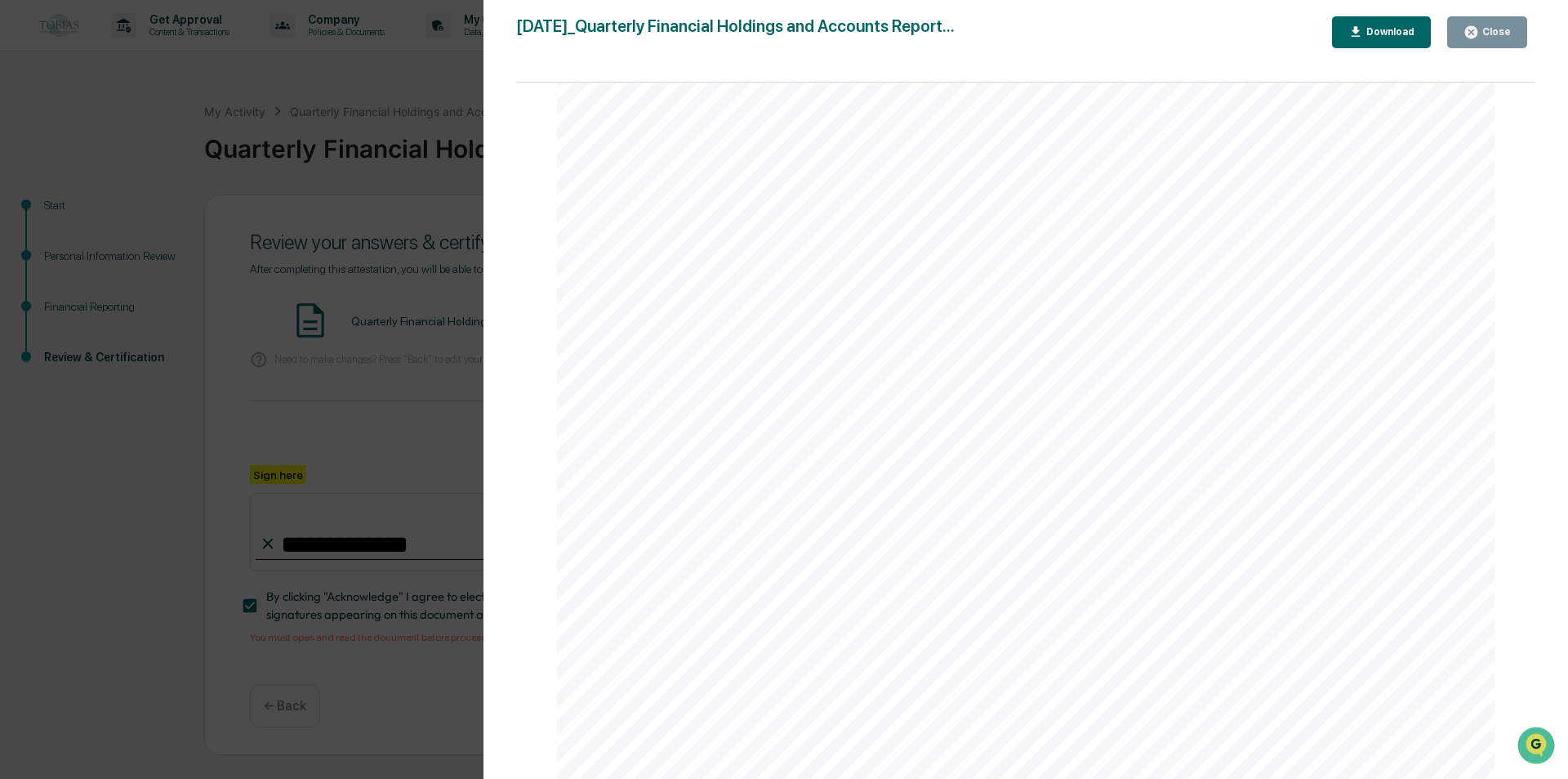
scroll to position [11784, 0]
drag, startPoint x: 1038, startPoint y: 371, endPoint x: 1053, endPoint y: 391, distance: 25.0
drag, startPoint x: 1062, startPoint y: 334, endPoint x: 990, endPoint y: 545, distance: 222.9
drag, startPoint x: 990, startPoint y: 535, endPoint x: 1014, endPoint y: 459, distance: 79.7
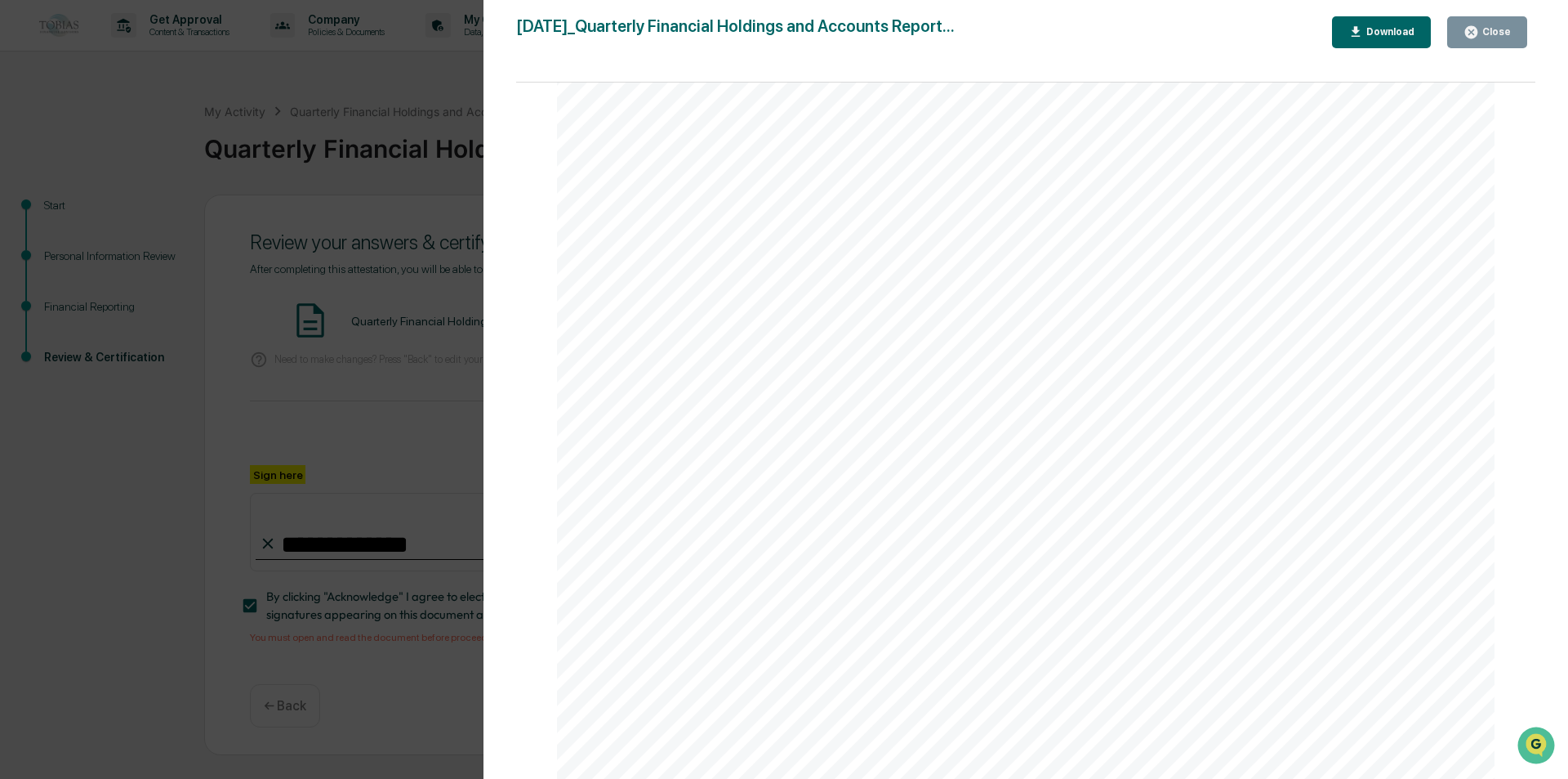
drag, startPoint x: 1014, startPoint y: 459, endPoint x: 1013, endPoint y: 560, distance: 101.0
drag, startPoint x: 1010, startPoint y: 668, endPoint x: 1079, endPoint y: 590, distance: 104.1
click at [1485, 28] on div "Close" at bounding box center [1495, 32] width 32 height 11
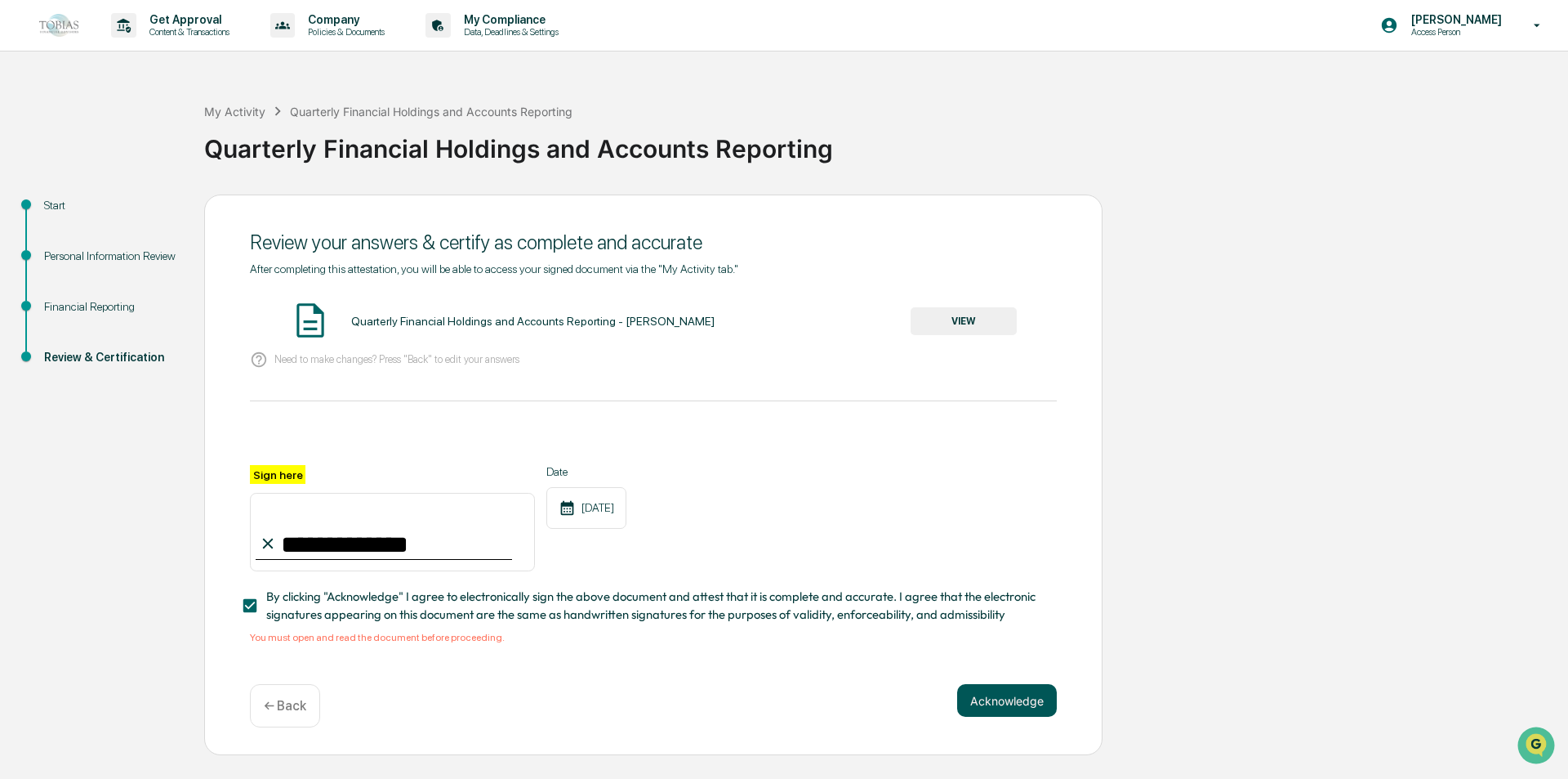
click at [1013, 701] on button "Acknowledge" at bounding box center [1007, 700] width 100 height 33
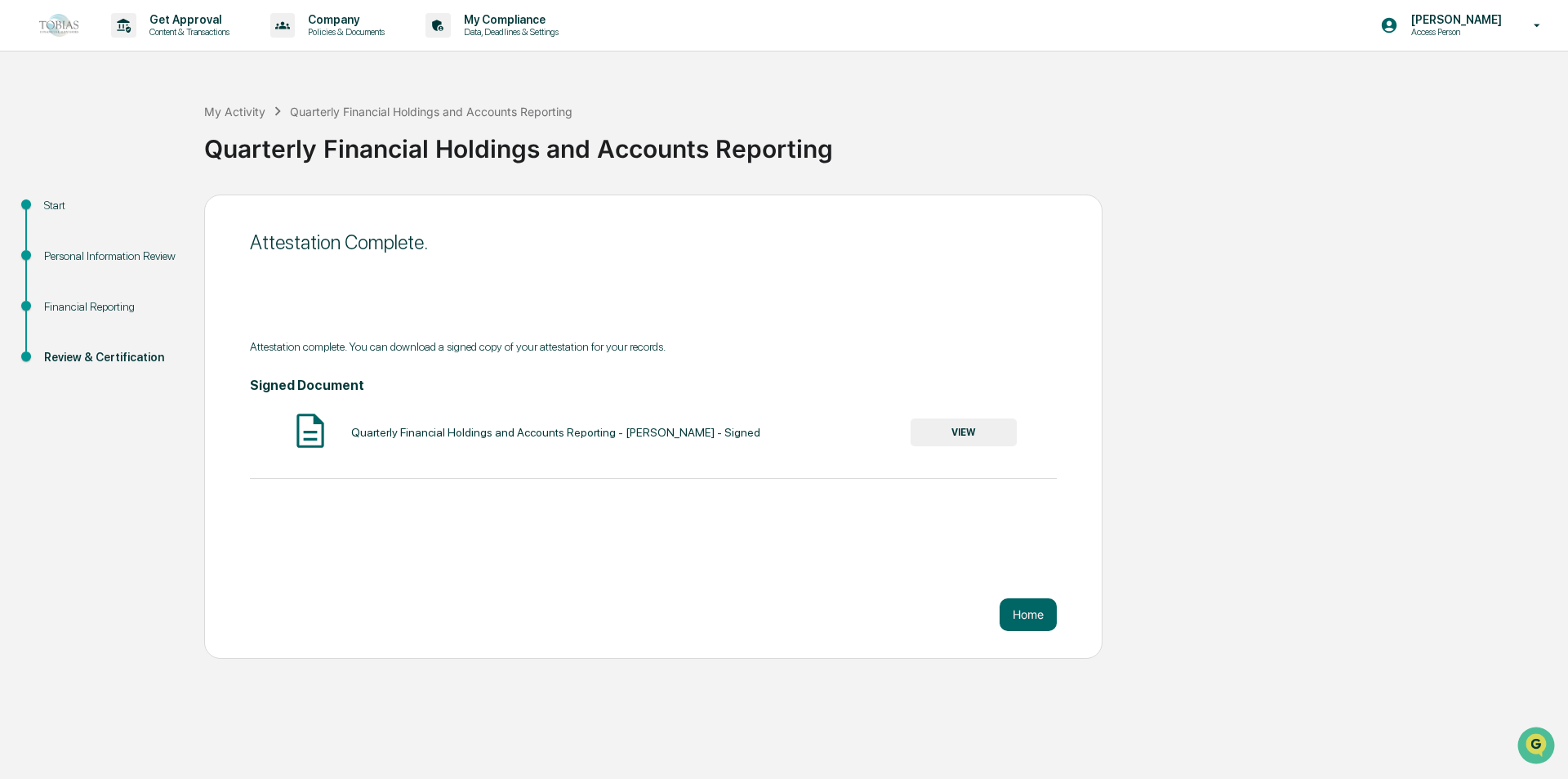
click at [947, 441] on button "VIEW" at bounding box center [964, 432] width 106 height 28
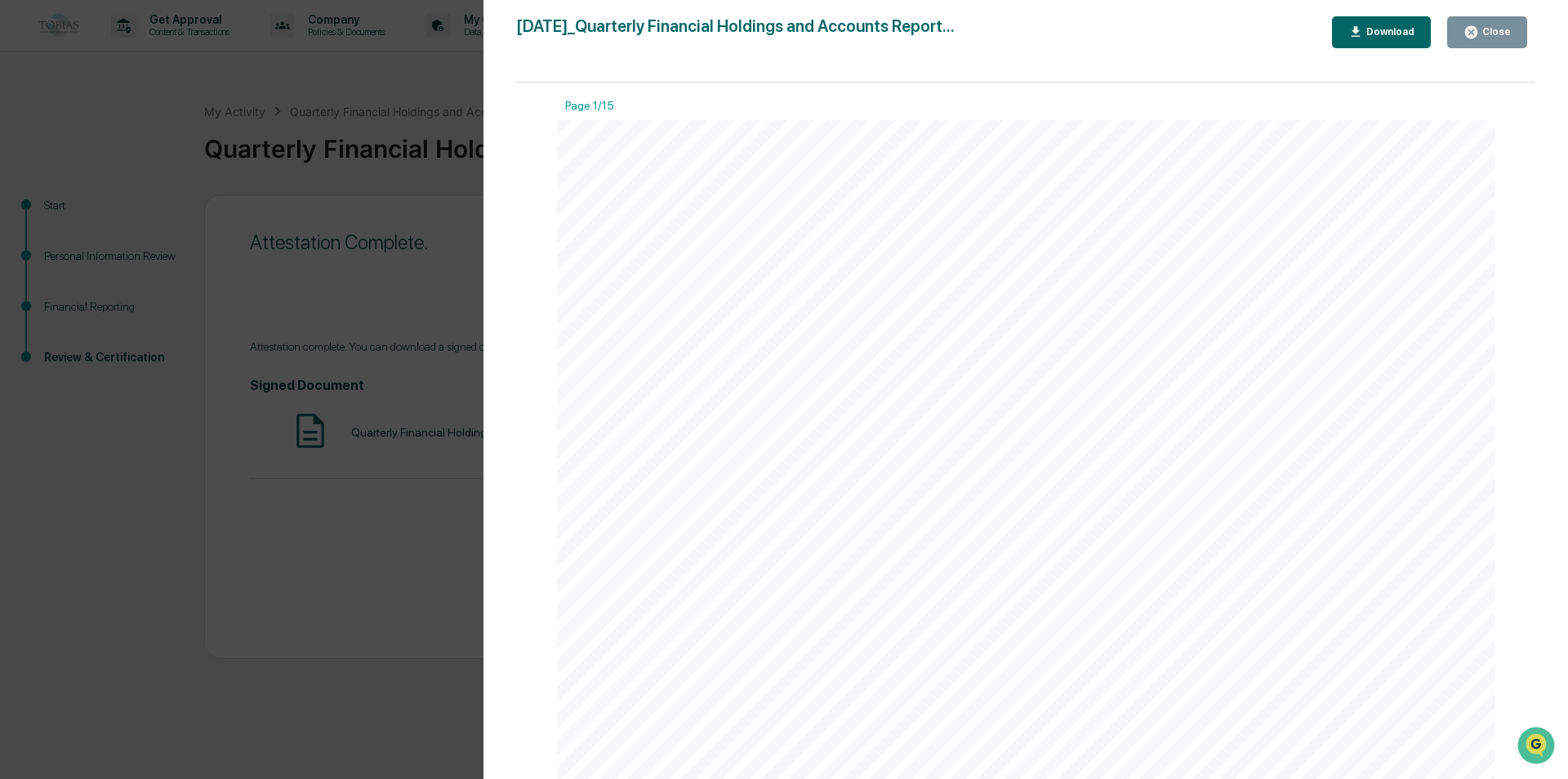
scroll to position [16781, 0]
drag, startPoint x: 1229, startPoint y: 386, endPoint x: 1109, endPoint y: 619, distance: 262.1
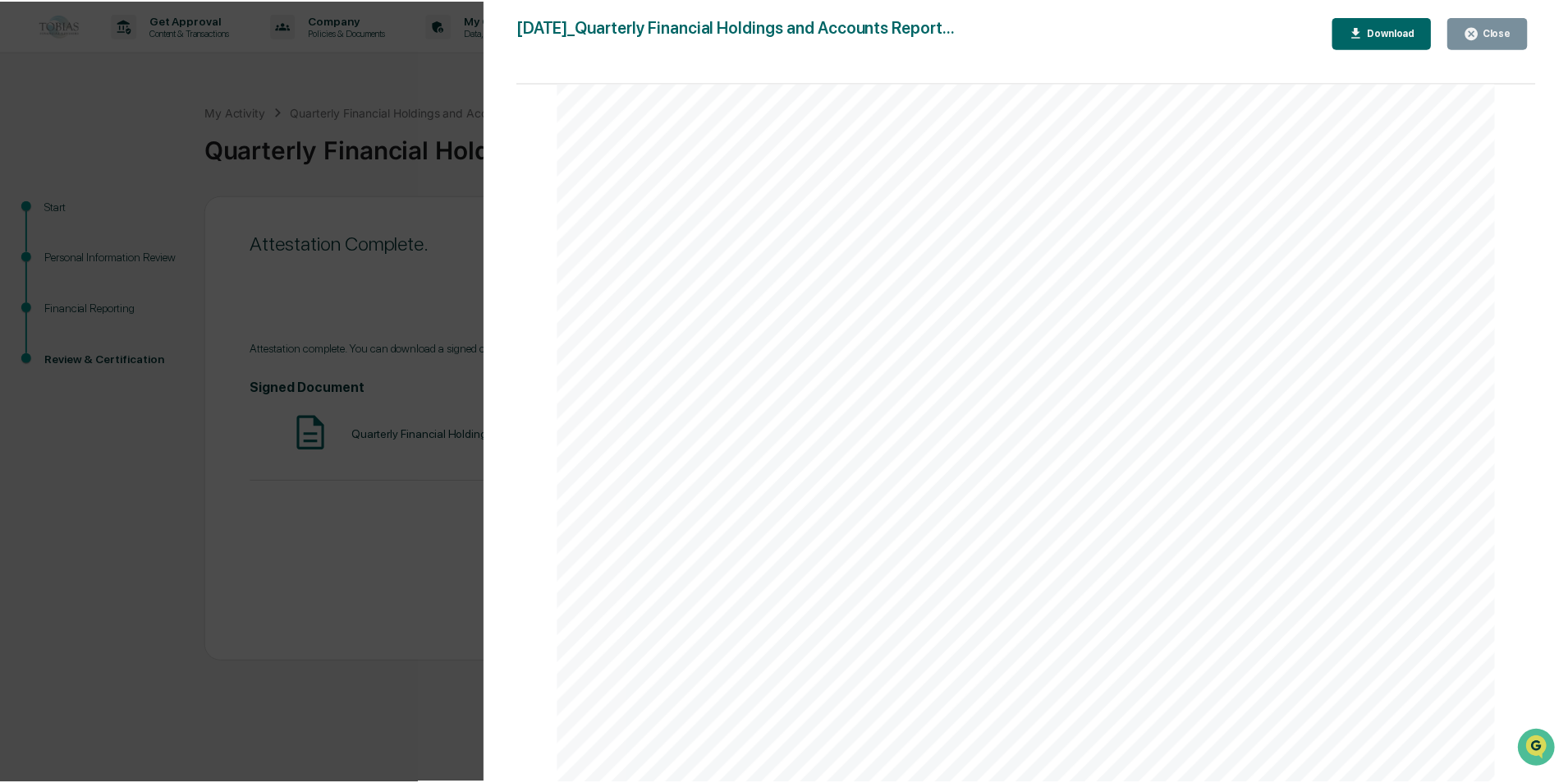
scroll to position [19730, 0]
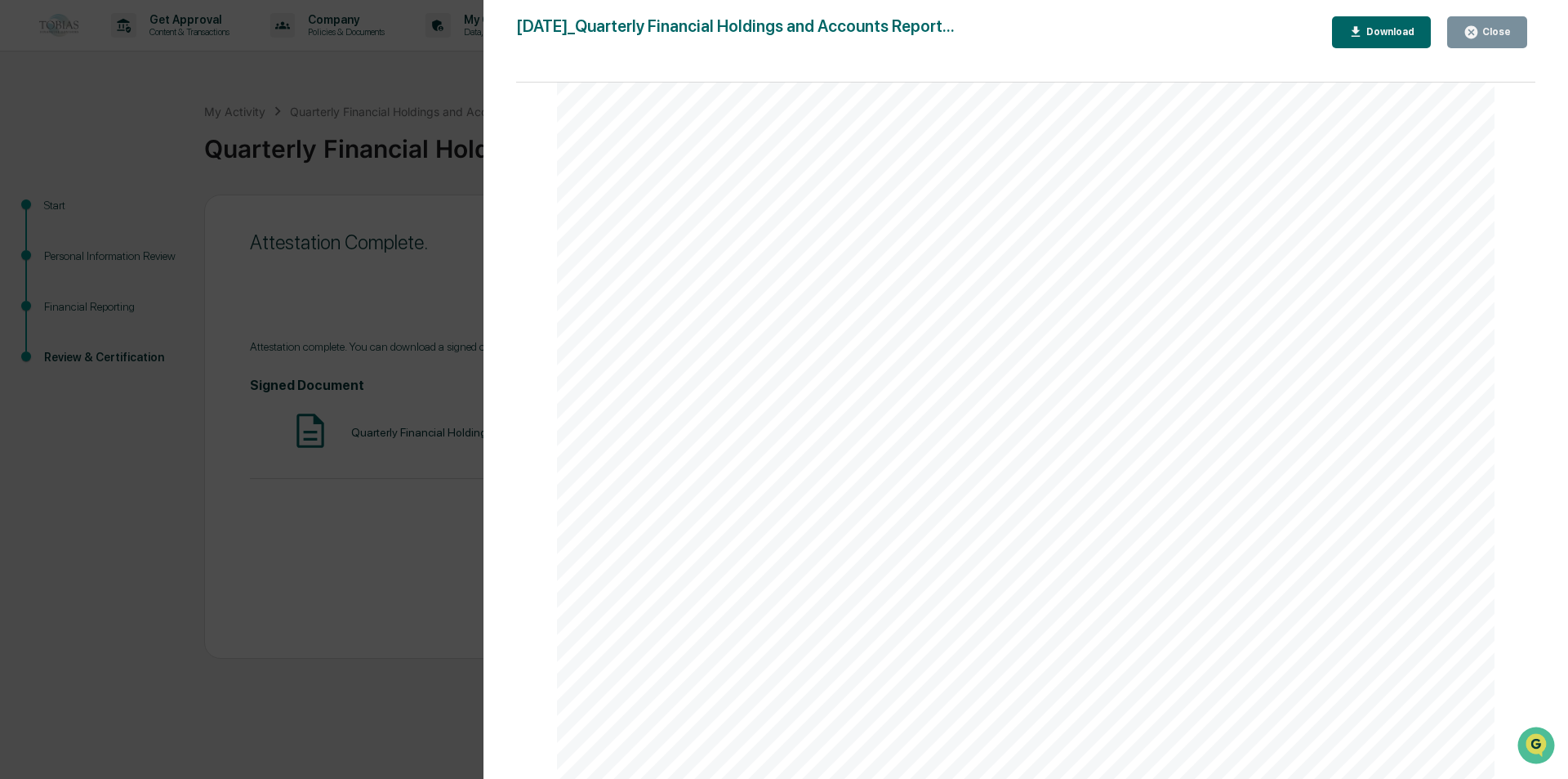
click at [229, 443] on div "Version History [DATE] 07:42 PM [PERSON_NAME] [DATE]_Quarterly Financial Holdin…" at bounding box center [784, 390] width 1568 height 779
click at [1476, 26] on icon "button" at bounding box center [1471, 32] width 12 height 12
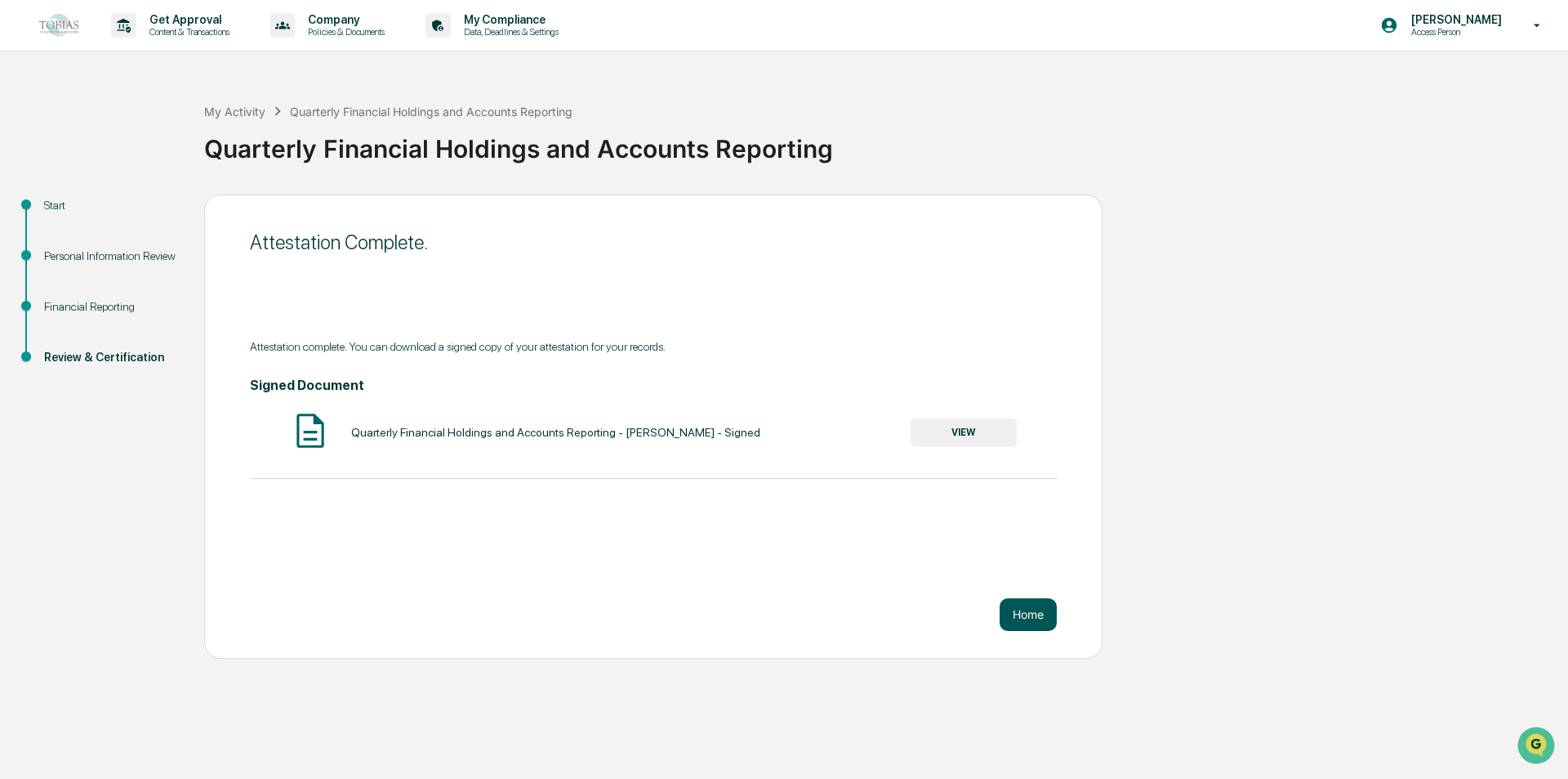
click at [1019, 607] on button "Home" at bounding box center [1028, 614] width 57 height 33
